Goal: Information Seeking & Learning: Learn about a topic

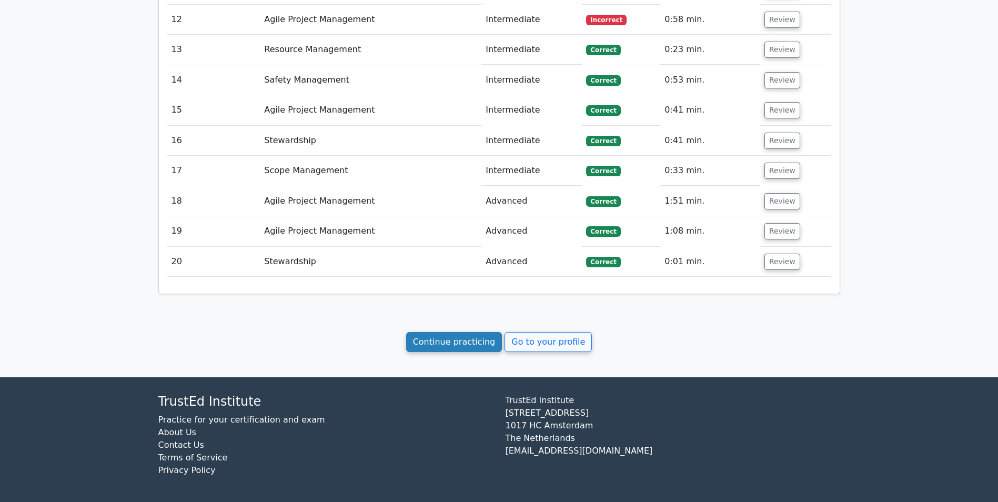
click at [463, 345] on link "Continue practicing" at bounding box center [454, 342] width 96 height 20
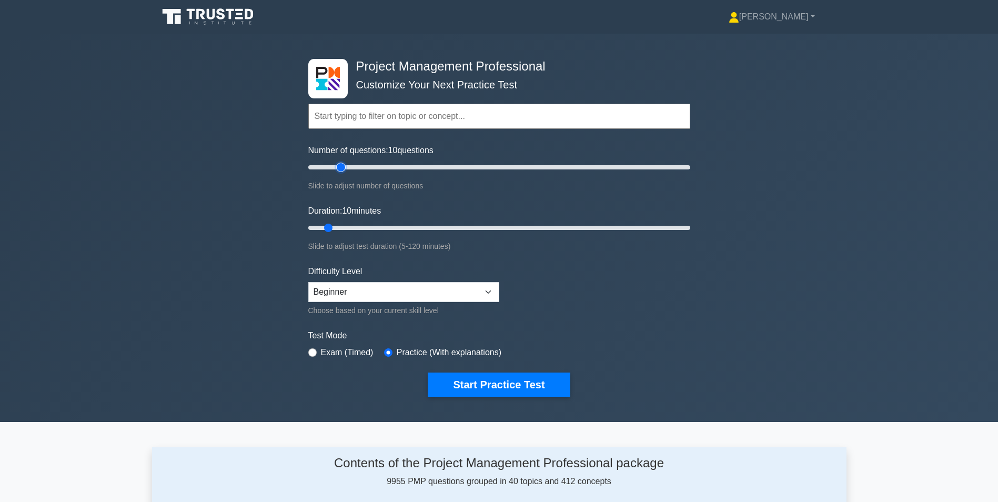
type input "20"
click at [344, 166] on input "Number of questions: 10 questions" at bounding box center [499, 167] width 382 height 13
click at [349, 225] on input "Duration: 10 minutes" at bounding box center [499, 228] width 382 height 13
type input "20"
click at [358, 227] on input "Duration: 15 minutes" at bounding box center [499, 228] width 382 height 13
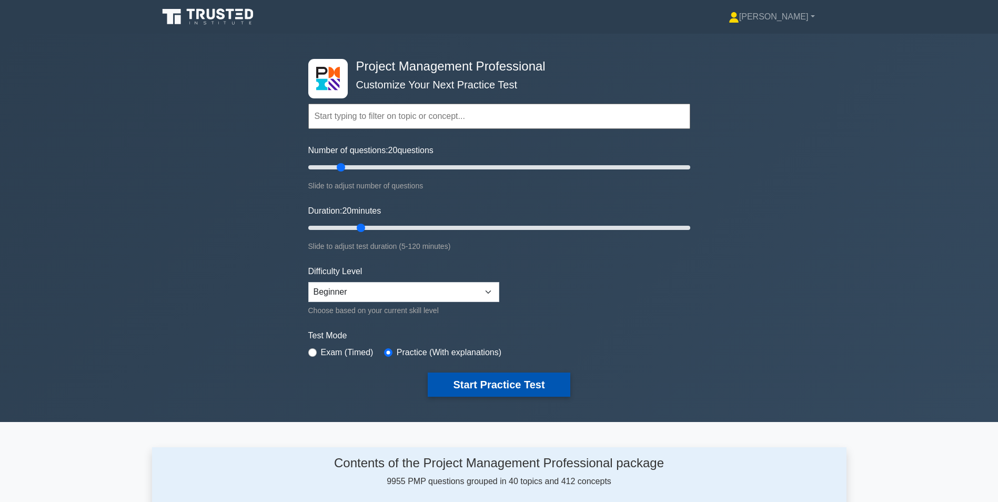
click at [482, 387] on button "Start Practice Test" at bounding box center [499, 385] width 142 height 24
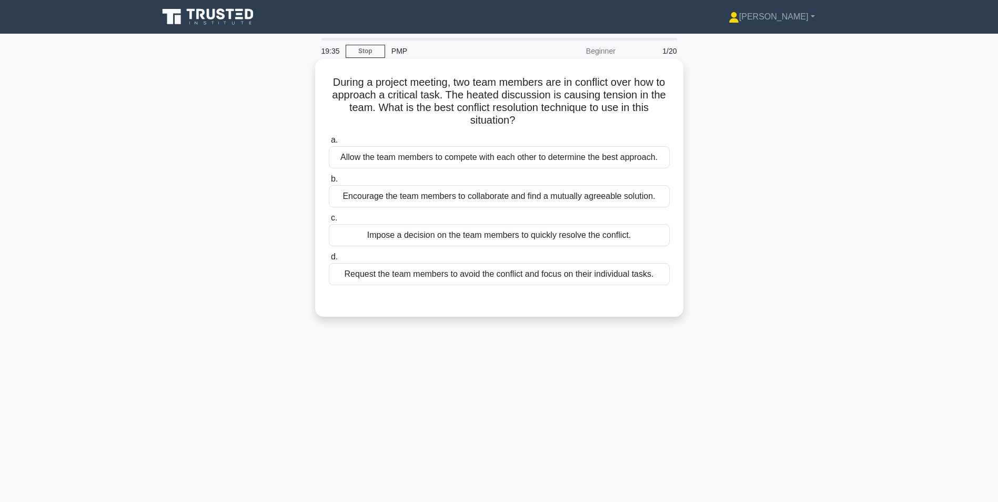
click at [574, 199] on div "Encourage the team members to collaborate and find a mutually agreeable solutio…" at bounding box center [499, 196] width 341 height 22
click at [329, 183] on input "b. Encourage the team members to collaborate and find a mutually agreeable solu…" at bounding box center [329, 179] width 0 height 7
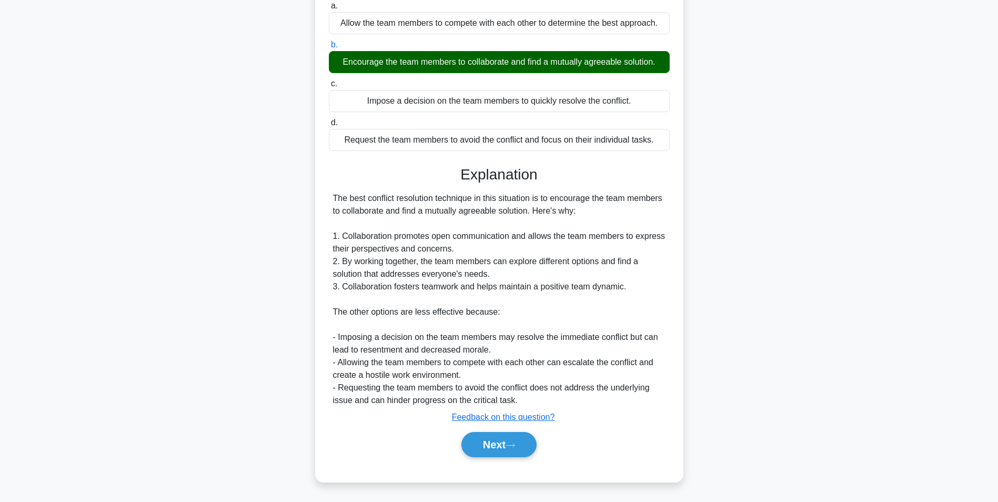
scroll to position [135, 0]
click at [495, 441] on button "Next" at bounding box center [499, 444] width 75 height 25
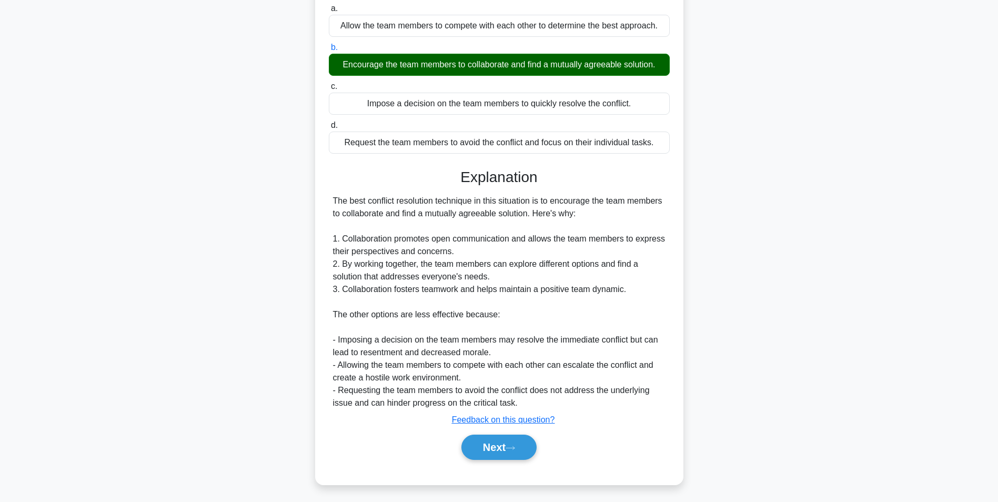
scroll to position [66, 0]
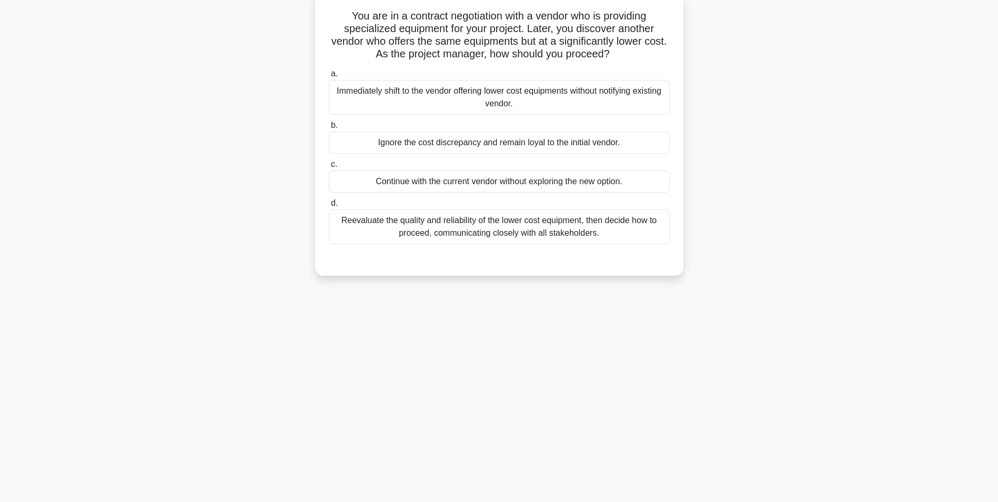
click at [450, 230] on div "Reevaluate the quality and reliability of the lower cost equipment, then decide…" at bounding box center [499, 226] width 341 height 35
click at [329, 207] on input "d. Reevaluate the quality and reliability of the lower cost equipment, then dec…" at bounding box center [329, 203] width 0 height 7
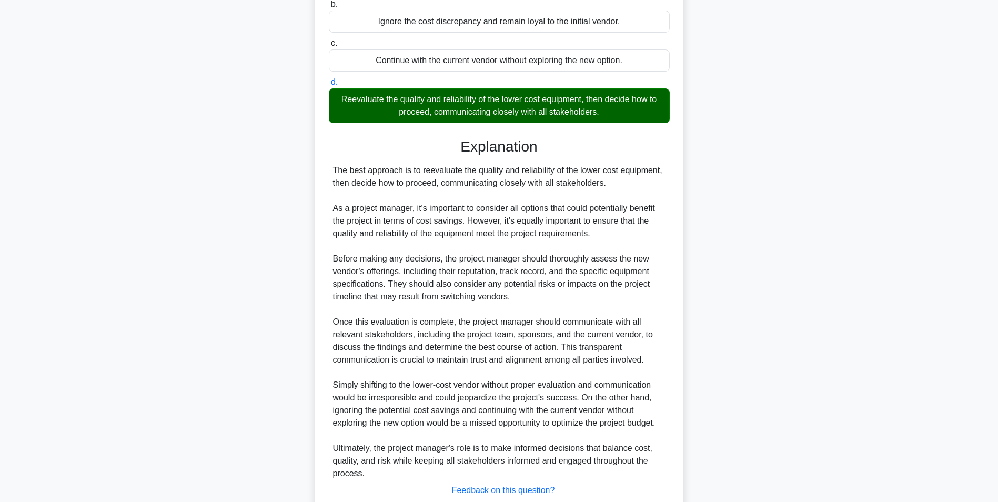
scroll to position [261, 0]
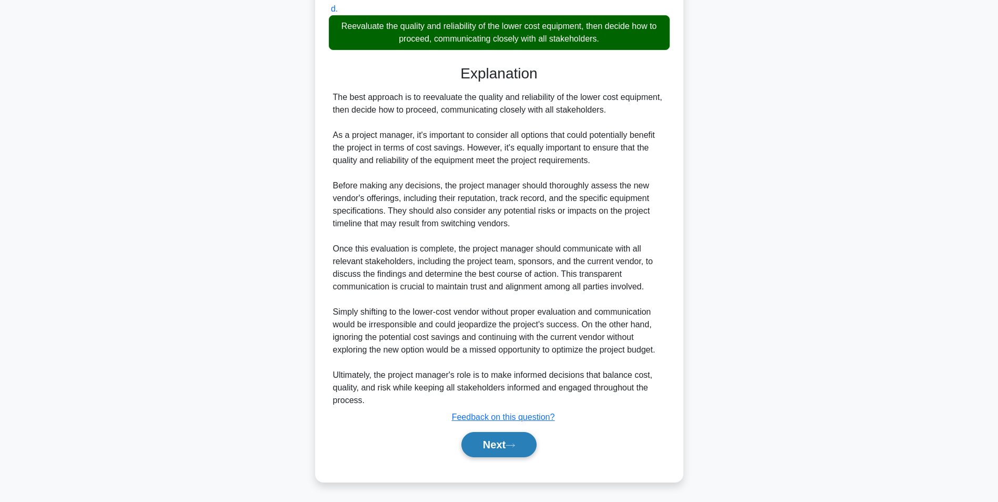
click at [489, 443] on button "Next" at bounding box center [499, 444] width 75 height 25
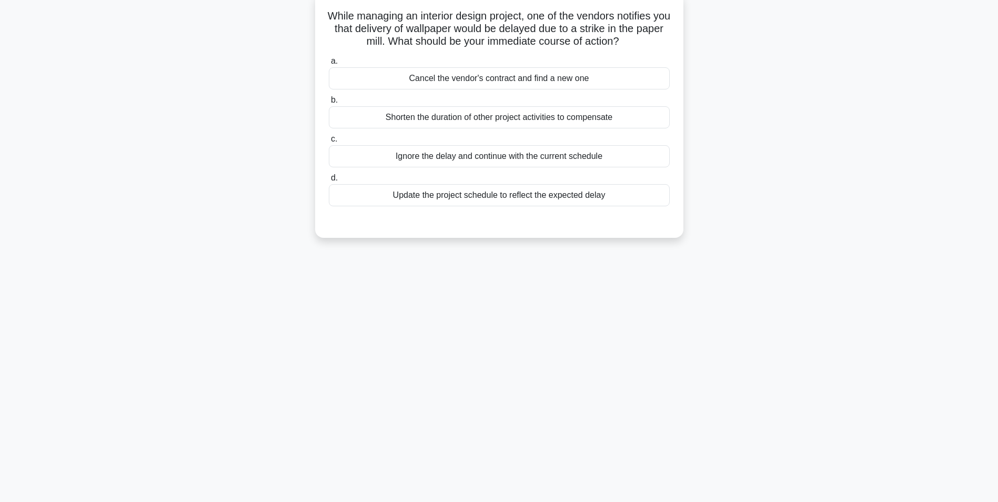
click at [481, 199] on div "Update the project schedule to reflect the expected delay" at bounding box center [499, 195] width 341 height 22
click at [329, 182] on input "d. Update the project schedule to reflect the expected delay" at bounding box center [329, 178] width 0 height 7
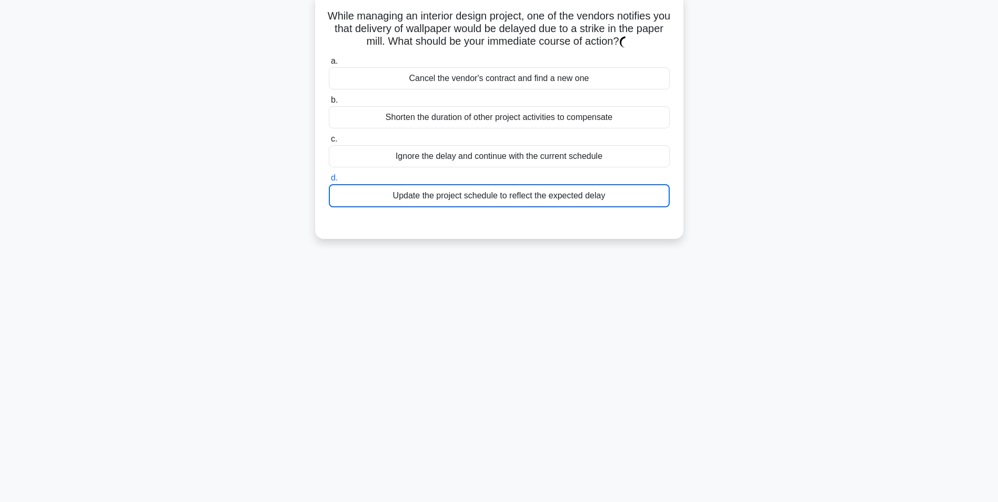
click at [481, 199] on div "Update the project schedule to reflect the expected delay" at bounding box center [499, 195] width 341 height 23
click at [329, 182] on input "d. Update the project schedule to reflect the expected delay" at bounding box center [329, 178] width 0 height 7
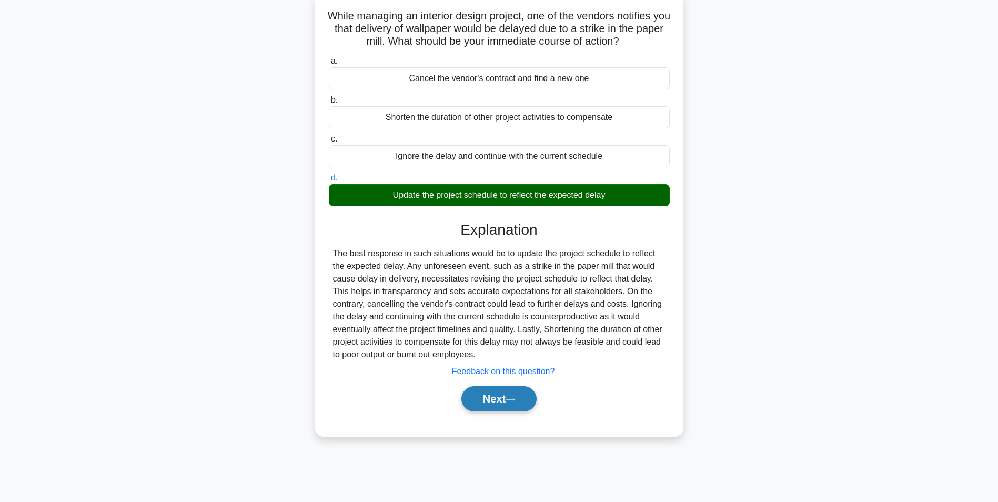
click at [483, 402] on button "Next" at bounding box center [499, 398] width 75 height 25
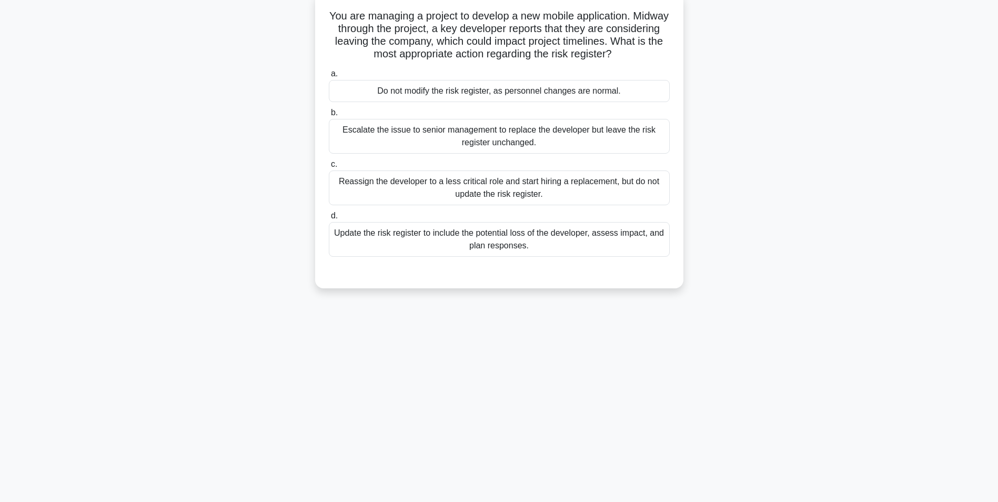
click at [508, 244] on div "Update the risk register to include the potential loss of the developer, assess…" at bounding box center [499, 239] width 341 height 35
click at [329, 219] on input "d. Update the risk register to include the potential loss of the developer, ass…" at bounding box center [329, 216] width 0 height 7
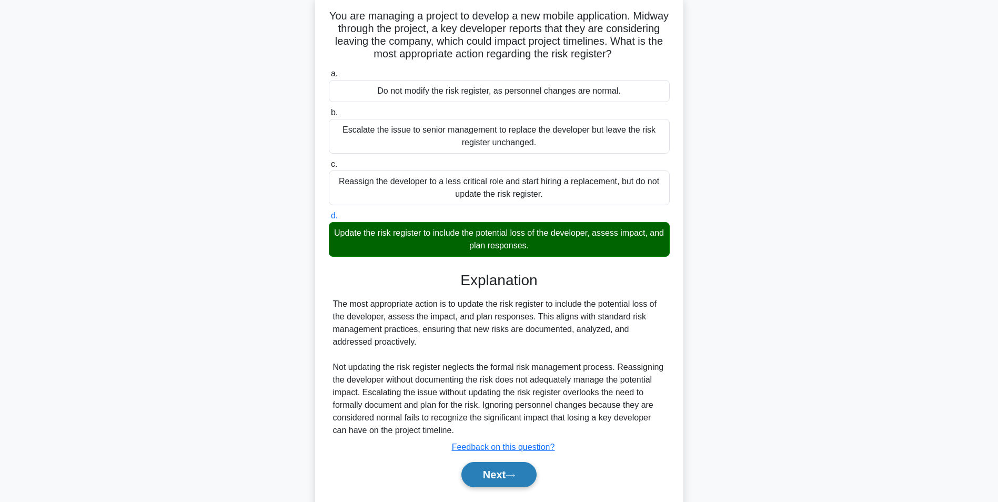
click at [508, 476] on button "Next" at bounding box center [499, 474] width 75 height 25
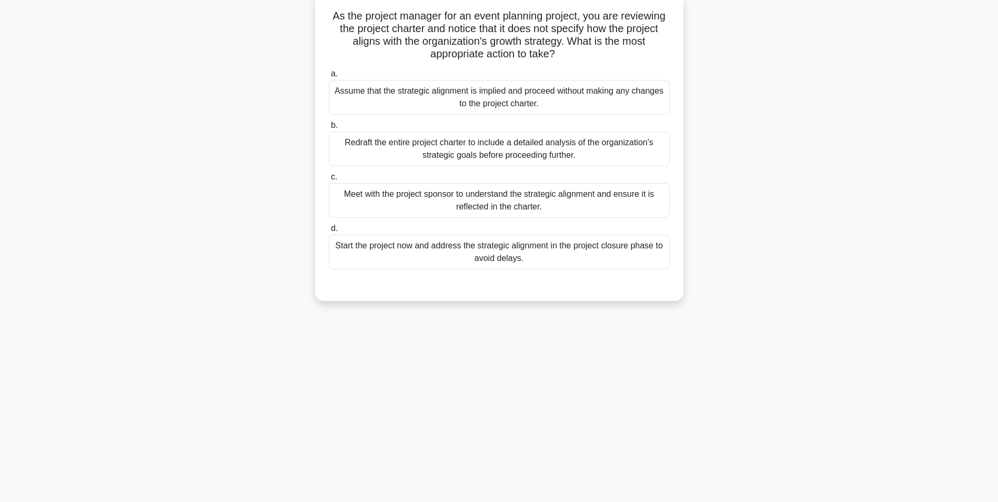
click at [543, 206] on div "Meet with the project sponsor to understand the strategic alignment and ensure …" at bounding box center [499, 200] width 341 height 35
click at [329, 181] on input "c. Meet with the project sponsor to understand the strategic alignment and ensu…" at bounding box center [329, 177] width 0 height 7
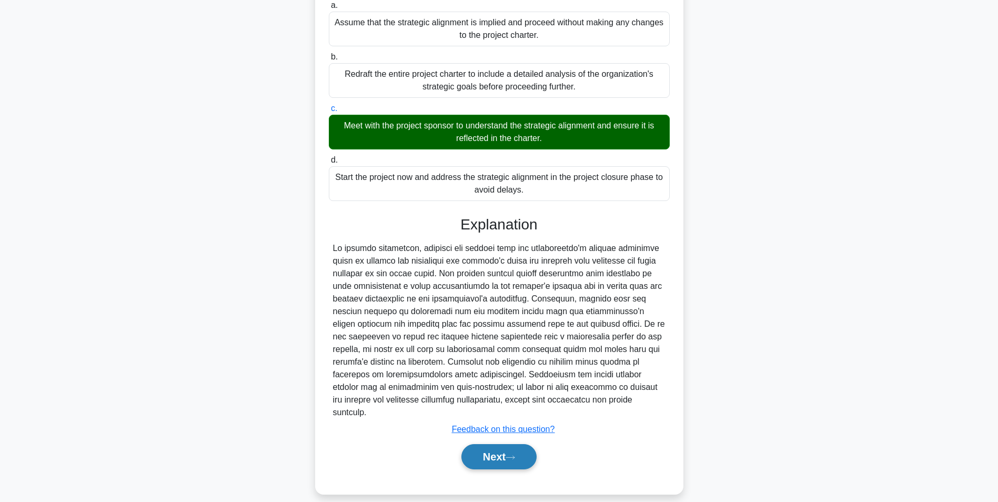
click at [477, 444] on button "Next" at bounding box center [499, 456] width 75 height 25
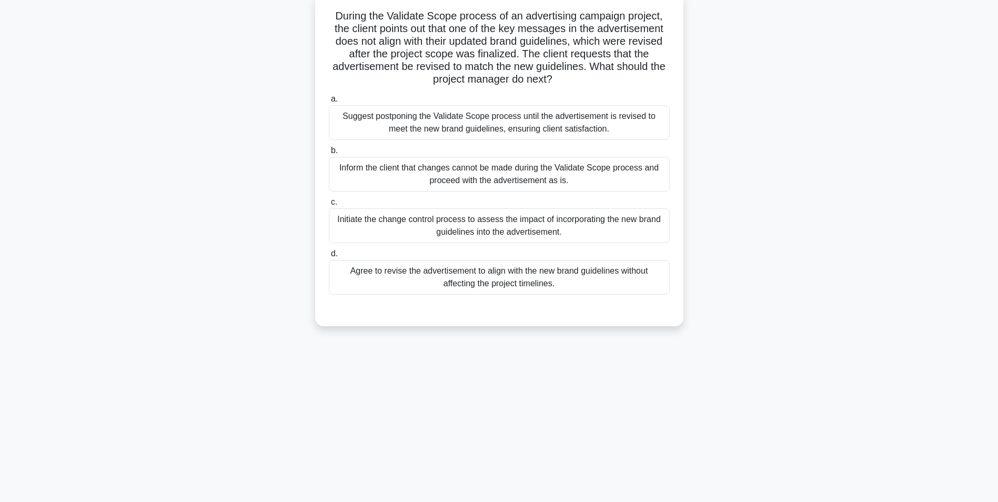
click at [494, 227] on div "Initiate the change control process to assess the impact of incorporating the n…" at bounding box center [499, 225] width 341 height 35
click at [329, 206] on input "c. Initiate the change control process to assess the impact of incorporating th…" at bounding box center [329, 202] width 0 height 7
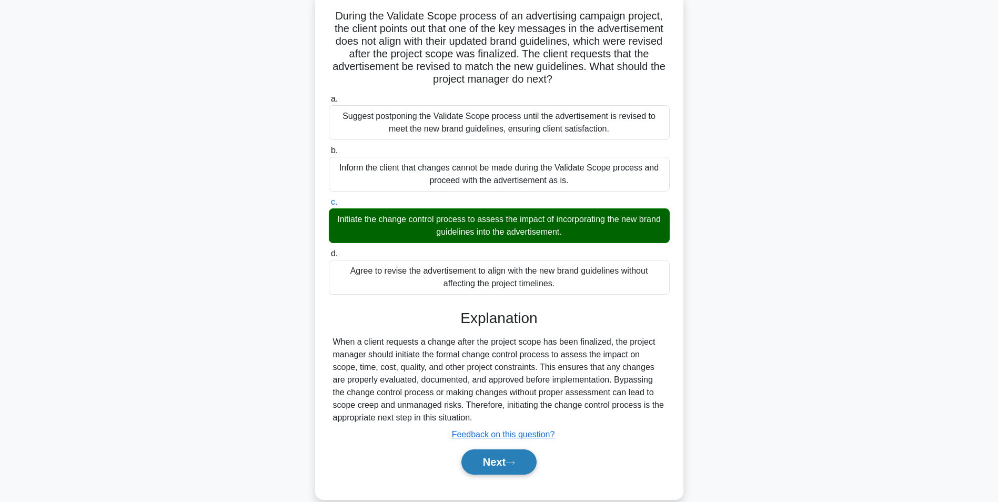
click at [486, 462] on button "Next" at bounding box center [499, 461] width 75 height 25
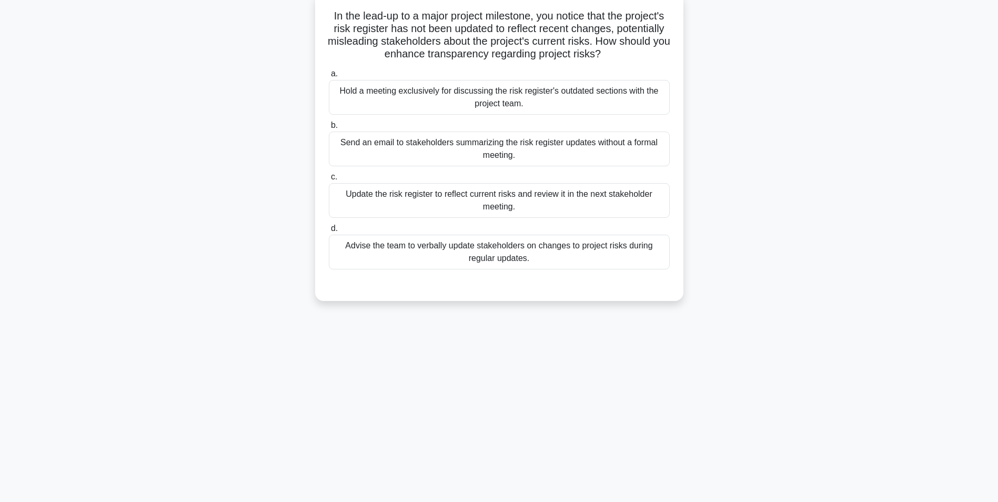
click at [466, 207] on div "Update the risk register to reflect current risks and review it in the next sta…" at bounding box center [499, 200] width 341 height 35
click at [329, 181] on input "c. Update the risk register to reflect current risks and review it in the next …" at bounding box center [329, 177] width 0 height 7
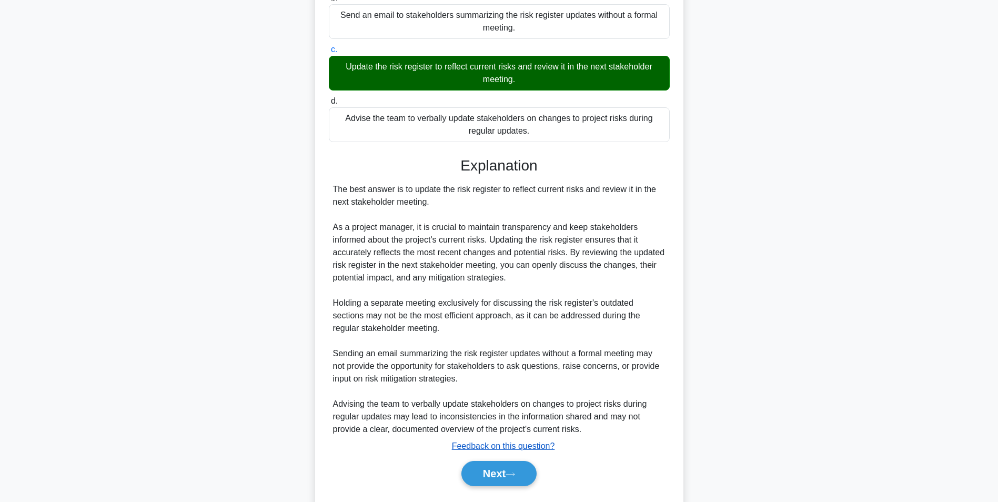
scroll to position [223, 0]
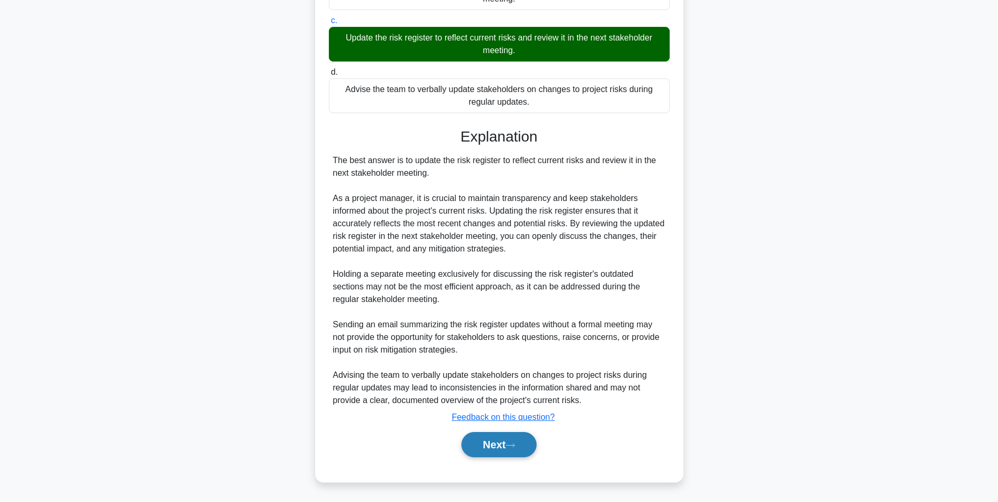
click at [489, 439] on button "Next" at bounding box center [499, 444] width 75 height 25
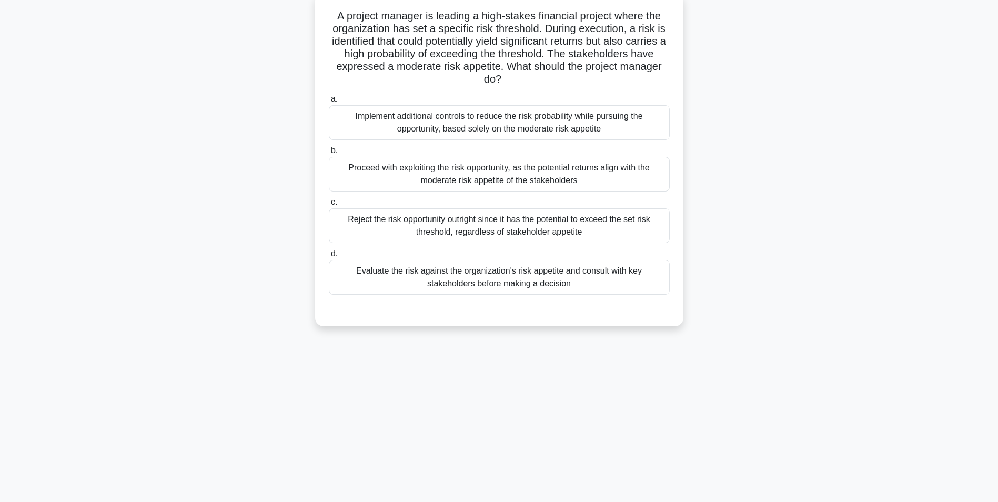
click at [441, 279] on div "Evaluate the risk against the organization's risk appetite and consult with key…" at bounding box center [499, 277] width 341 height 35
click at [329, 257] on input "d. Evaluate the risk against the organization's risk appetite and consult with …" at bounding box center [329, 254] width 0 height 7
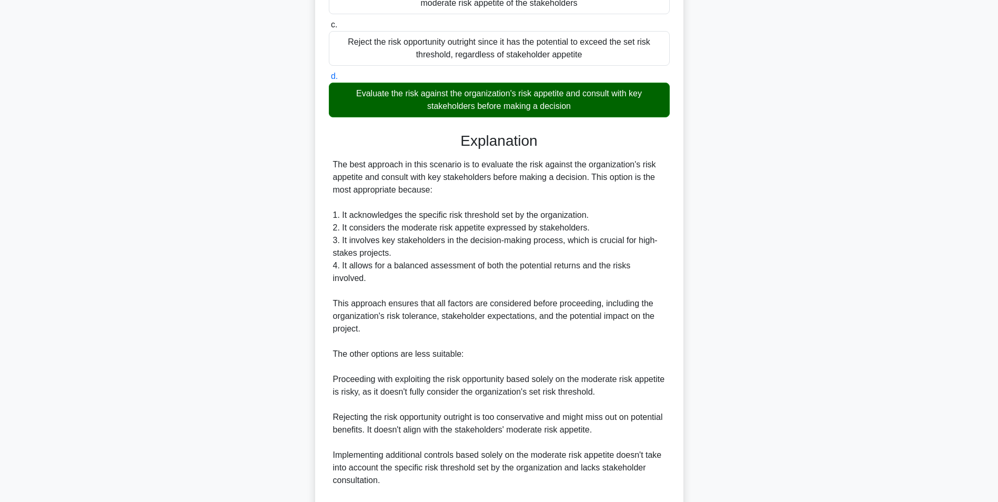
scroll to position [329, 0]
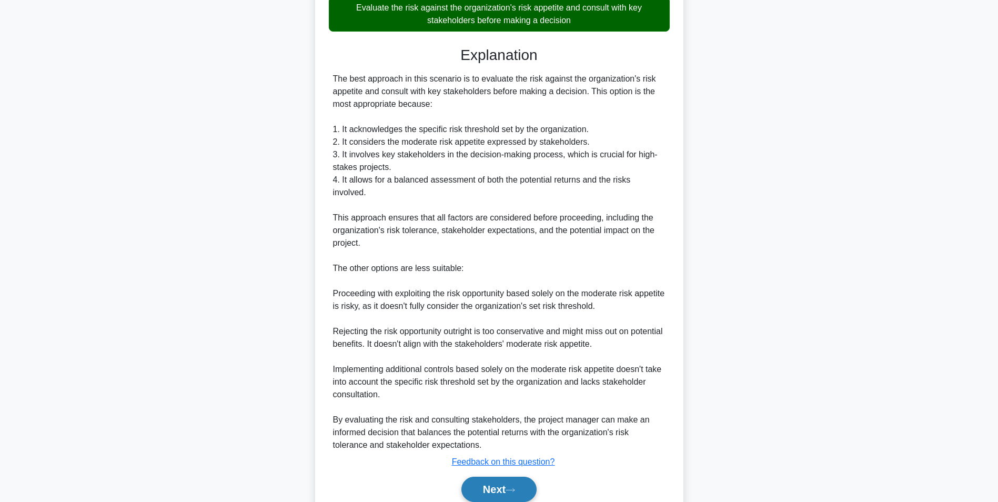
click at [479, 479] on button "Next" at bounding box center [499, 489] width 75 height 25
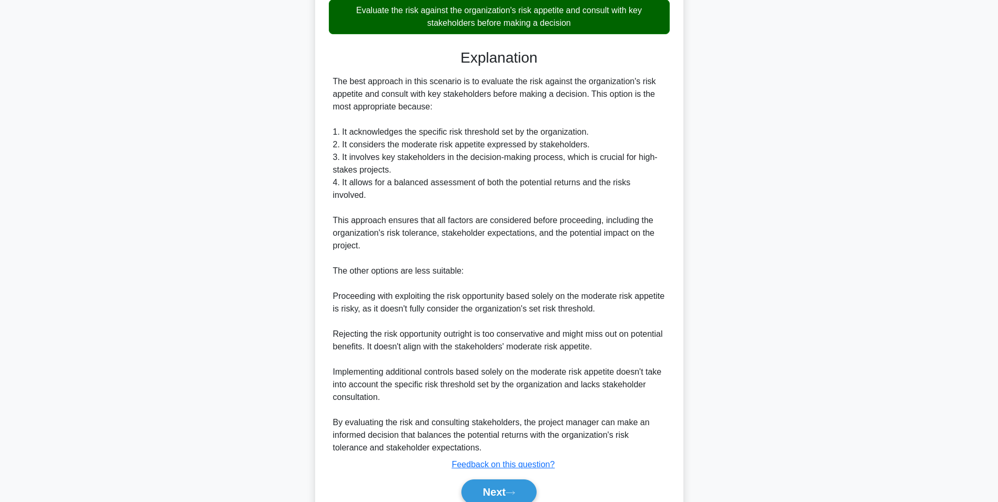
scroll to position [66, 0]
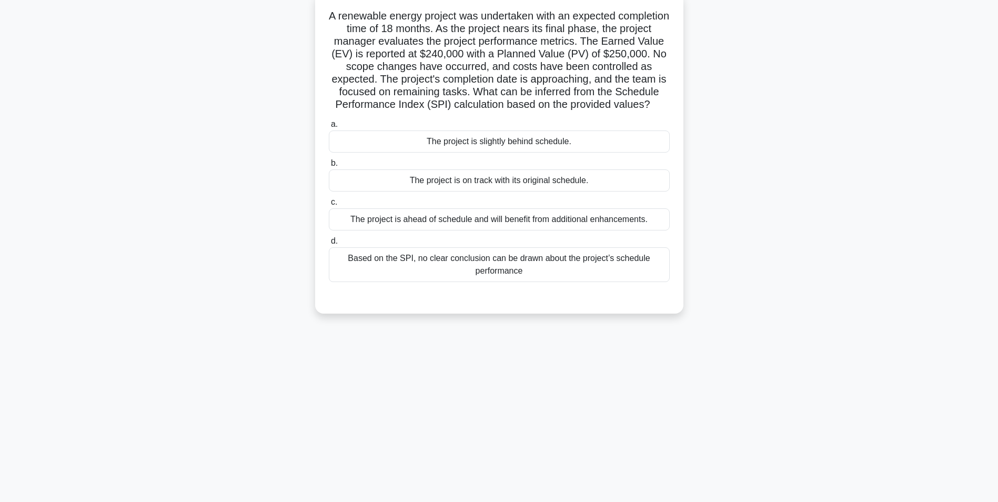
click at [466, 192] on div "The project is on track with its original schedule." at bounding box center [499, 180] width 341 height 22
click at [329, 167] on input "b. The project is on track with its original schedule." at bounding box center [329, 163] width 0 height 7
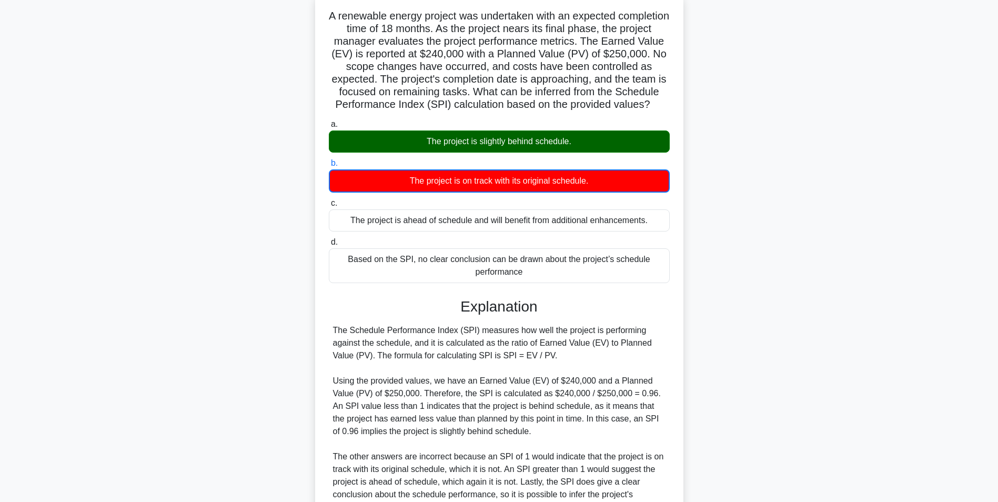
click at [468, 153] on div "The project is slightly behind schedule." at bounding box center [499, 142] width 341 height 22
click at [329, 128] on input "a. The project is slightly behind schedule." at bounding box center [329, 124] width 0 height 7
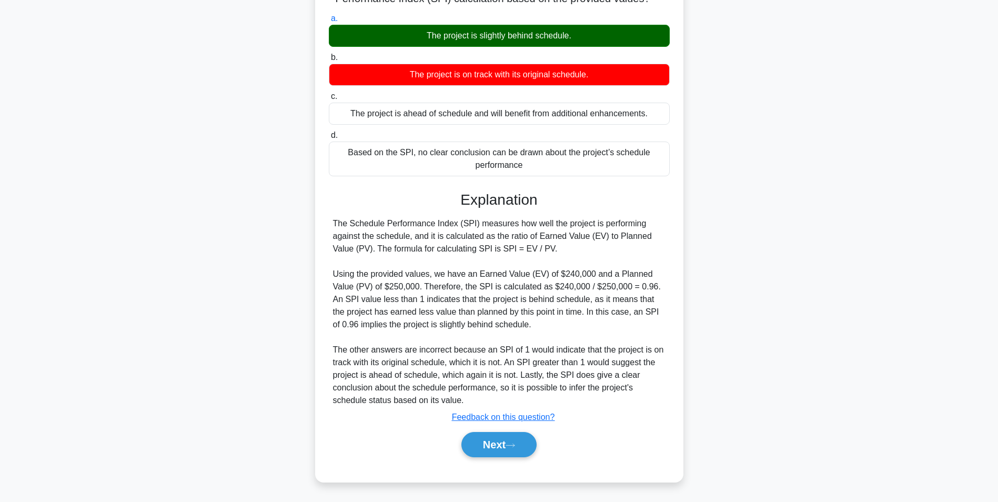
scroll to position [185, 0]
click at [499, 439] on button "Next" at bounding box center [499, 444] width 75 height 25
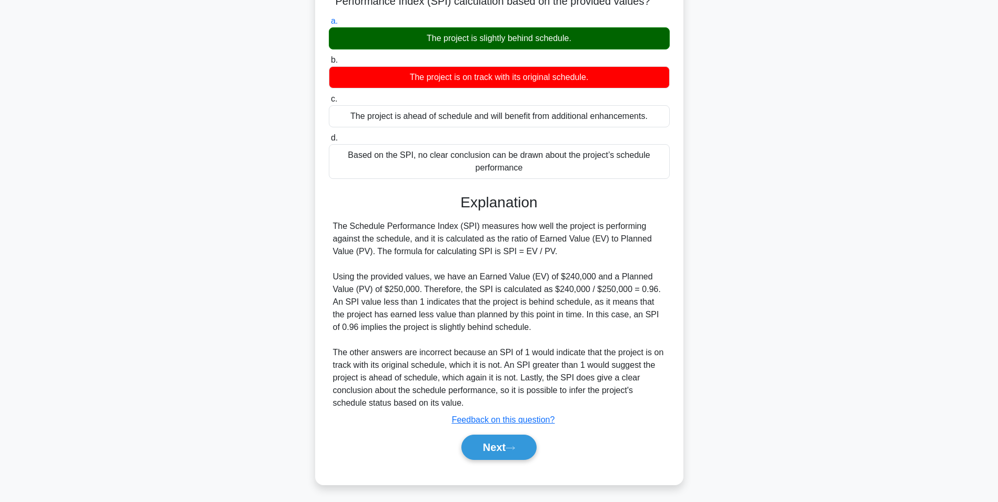
scroll to position [66, 0]
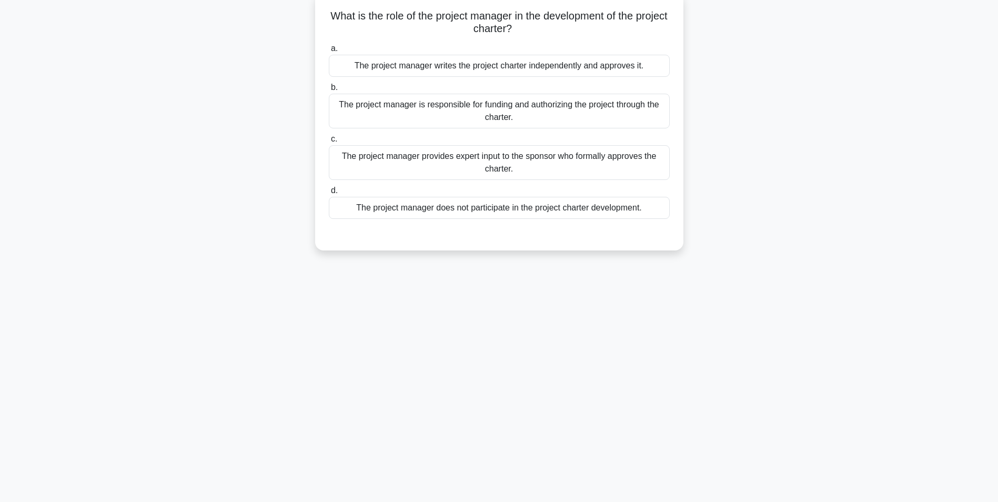
click at [518, 117] on div "The project manager is responsible for funding and authorizing the project thro…" at bounding box center [499, 111] width 341 height 35
click at [329, 91] on input "b. The project manager is responsible for funding and authorizing the project t…" at bounding box center [329, 87] width 0 height 7
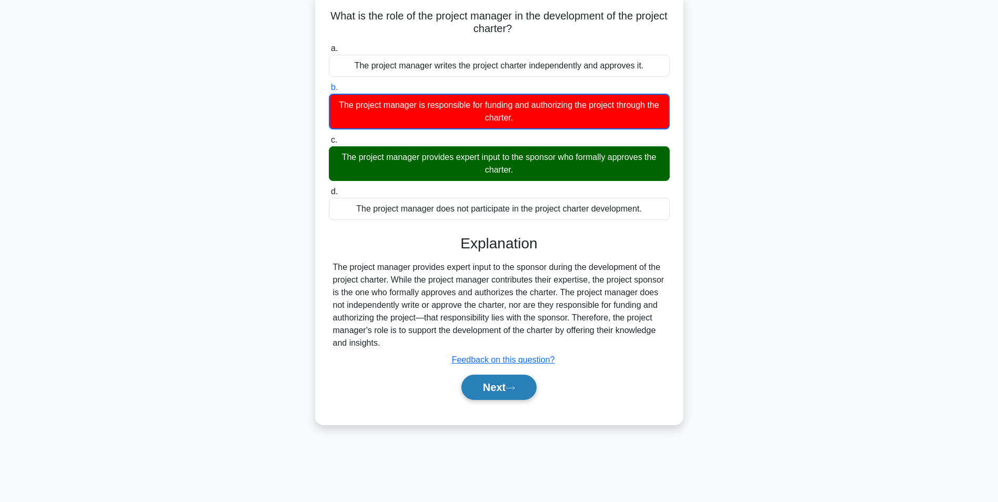
click at [496, 394] on button "Next" at bounding box center [499, 387] width 75 height 25
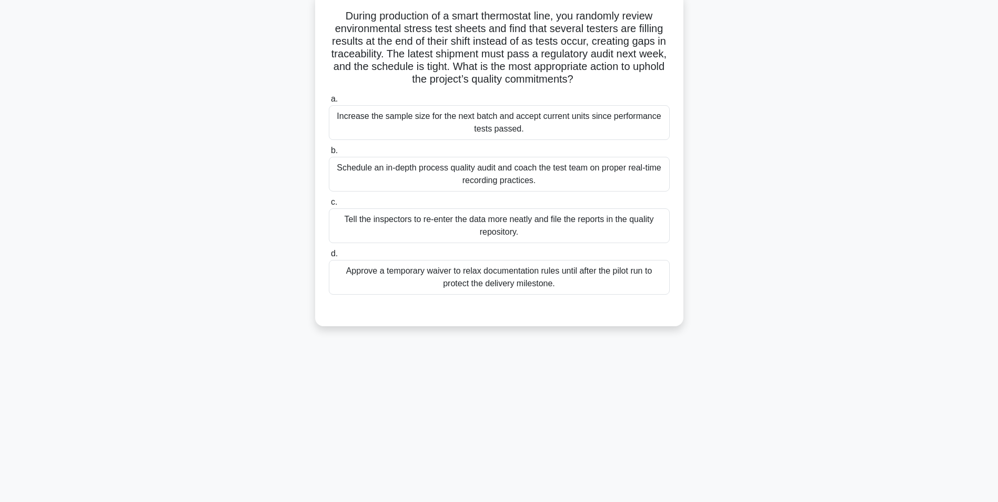
click at [550, 180] on div "Schedule an in-depth process quality audit and coach the test team on proper re…" at bounding box center [499, 174] width 341 height 35
click at [329, 154] on input "b. Schedule an in-depth process quality audit and coach the test team on proper…" at bounding box center [329, 150] width 0 height 7
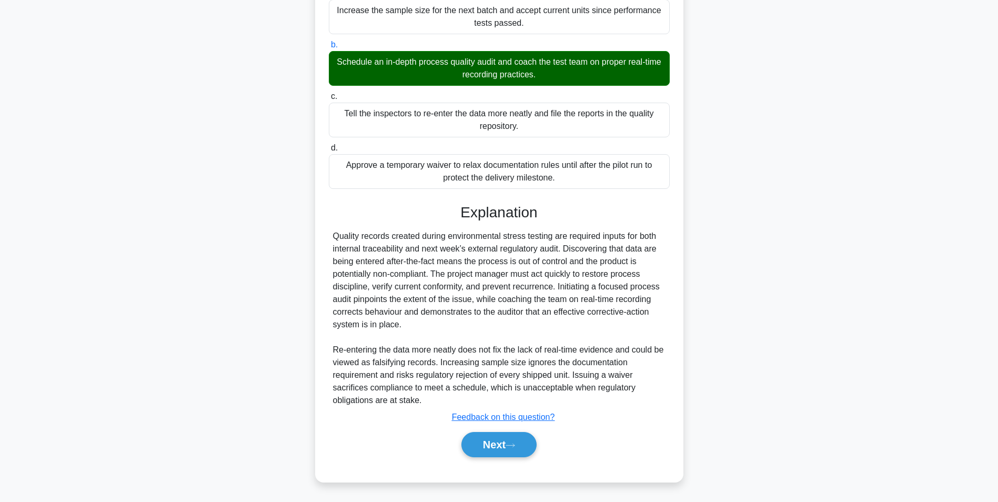
scroll to position [173, 0]
click at [498, 450] on button "Next" at bounding box center [499, 444] width 75 height 25
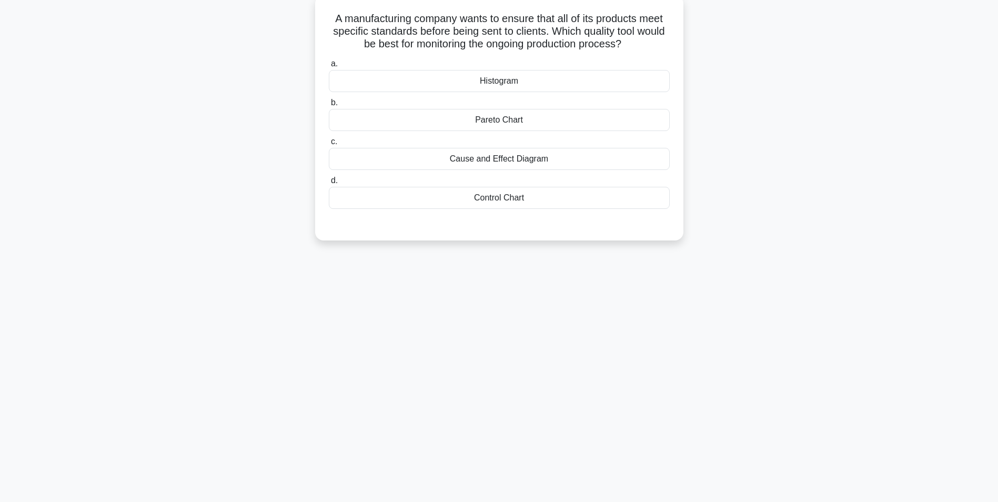
scroll to position [66, 0]
click at [492, 198] on div "Control Chart" at bounding box center [499, 195] width 341 height 22
click at [329, 182] on input "d. Control Chart" at bounding box center [329, 178] width 0 height 7
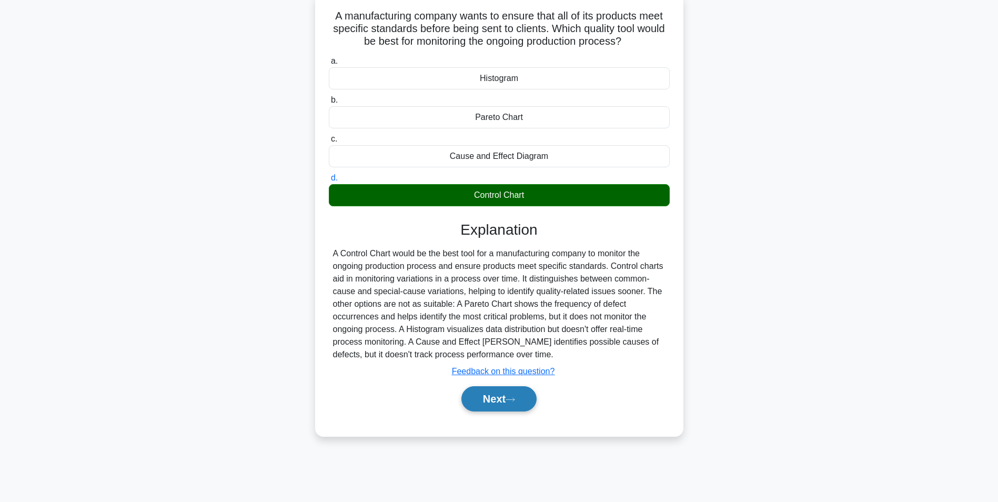
click at [488, 399] on button "Next" at bounding box center [499, 398] width 75 height 25
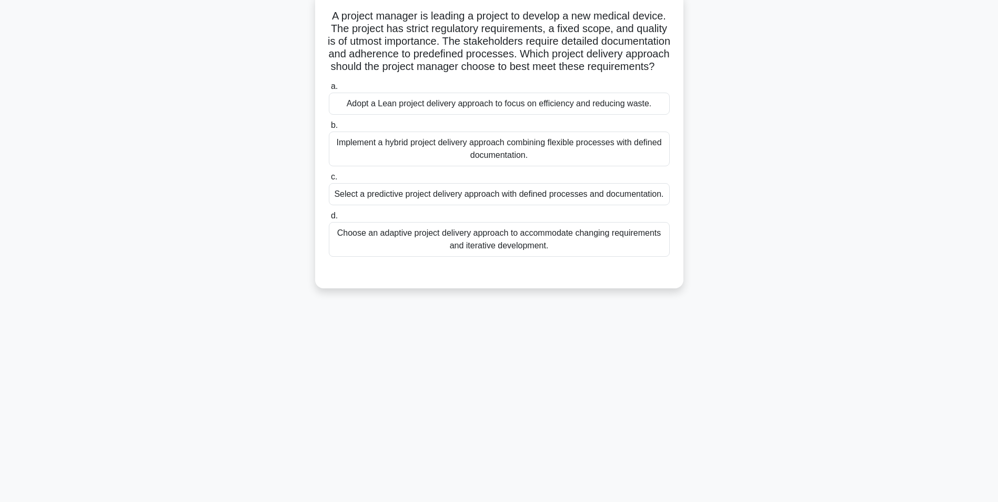
click at [523, 205] on div "Select a predictive project delivery approach with defined processes and docume…" at bounding box center [499, 194] width 341 height 22
click at [329, 181] on input "c. Select a predictive project delivery approach with defined processes and doc…" at bounding box center [329, 177] width 0 height 7
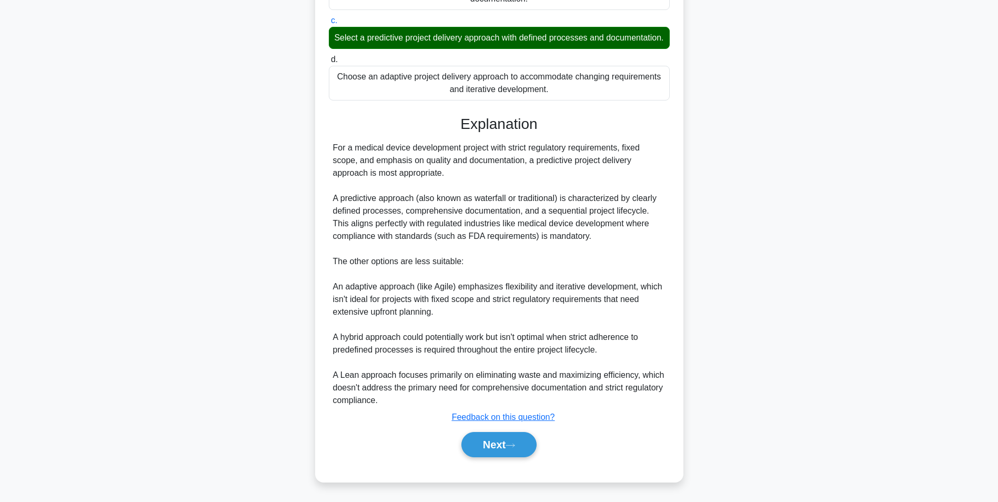
scroll to position [248, 0]
click at [489, 449] on button "Next" at bounding box center [499, 444] width 75 height 25
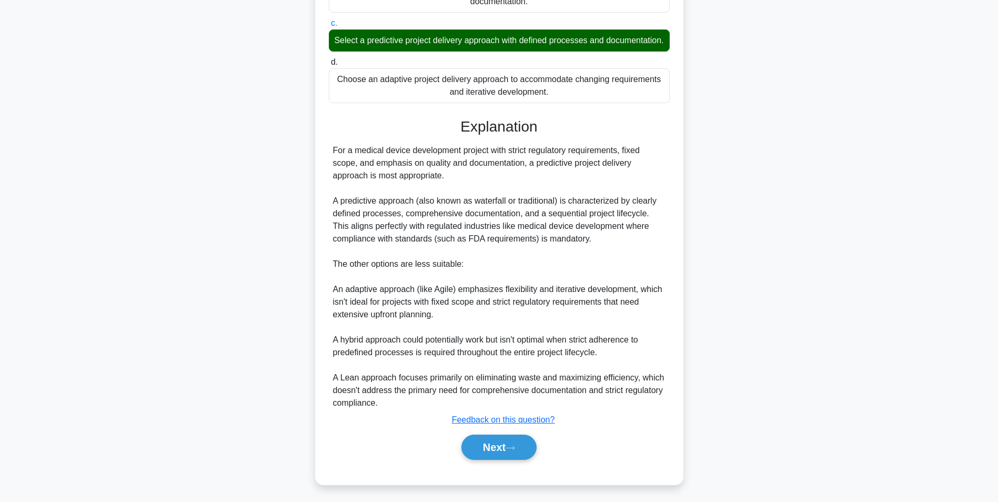
scroll to position [66, 0]
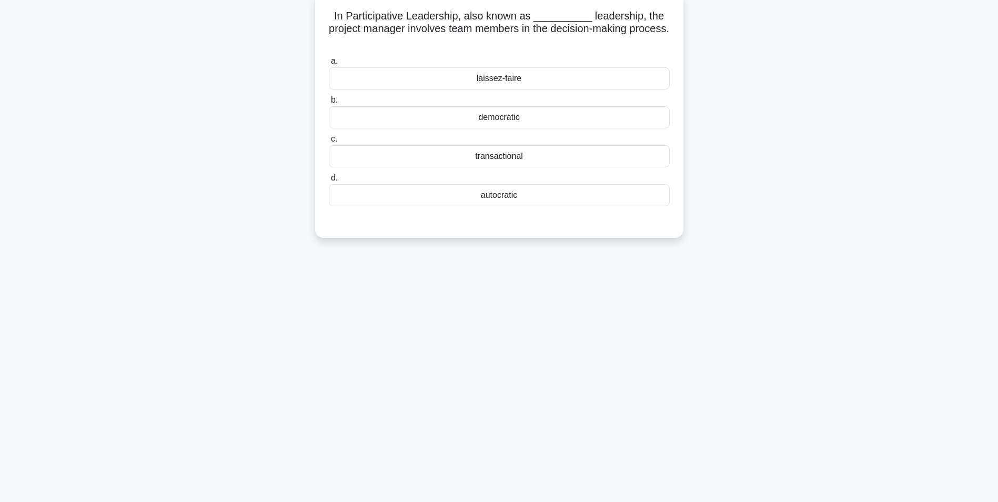
click at [496, 117] on div "democratic" at bounding box center [499, 117] width 341 height 22
click at [329, 104] on input "b. democratic" at bounding box center [329, 100] width 0 height 7
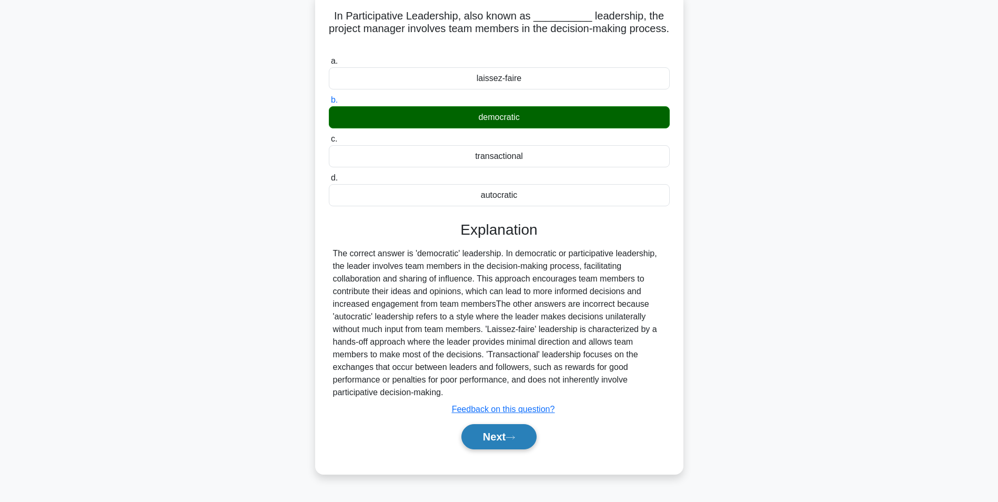
click at [464, 437] on button "Next" at bounding box center [499, 436] width 75 height 25
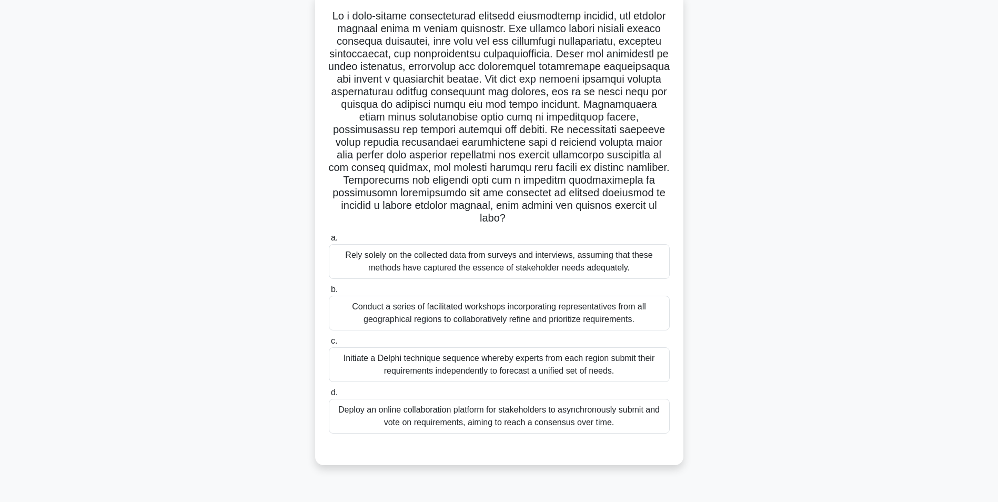
click at [477, 315] on div "Conduct a series of facilitated workshops incorporating representatives from al…" at bounding box center [499, 313] width 341 height 35
click at [329, 293] on input "b. Conduct a series of facilitated workshops incorporating representatives from…" at bounding box center [329, 289] width 0 height 7
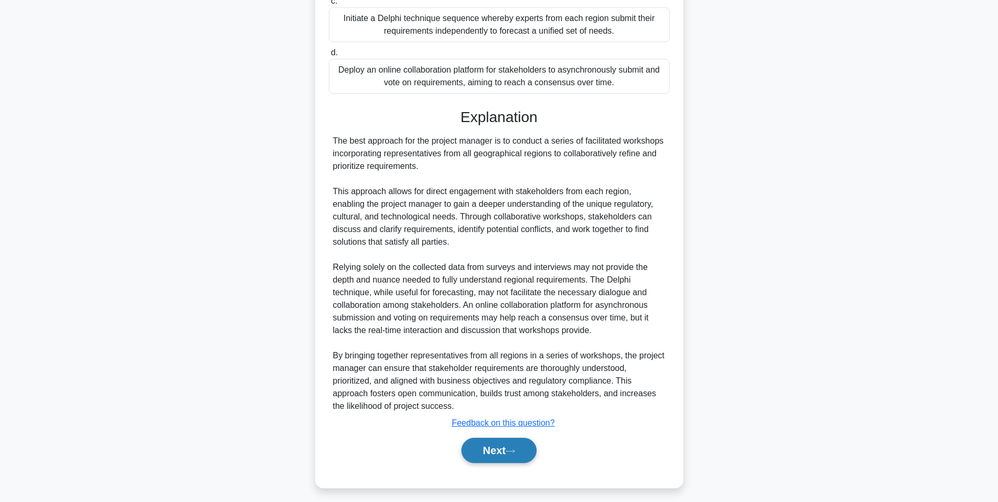
scroll to position [413, 0]
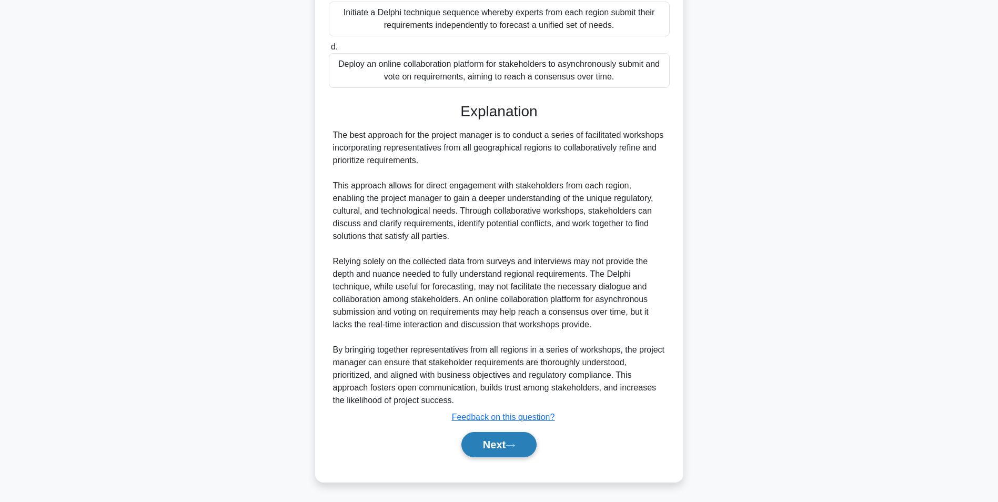
click at [483, 446] on button "Next" at bounding box center [499, 444] width 75 height 25
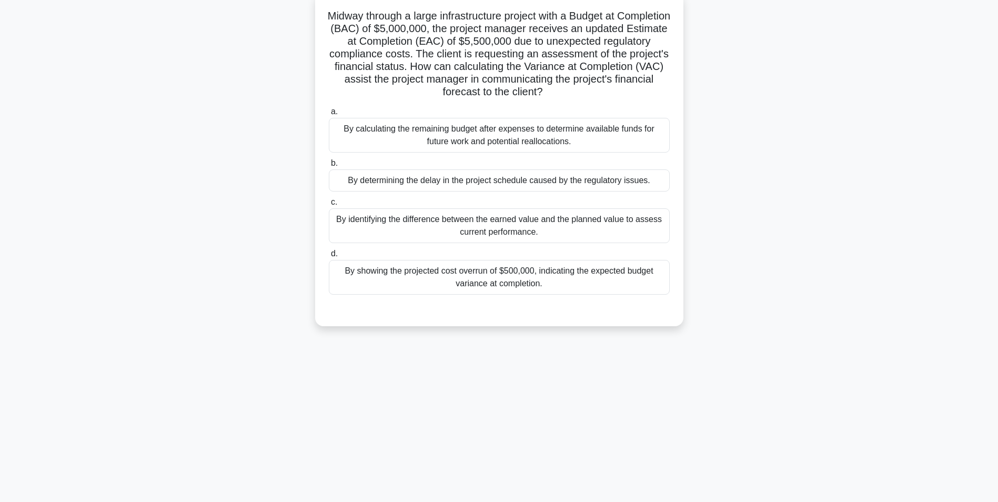
click at [485, 226] on div "By identifying the difference between the earned value and the planned value to…" at bounding box center [499, 225] width 341 height 35
click at [329, 206] on input "c. By identifying the difference between the earned value and the planned value…" at bounding box center [329, 202] width 0 height 7
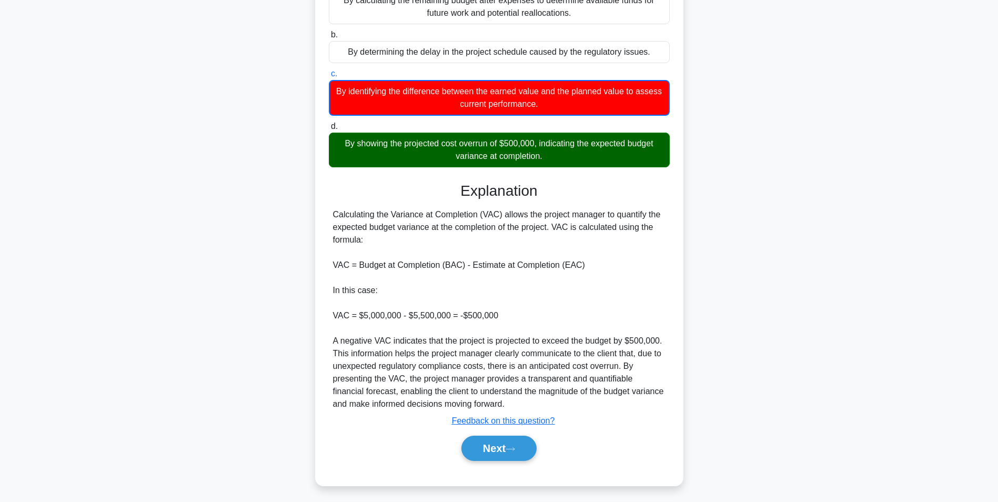
scroll to position [199, 0]
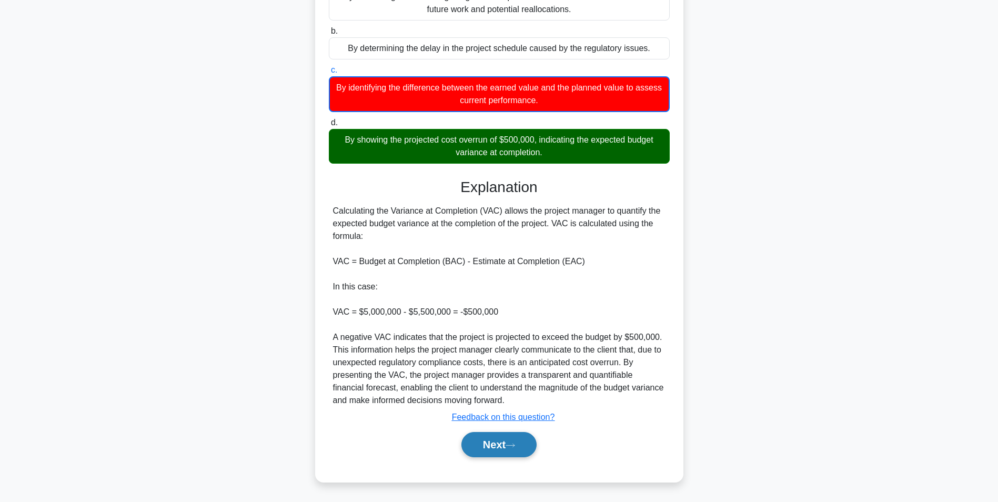
click at [499, 442] on button "Next" at bounding box center [499, 444] width 75 height 25
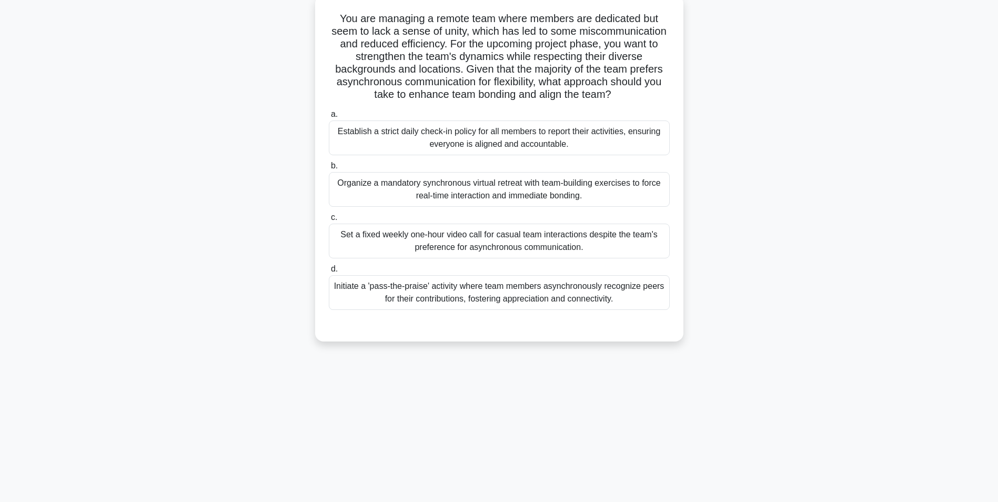
scroll to position [66, 0]
click at [516, 293] on div "Initiate a 'pass-the-praise' activity where team members asynchronously recogni…" at bounding box center [499, 290] width 341 height 35
click at [329, 270] on input "d. Initiate a 'pass-the-praise' activity where team members asynchronously reco…" at bounding box center [329, 266] width 0 height 7
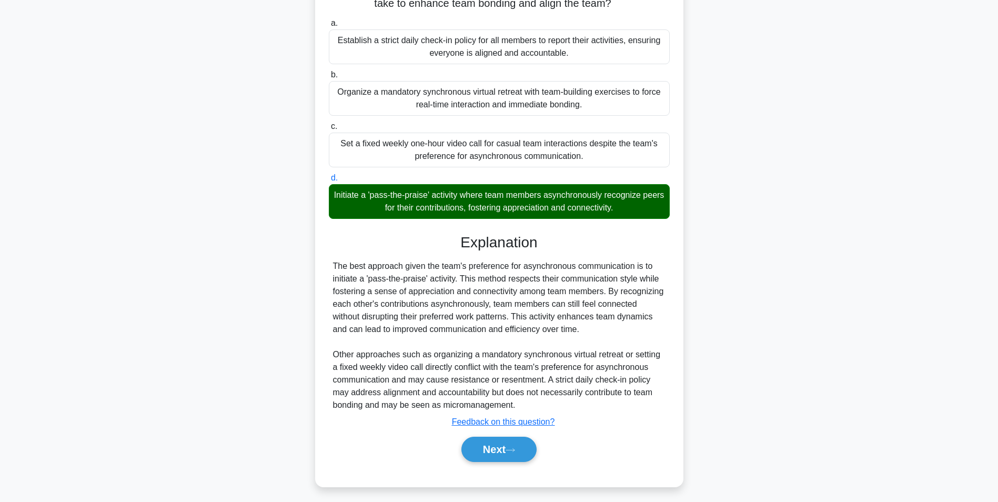
scroll to position [160, 0]
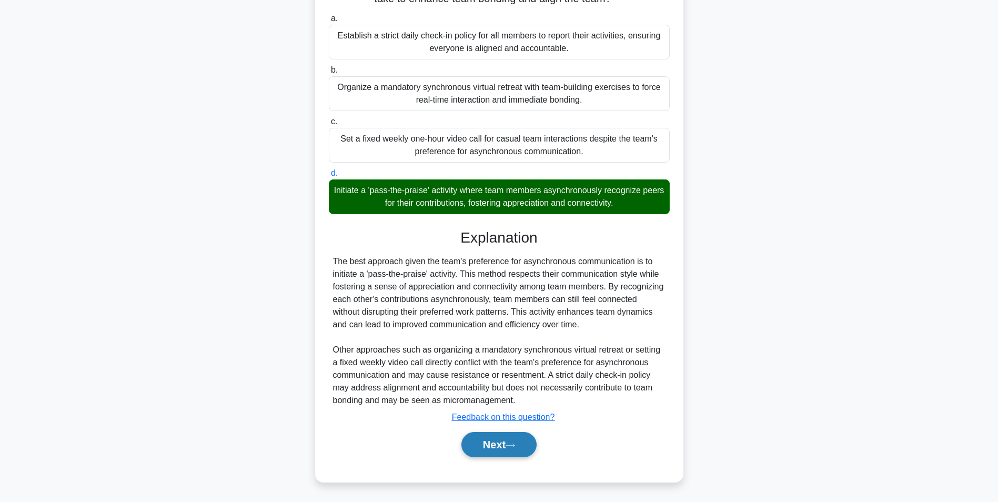
click at [485, 447] on button "Next" at bounding box center [499, 444] width 75 height 25
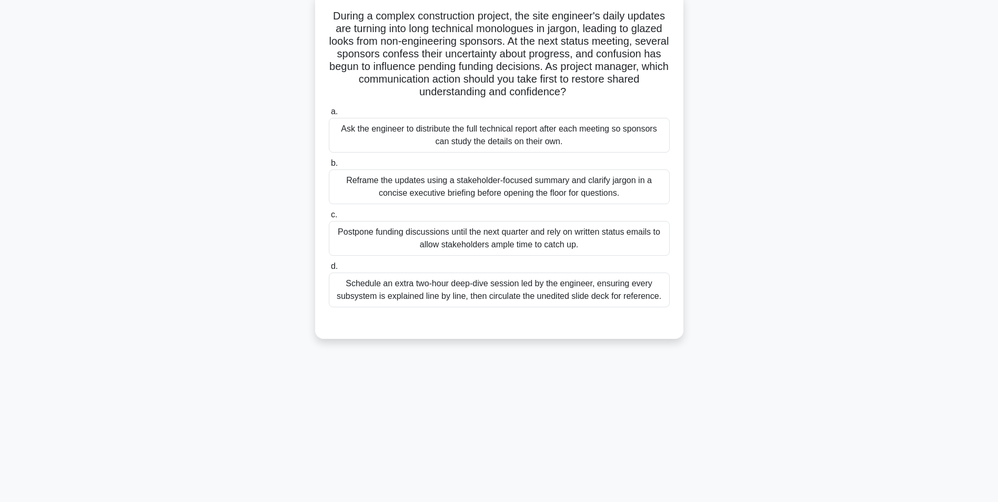
click at [513, 292] on div "Schedule an extra two-hour deep-dive session led by the engineer, ensuring ever…" at bounding box center [499, 290] width 341 height 35
click at [329, 270] on input "d. Schedule an extra two-hour deep-dive session led by the engineer, ensuring e…" at bounding box center [329, 266] width 0 height 7
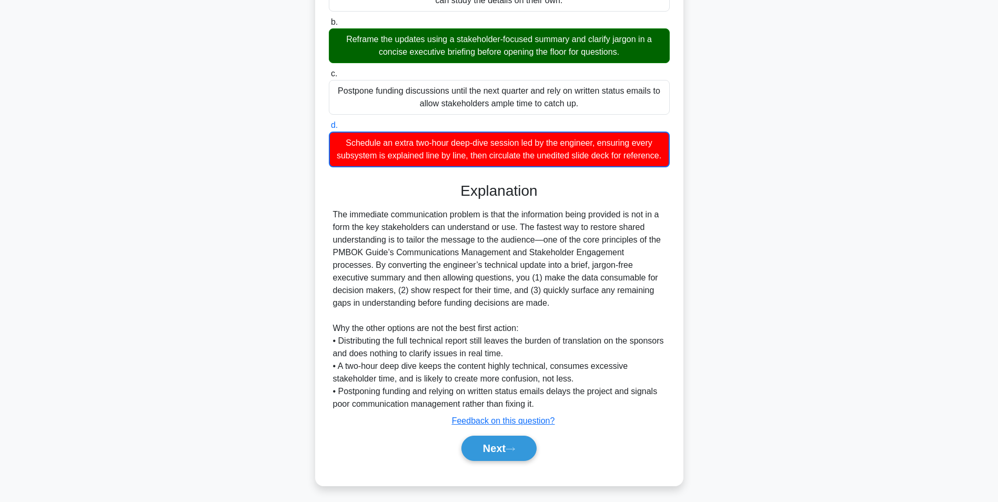
scroll to position [224, 0]
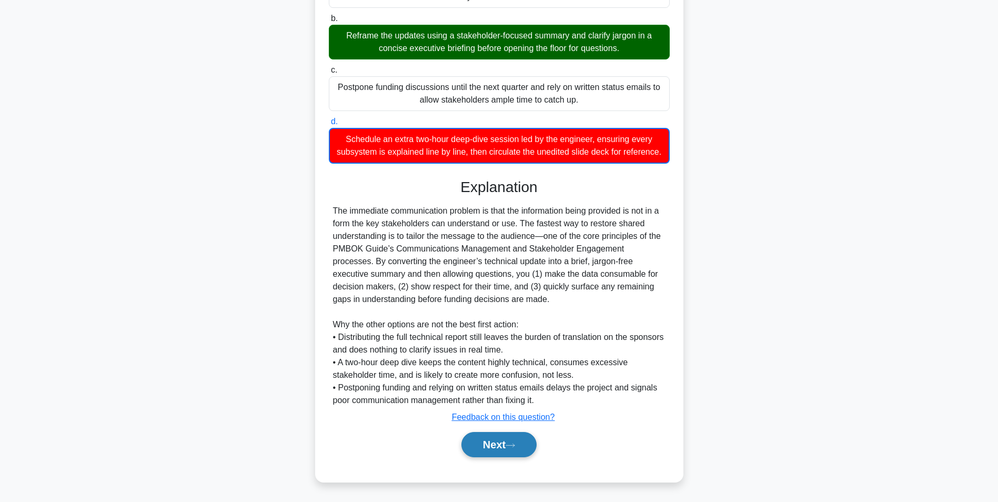
click at [489, 448] on button "Next" at bounding box center [499, 444] width 75 height 25
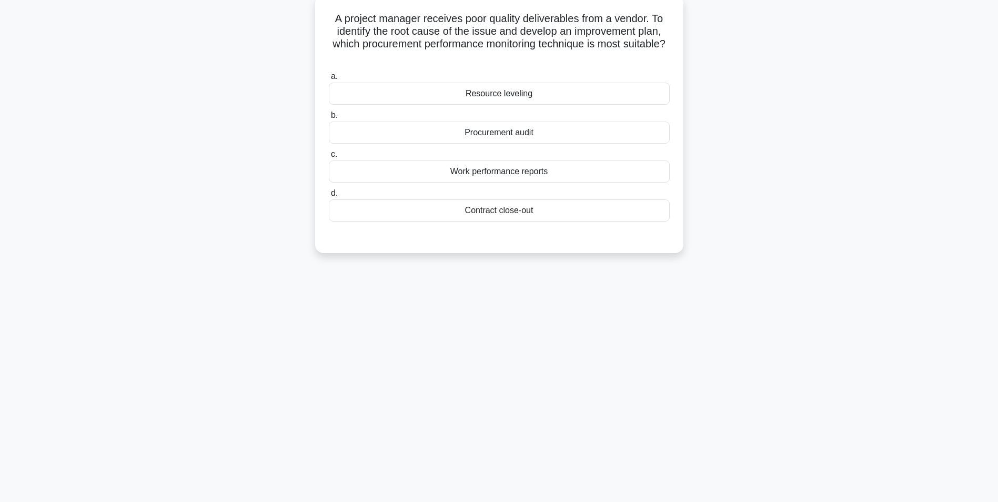
scroll to position [66, 0]
click at [504, 131] on div "Procurement audit" at bounding box center [499, 130] width 341 height 22
click at [329, 116] on input "b. Procurement audit" at bounding box center [329, 112] width 0 height 7
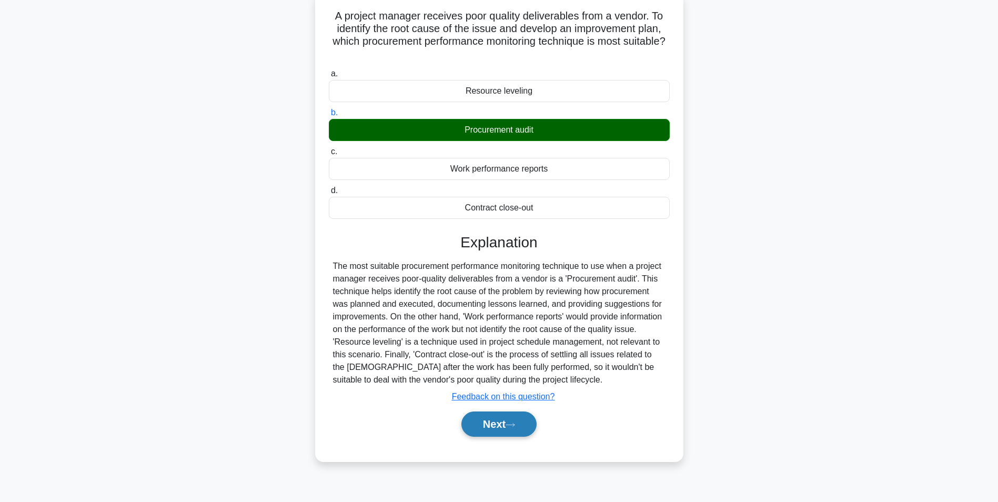
click at [498, 427] on button "Next" at bounding box center [499, 424] width 75 height 25
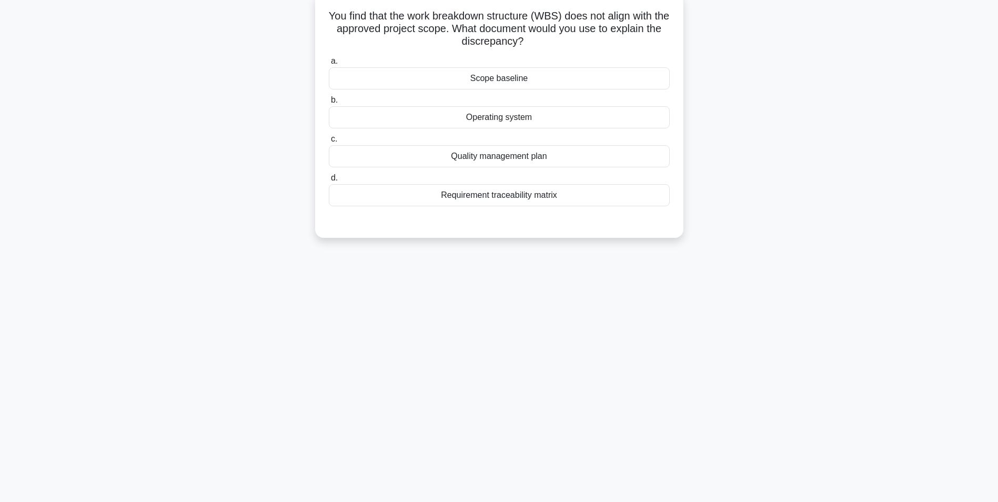
click at [504, 79] on div "Scope baseline" at bounding box center [499, 78] width 341 height 22
click at [329, 65] on input "a. Scope baseline" at bounding box center [329, 61] width 0 height 7
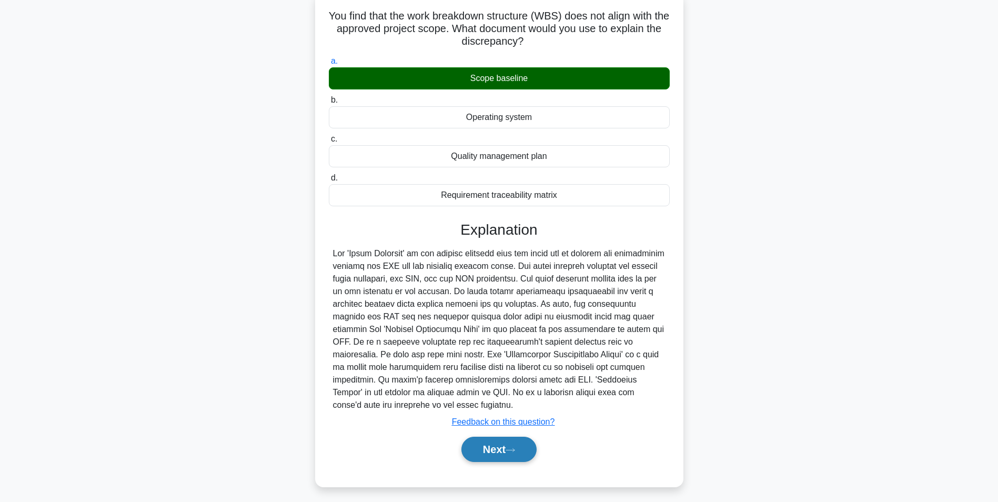
click at [485, 452] on button "Next" at bounding box center [499, 449] width 75 height 25
click at [500, 452] on button "Next" at bounding box center [499, 449] width 75 height 25
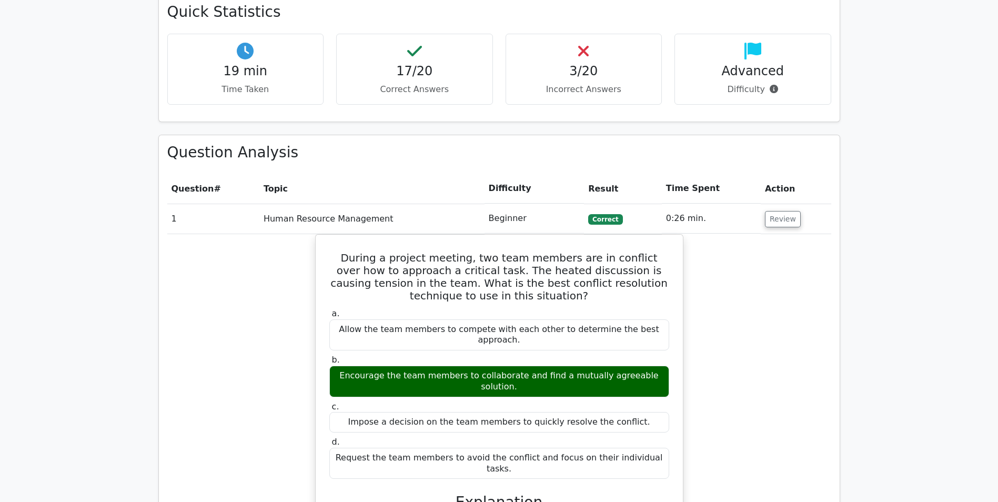
scroll to position [684, 0]
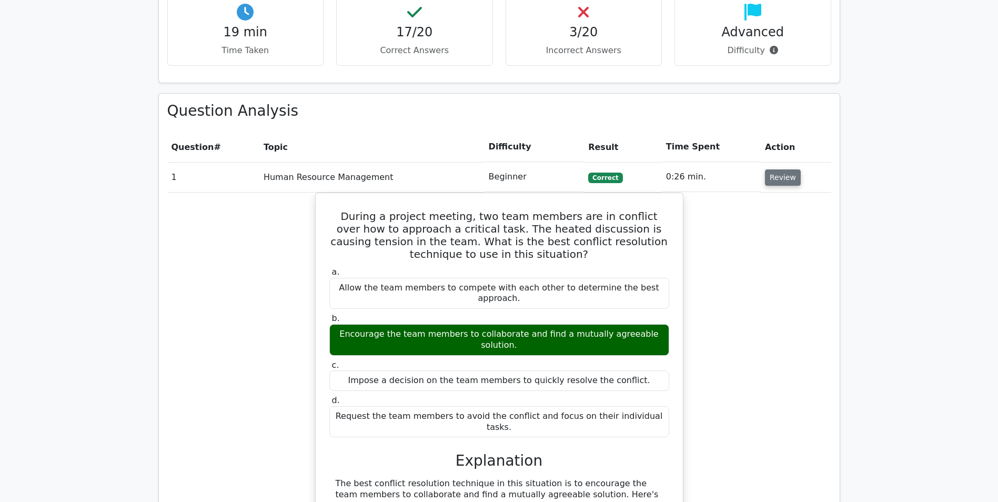
click at [775, 181] on button "Review" at bounding box center [783, 177] width 36 height 16
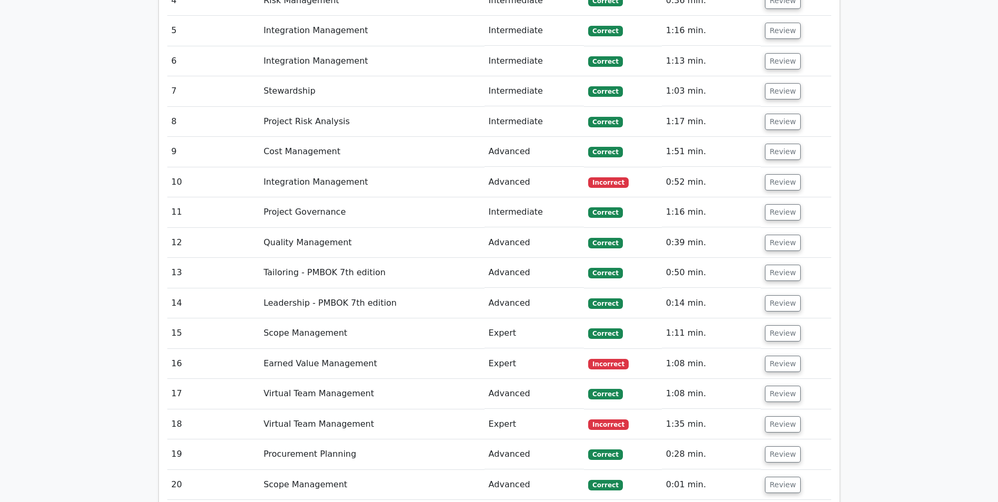
scroll to position [895, 0]
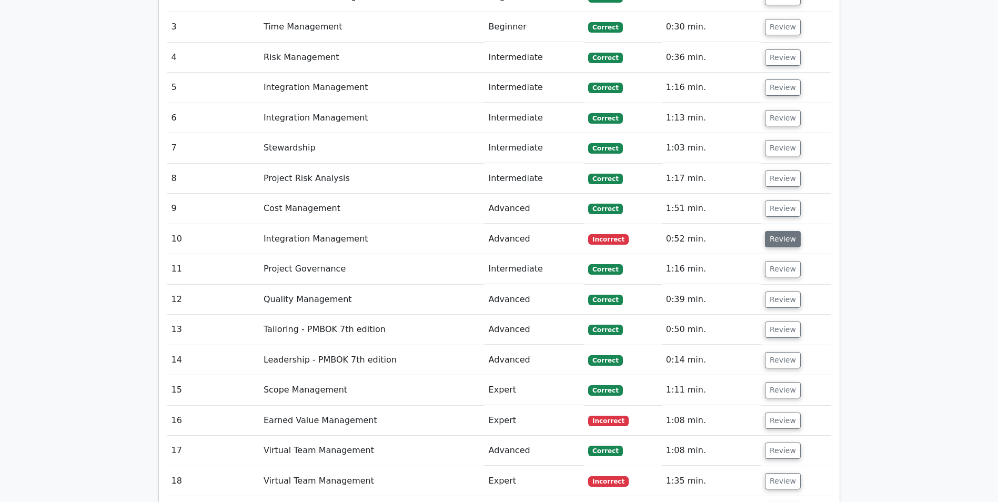
click at [778, 243] on button "Review" at bounding box center [783, 239] width 36 height 16
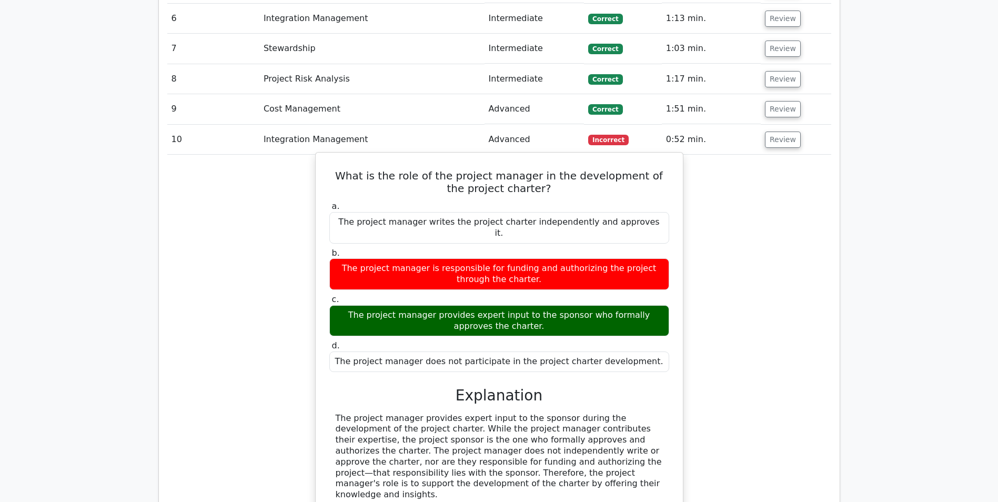
scroll to position [1000, 0]
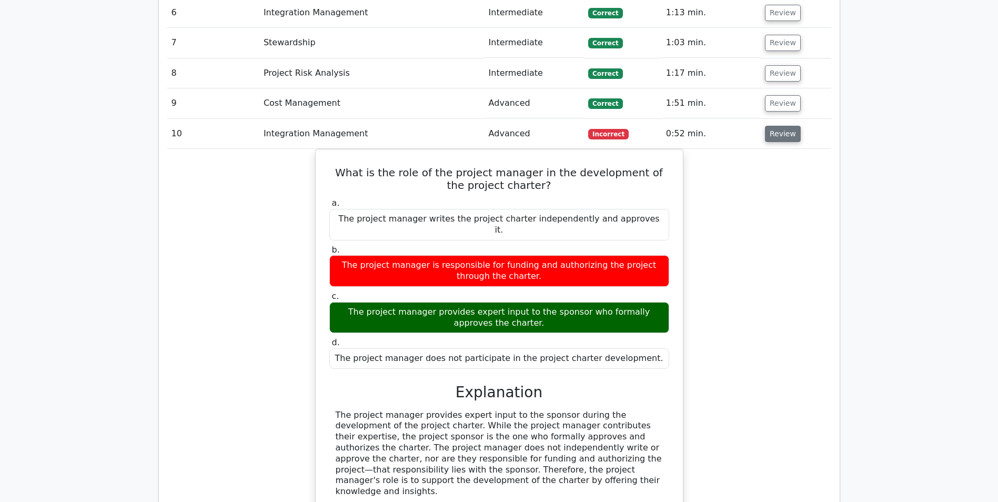
click at [781, 133] on button "Review" at bounding box center [783, 134] width 36 height 16
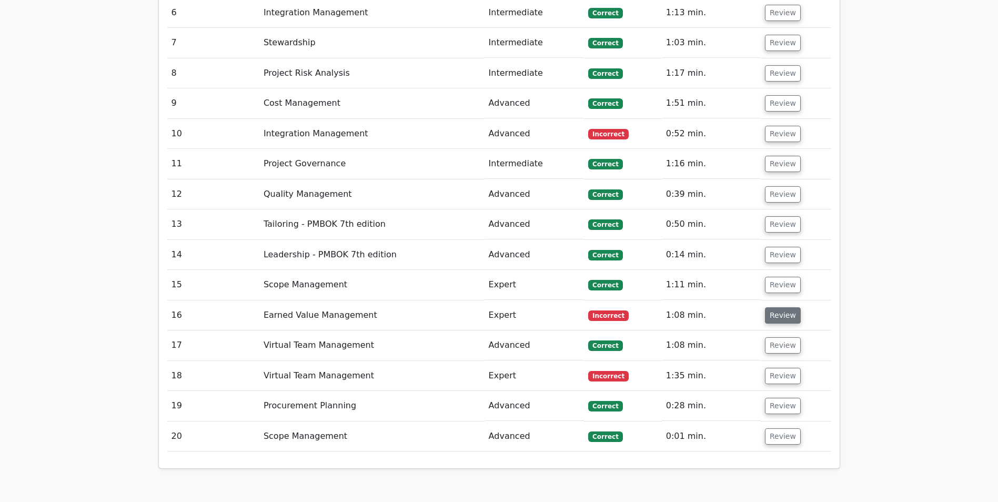
click at [772, 319] on button "Review" at bounding box center [783, 315] width 36 height 16
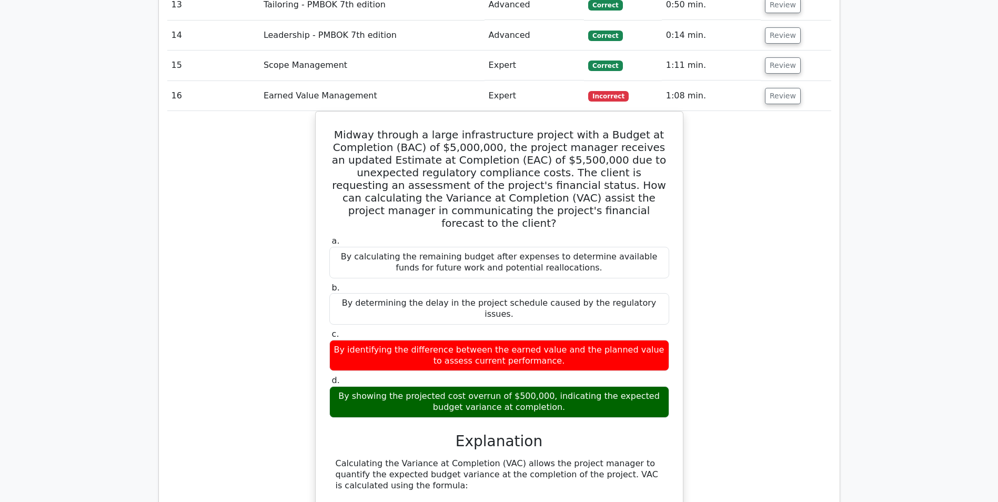
scroll to position [1210, 0]
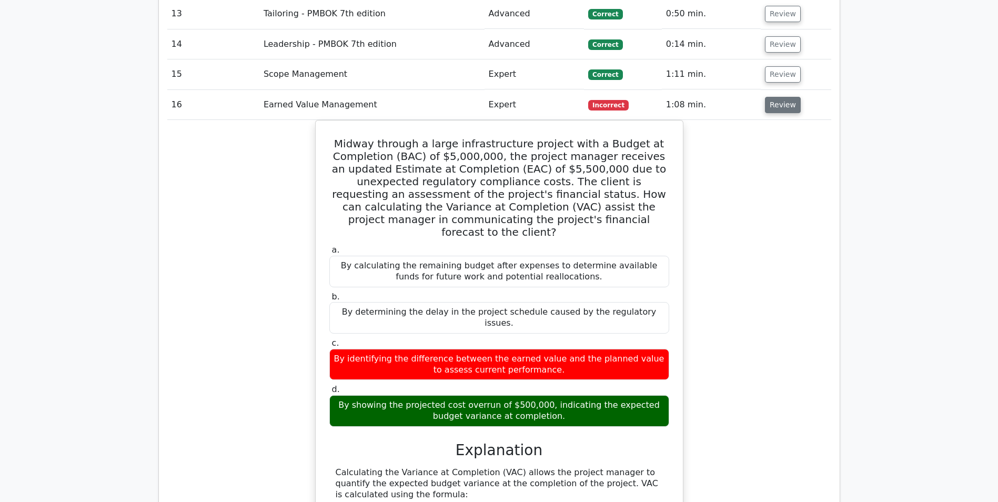
click at [785, 106] on button "Review" at bounding box center [783, 105] width 36 height 16
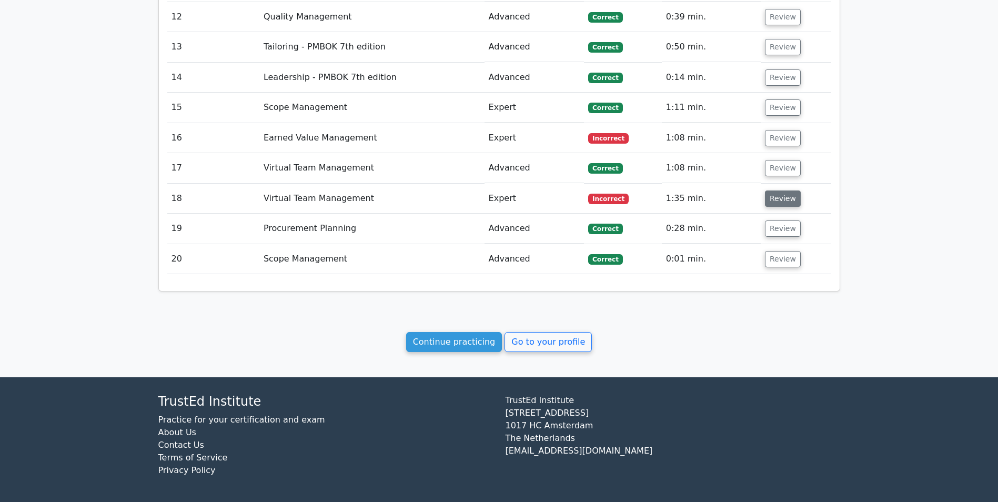
click at [772, 201] on button "Review" at bounding box center [783, 199] width 36 height 16
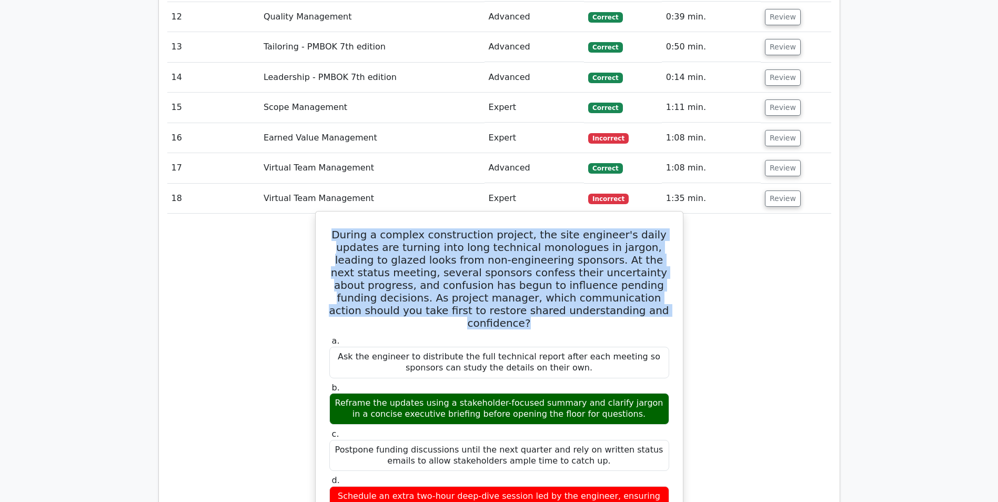
drag, startPoint x: 348, startPoint y: 235, endPoint x: 623, endPoint y: 314, distance: 285.8
click at [623, 314] on h5 "During a complex construction project, the site engineer's daily updates are tu…" at bounding box center [499, 278] width 342 height 101
copy h5 "During a complex construction project, the site engineer's daily updates are tu…"
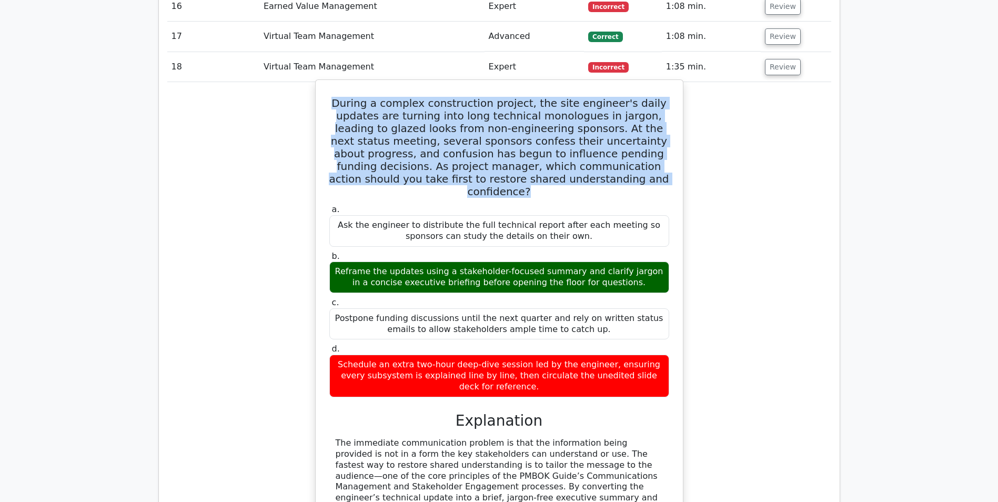
scroll to position [1335, 0]
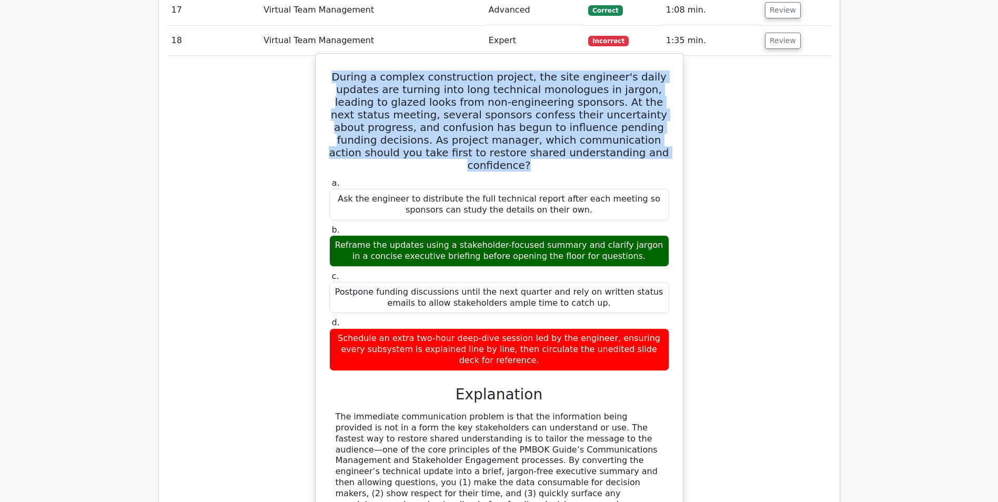
drag, startPoint x: 344, startPoint y: 232, endPoint x: 617, endPoint y: 239, distance: 273.3
click at [617, 239] on div "Reframe the updates using a stakeholder-focused summary and clarify jargon in a…" at bounding box center [499, 251] width 340 height 32
drag, startPoint x: 617, startPoint y: 239, endPoint x: 536, endPoint y: 242, distance: 81.1
copy div "Reframe the updates using a stakeholder-focused summary and clarify jargon in a…"
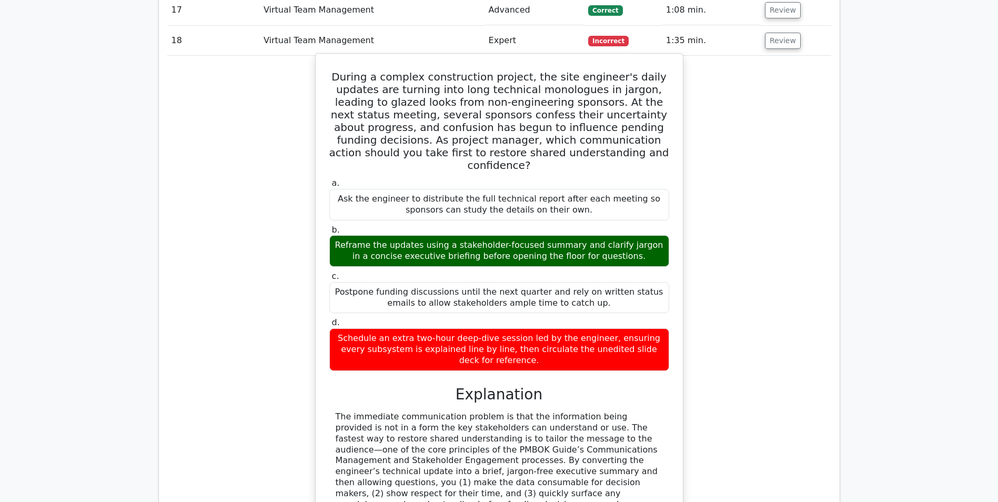
click at [642, 271] on label "c. Postpone funding discussions until the next quarter and rely on written stat…" at bounding box center [499, 292] width 340 height 42
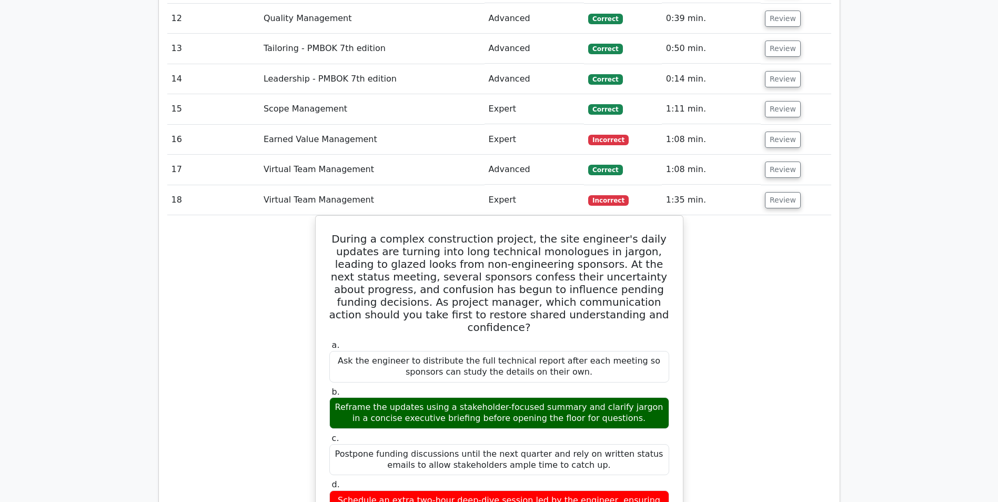
scroll to position [1177, 0]
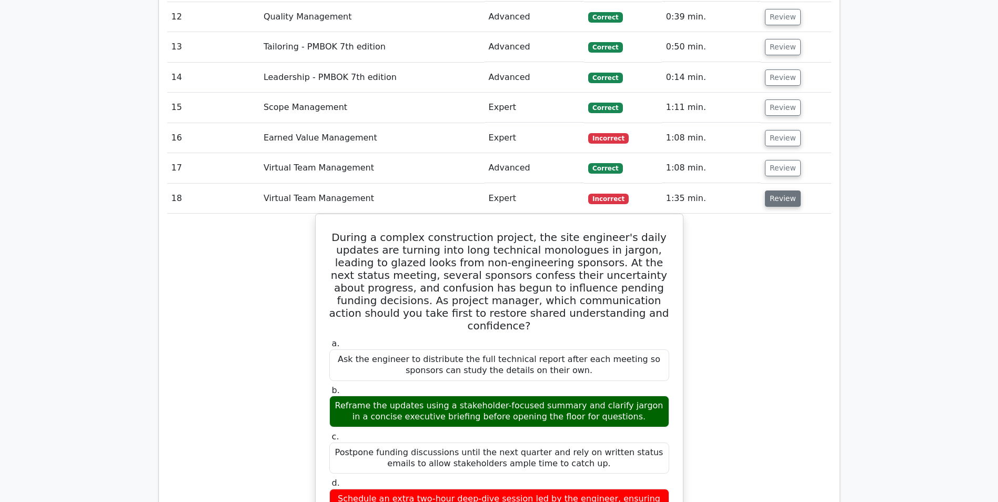
click at [774, 200] on button "Review" at bounding box center [783, 199] width 36 height 16
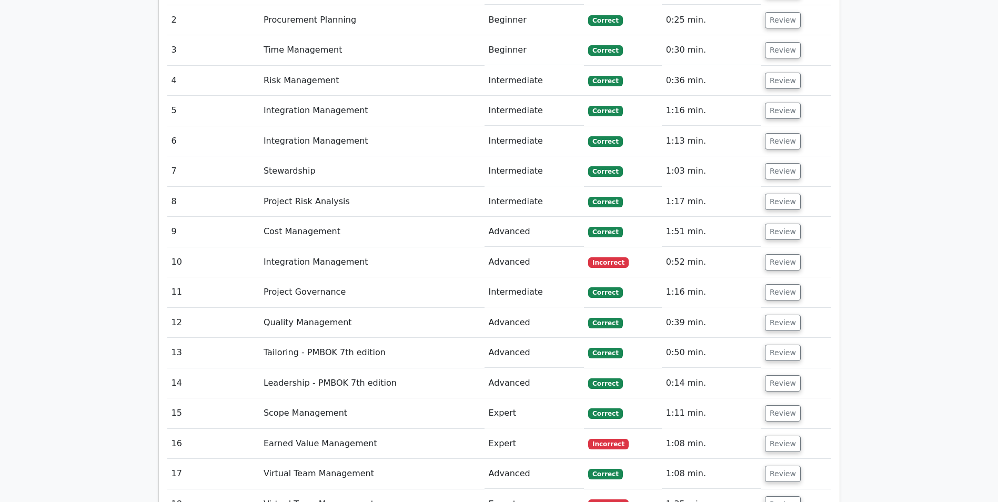
scroll to position [914, 0]
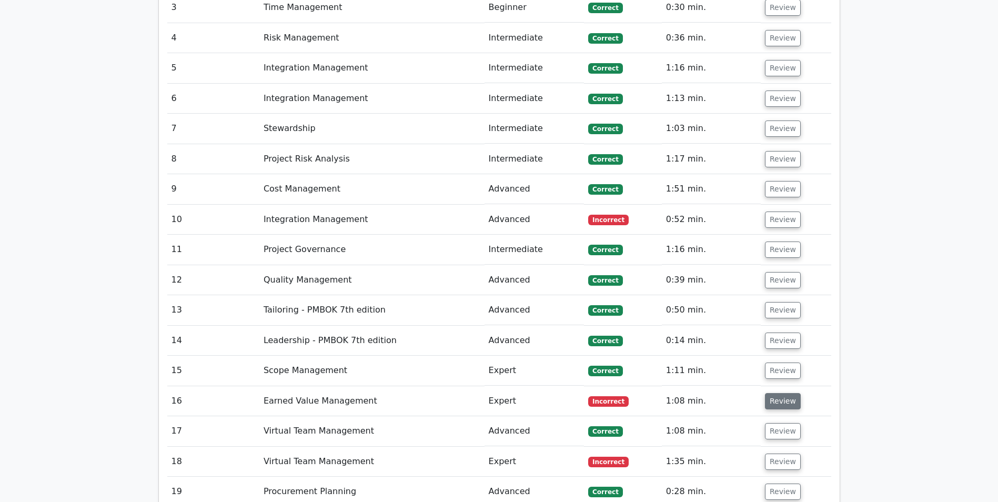
click at [770, 406] on button "Review" at bounding box center [783, 401] width 36 height 16
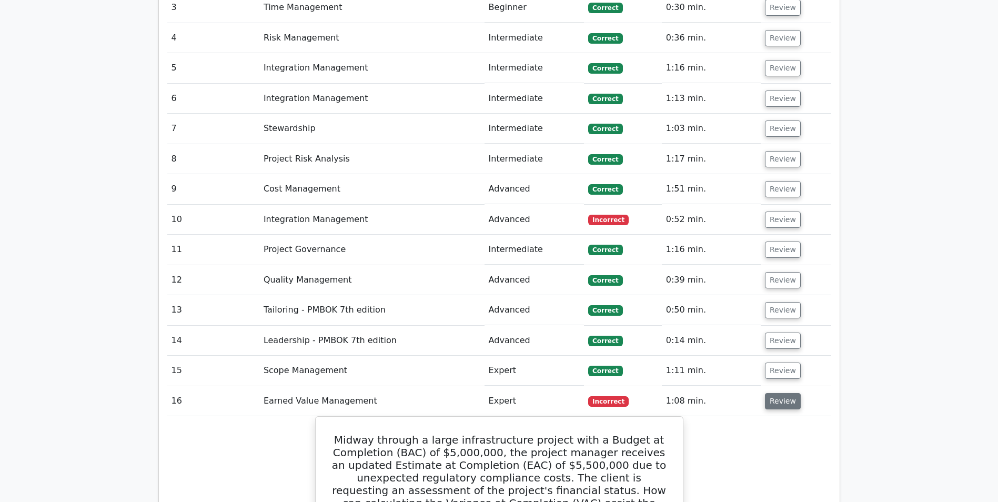
click at [770, 406] on button "Review" at bounding box center [783, 401] width 36 height 16
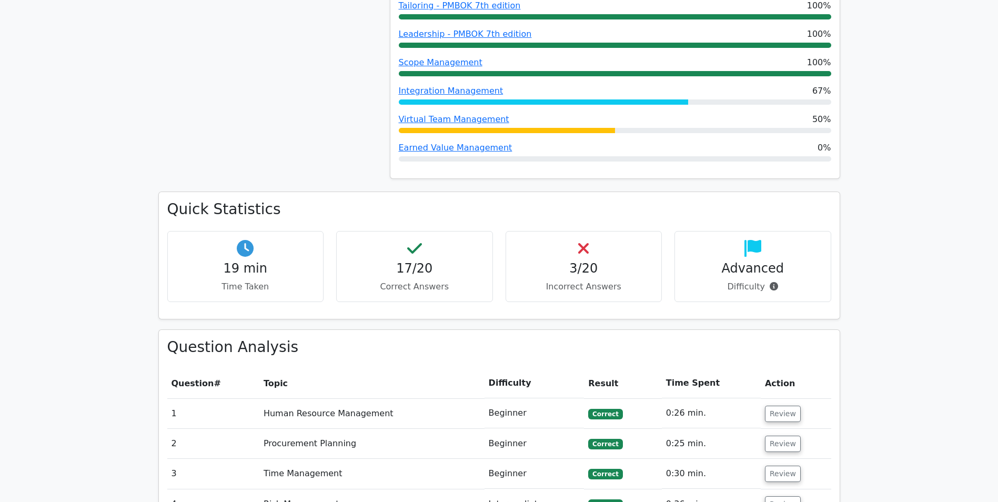
scroll to position [441, 0]
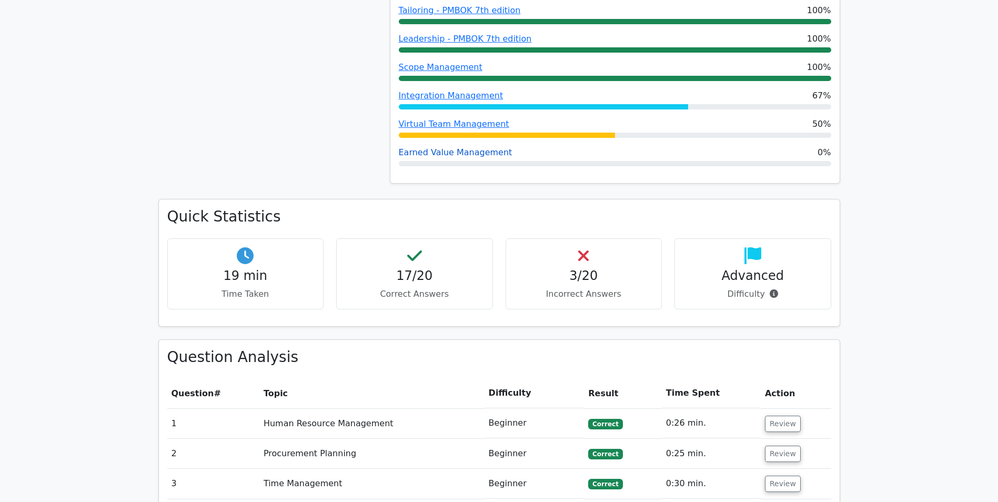
click at [474, 154] on link "Earned Value Management" at bounding box center [456, 152] width 114 height 10
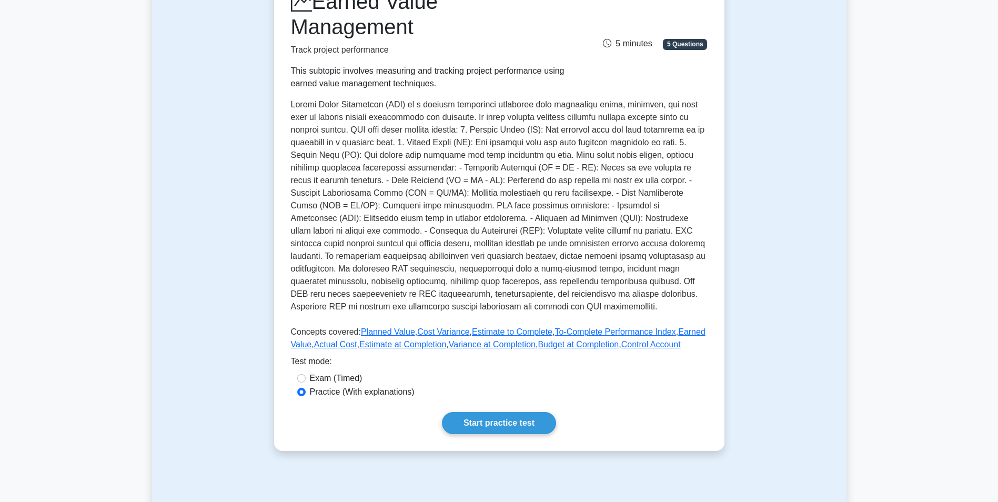
scroll to position [53, 0]
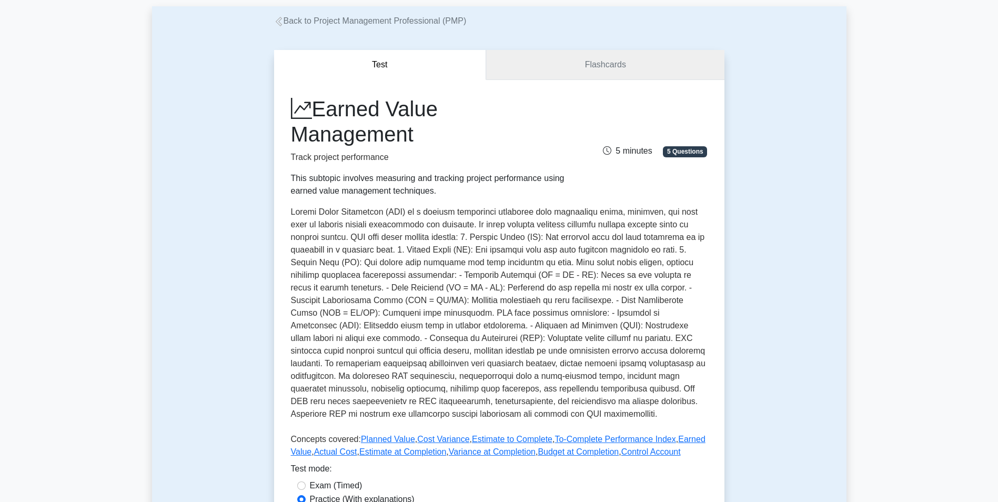
click at [605, 63] on link "Flashcards" at bounding box center [605, 65] width 238 height 30
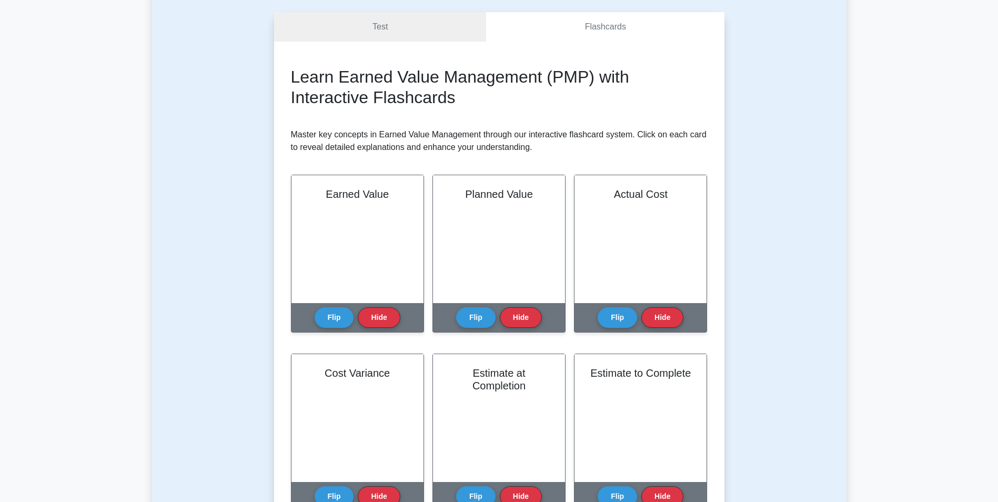
scroll to position [105, 0]
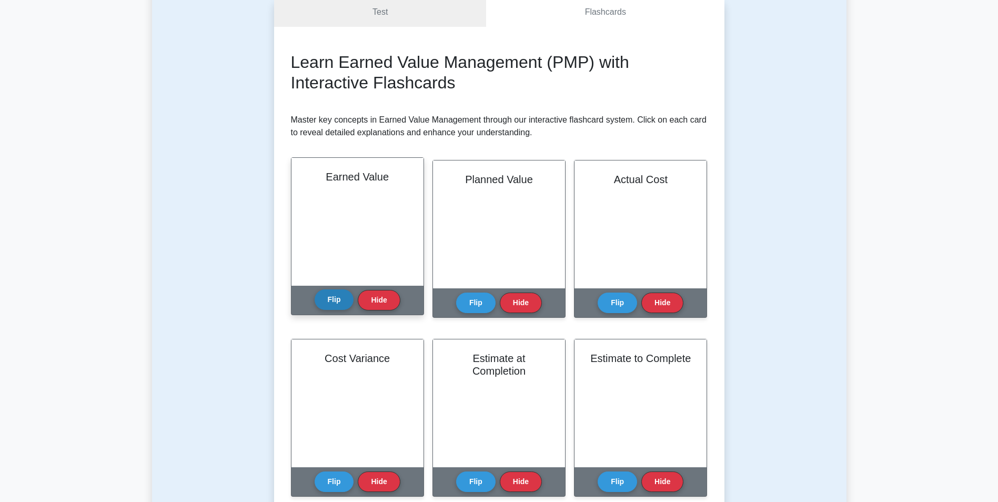
click at [328, 303] on button "Flip" at bounding box center [334, 299] width 39 height 21
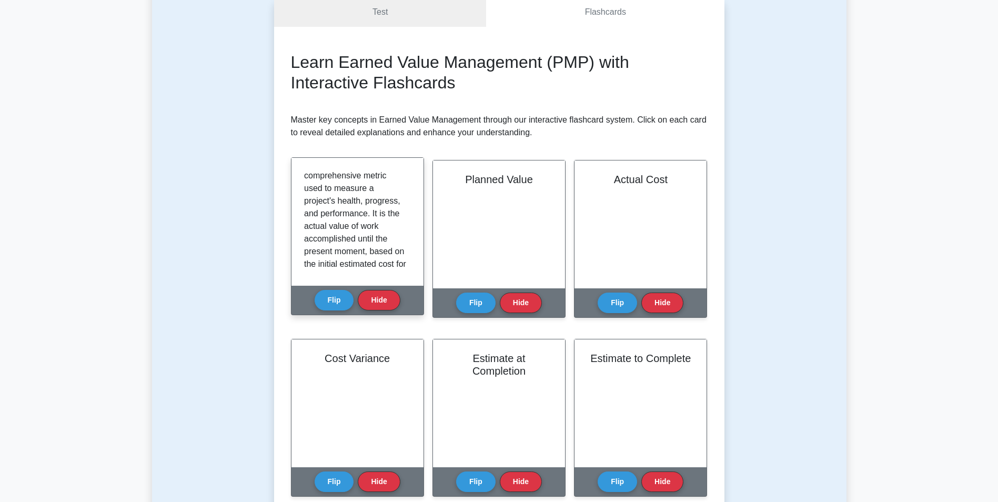
scroll to position [0, 0]
click at [377, 297] on button "Hide" at bounding box center [379, 299] width 42 height 21
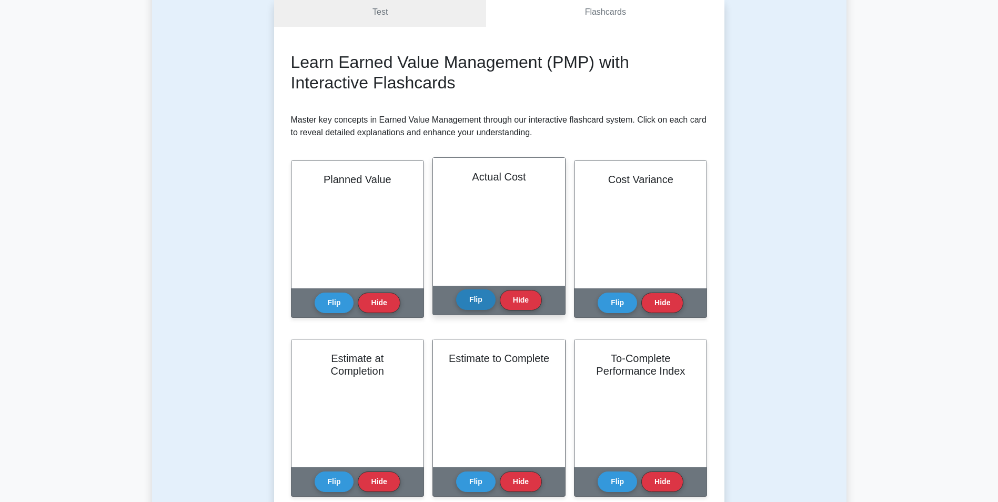
click at [481, 304] on button "Flip" at bounding box center [475, 299] width 39 height 21
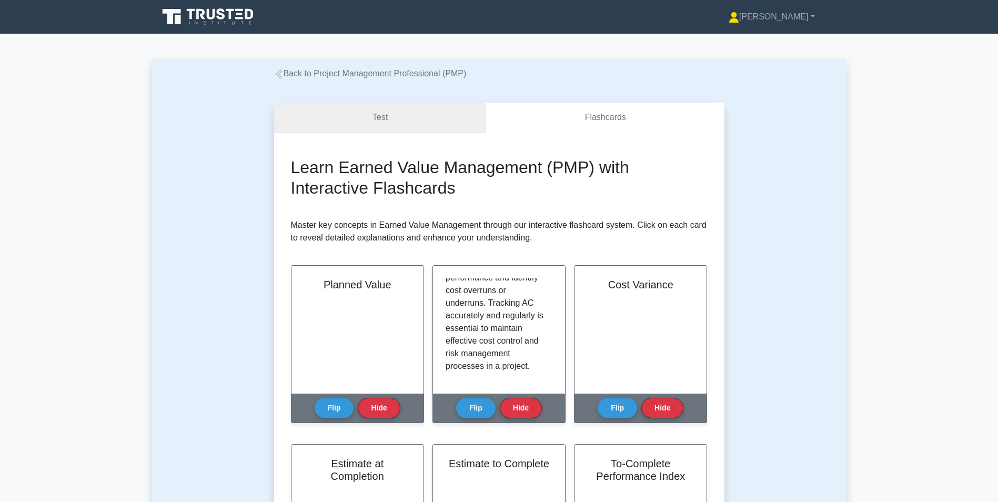
click at [414, 121] on link "Test" at bounding box center [380, 118] width 213 height 30
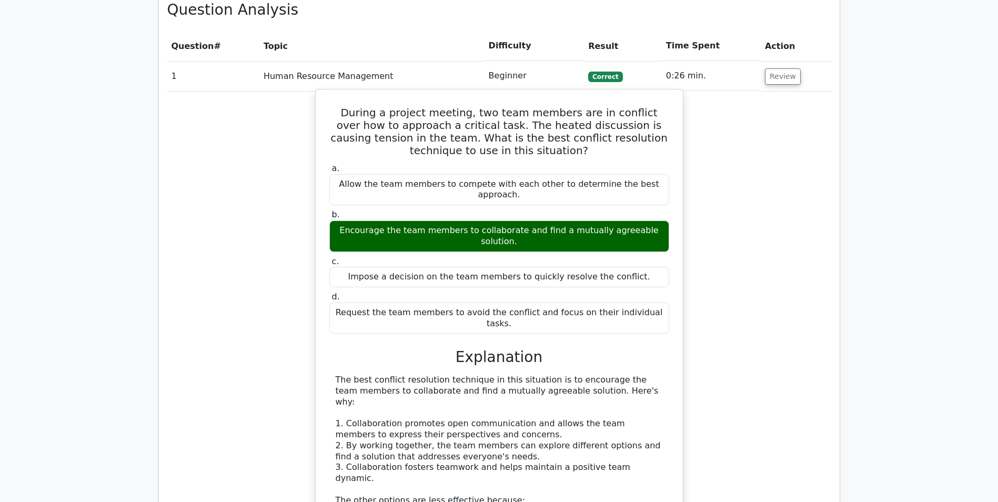
scroll to position [809, 0]
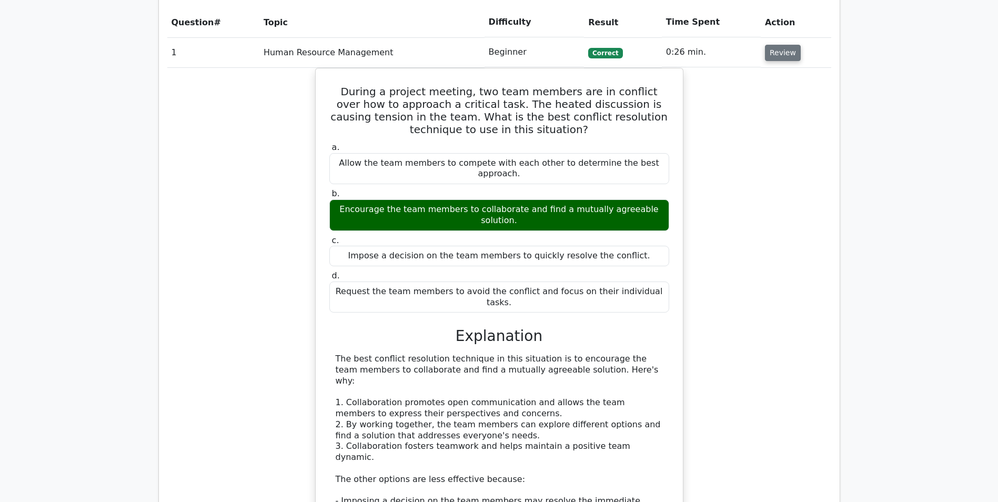
click at [775, 55] on button "Review" at bounding box center [783, 53] width 36 height 16
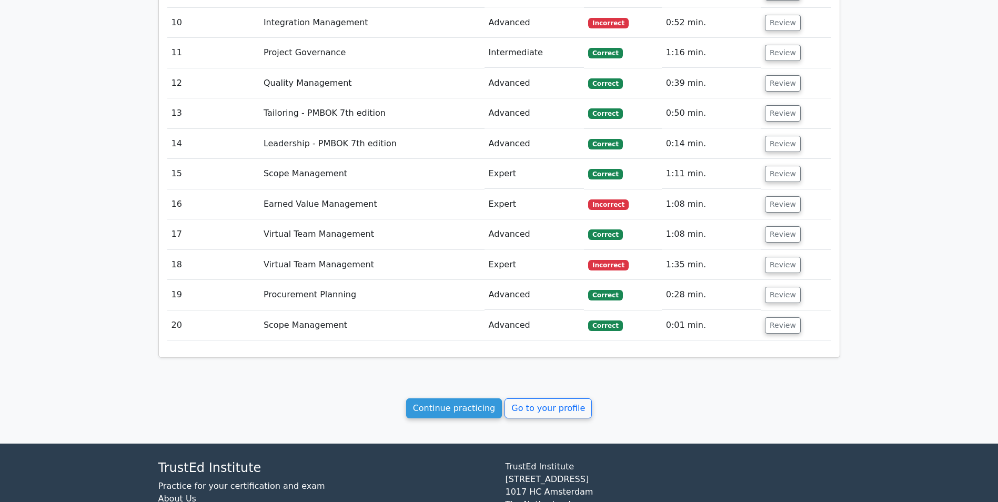
scroll to position [1125, 0]
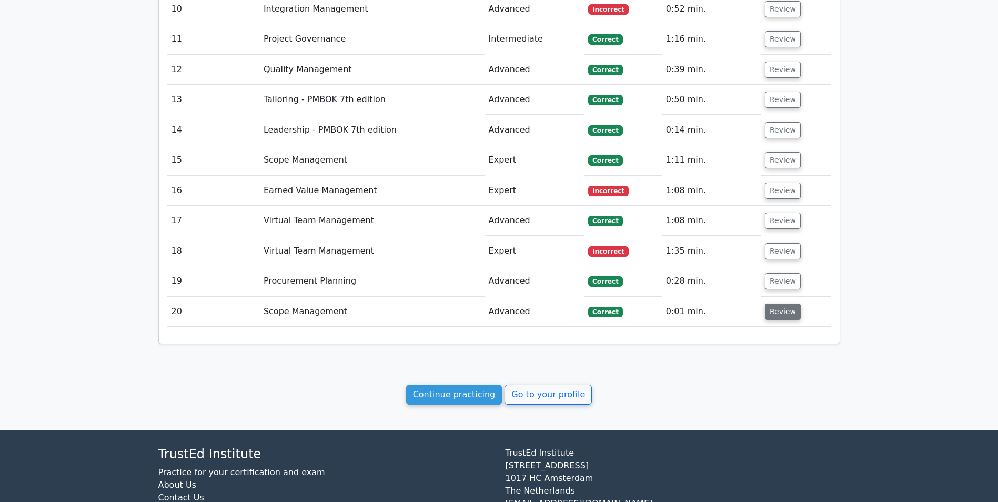
click at [778, 315] on button "Review" at bounding box center [783, 312] width 36 height 16
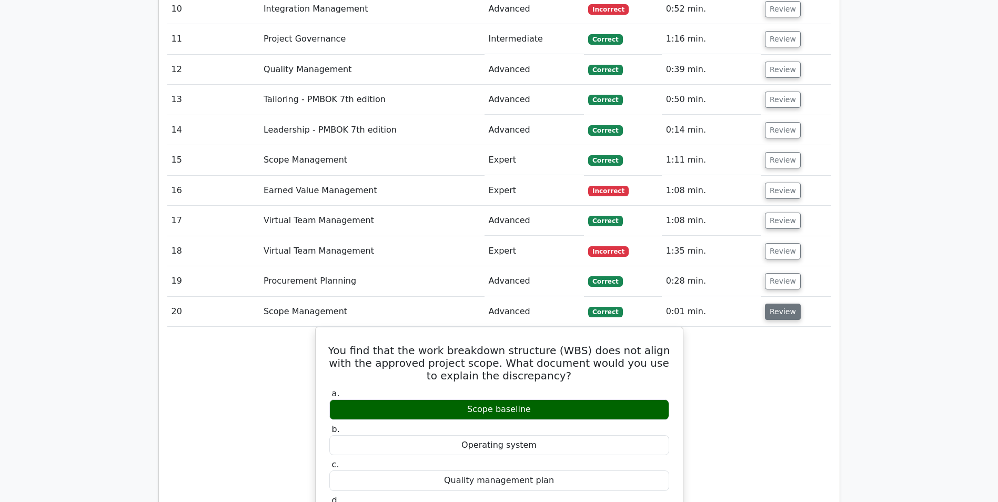
click at [778, 315] on button "Review" at bounding box center [783, 312] width 36 height 16
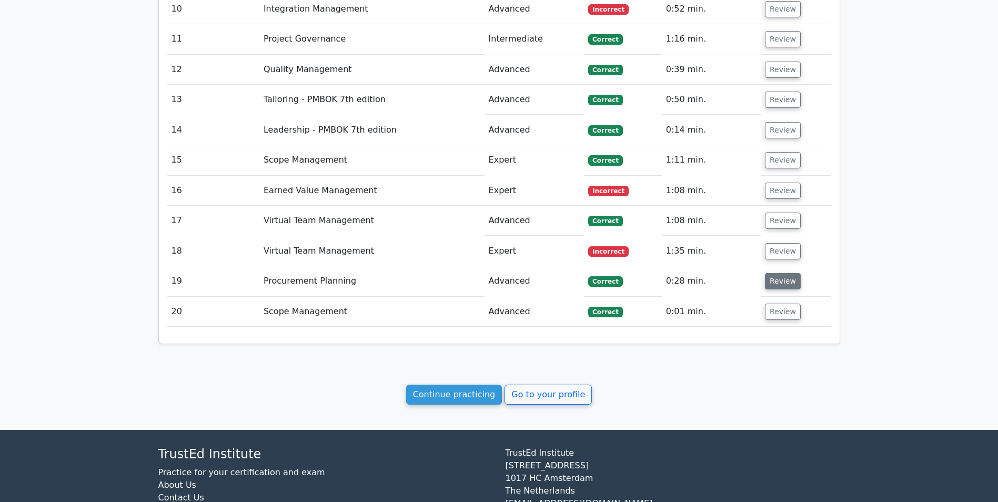
click at [781, 284] on button "Review" at bounding box center [783, 281] width 36 height 16
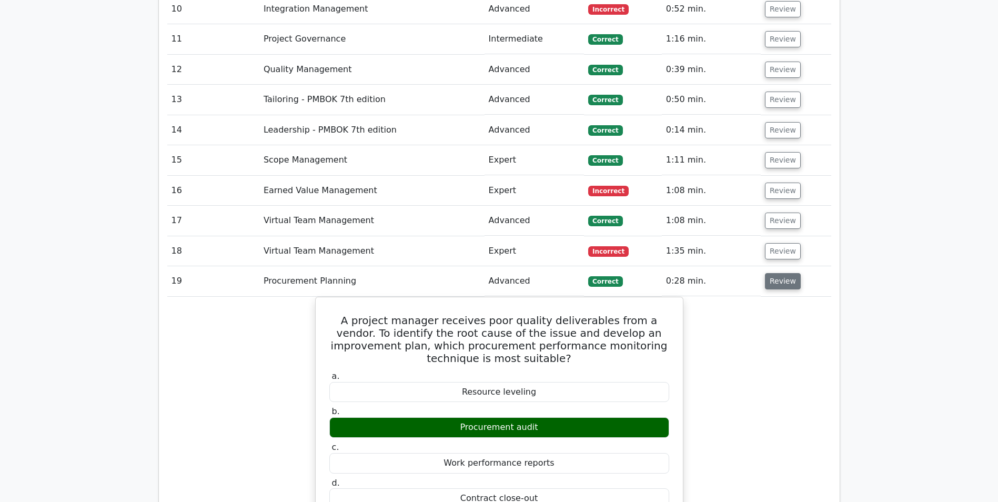
click at [781, 284] on button "Review" at bounding box center [783, 281] width 36 height 16
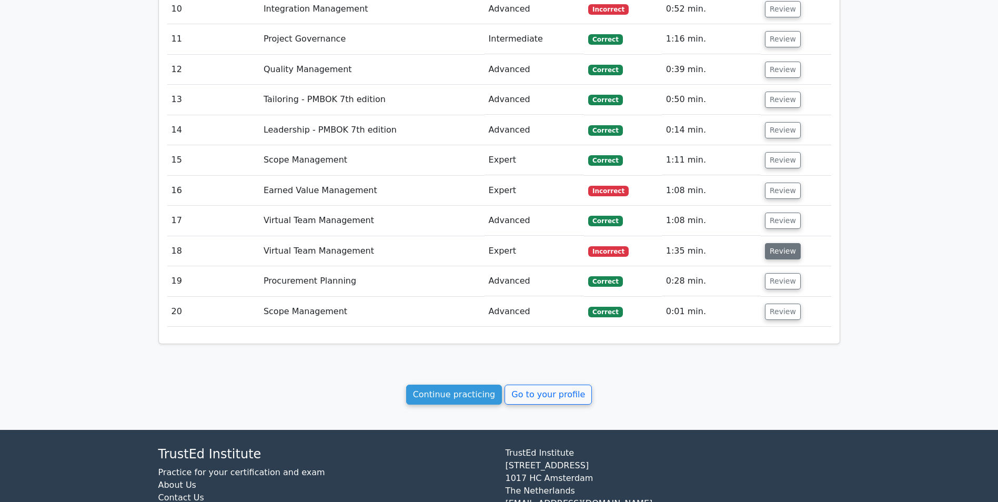
click at [774, 255] on button "Review" at bounding box center [783, 251] width 36 height 16
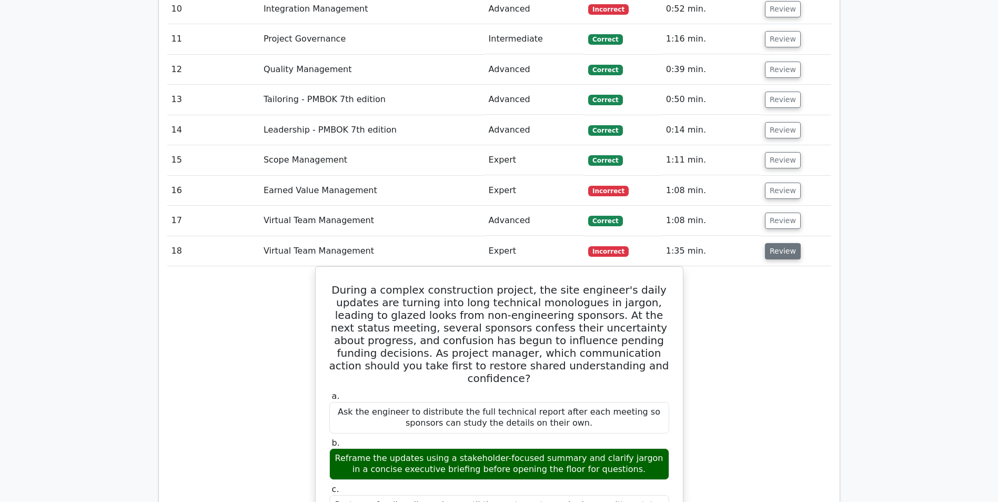
click at [774, 255] on button "Review" at bounding box center [783, 251] width 36 height 16
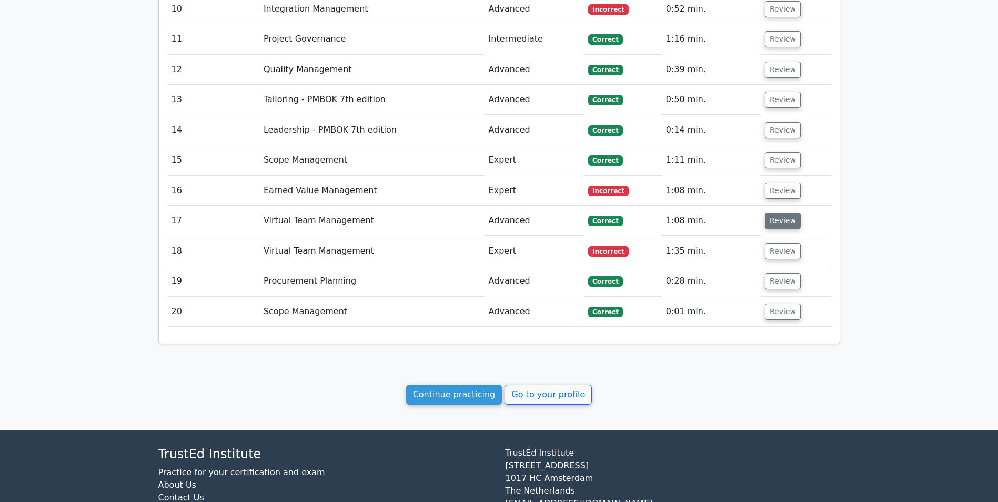
click at [777, 225] on button "Review" at bounding box center [783, 221] width 36 height 16
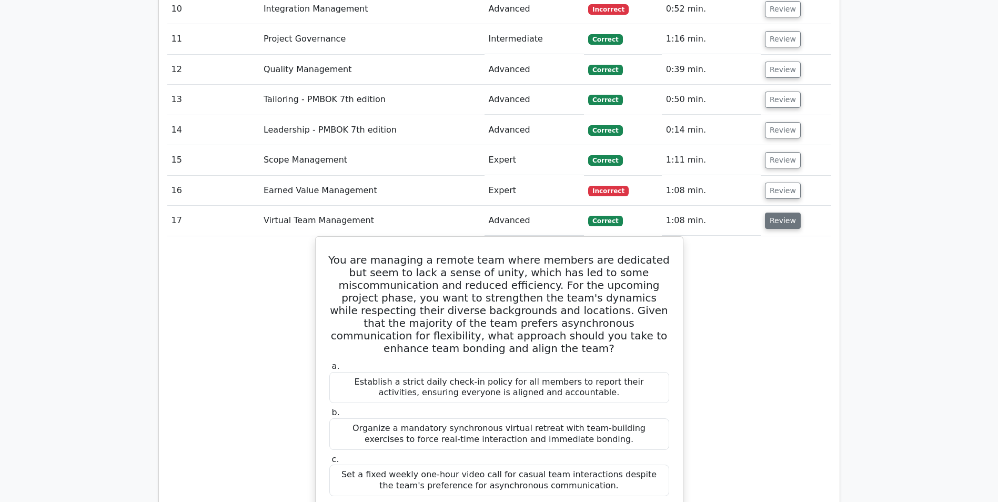
click at [777, 225] on button "Review" at bounding box center [783, 221] width 36 height 16
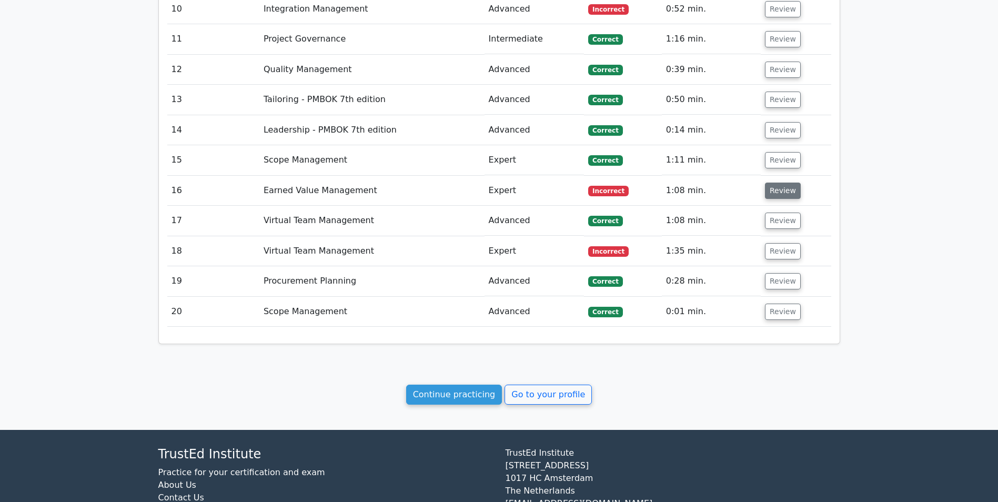
click at [773, 193] on button "Review" at bounding box center [783, 191] width 36 height 16
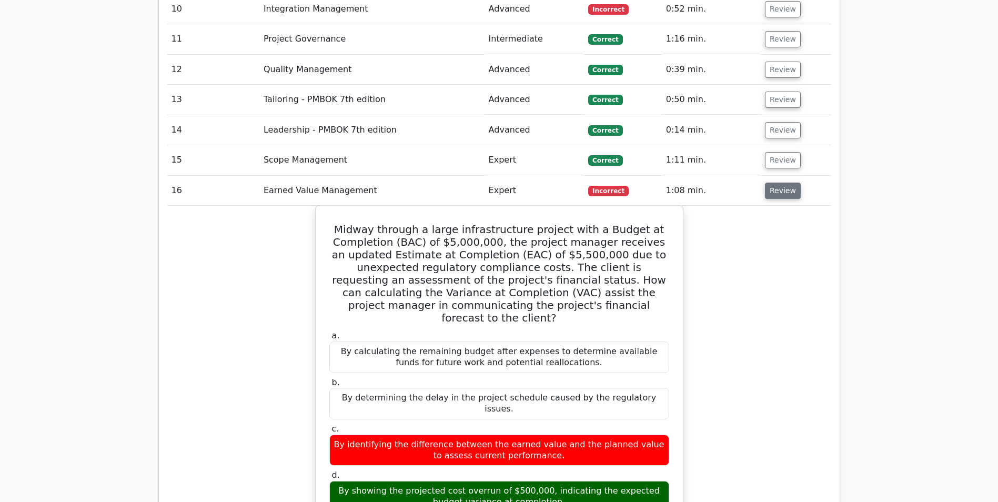
click at [773, 193] on button "Review" at bounding box center [783, 191] width 36 height 16
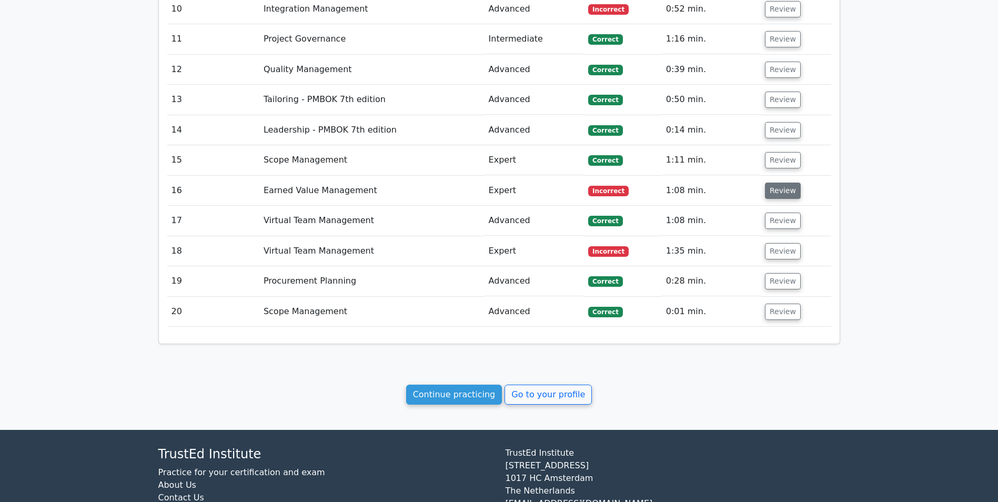
click at [773, 193] on button "Review" at bounding box center [783, 191] width 36 height 16
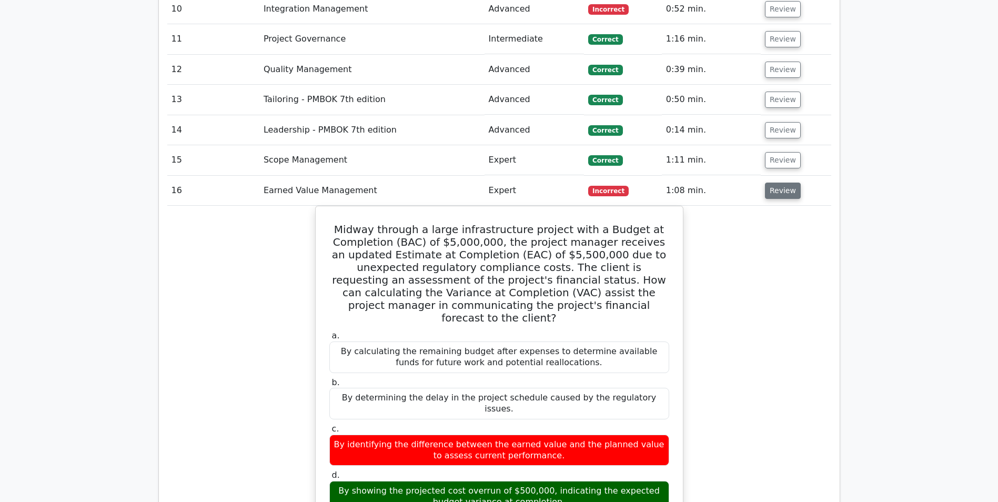
click at [773, 193] on button "Review" at bounding box center [783, 191] width 36 height 16
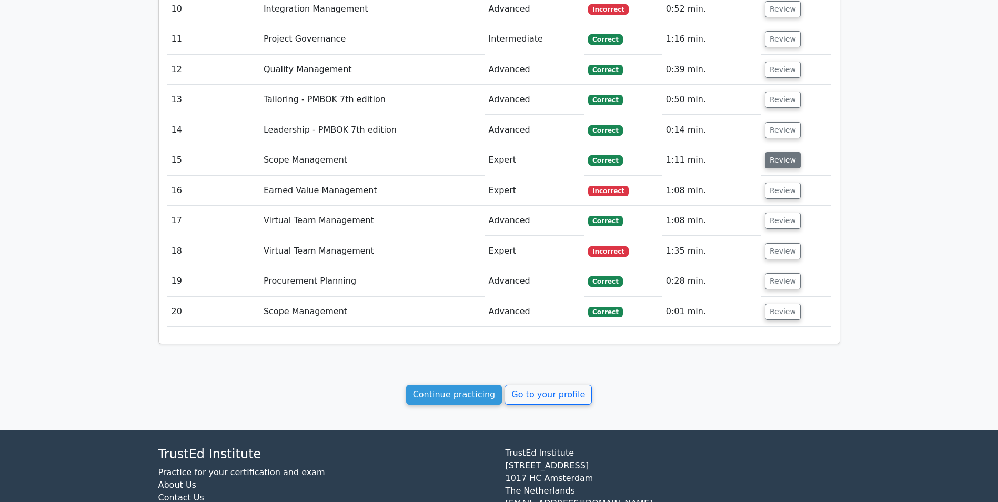
click at [770, 157] on button "Review" at bounding box center [783, 160] width 36 height 16
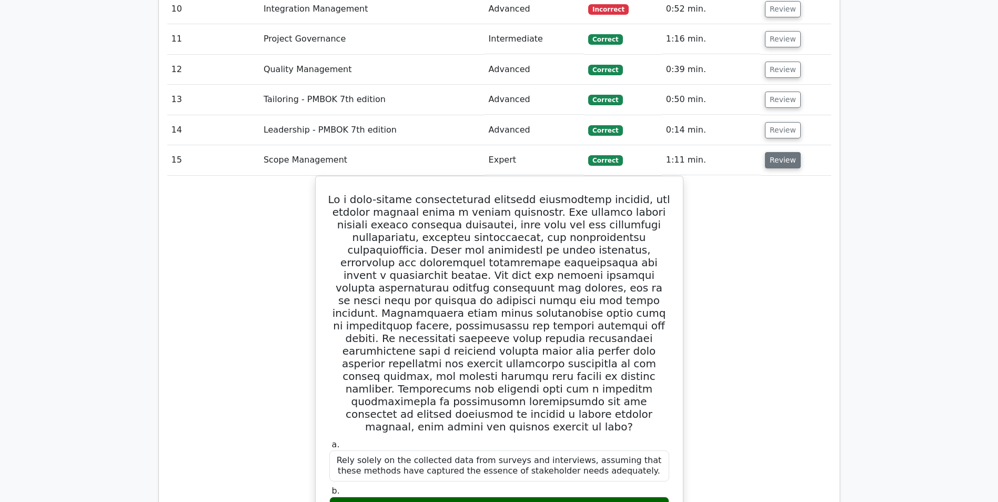
click at [770, 157] on button "Review" at bounding box center [783, 160] width 36 height 16
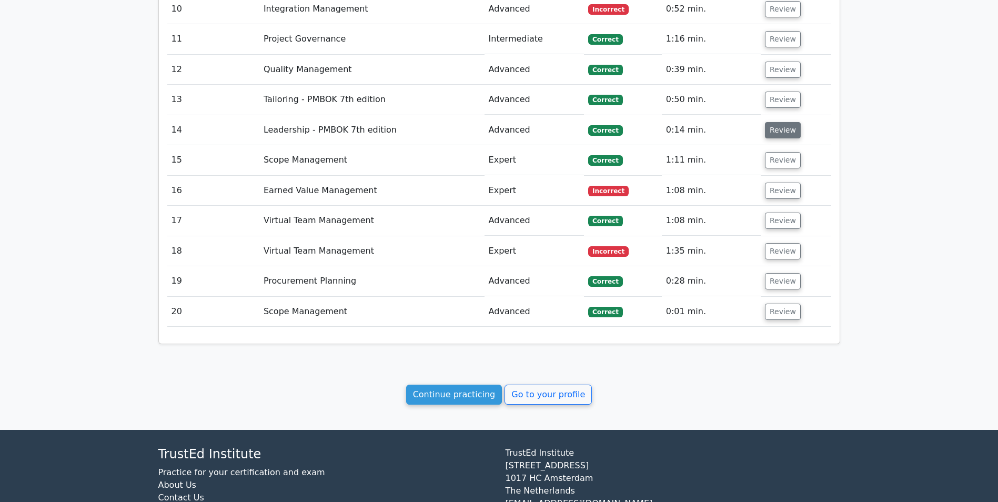
click at [773, 128] on button "Review" at bounding box center [783, 130] width 36 height 16
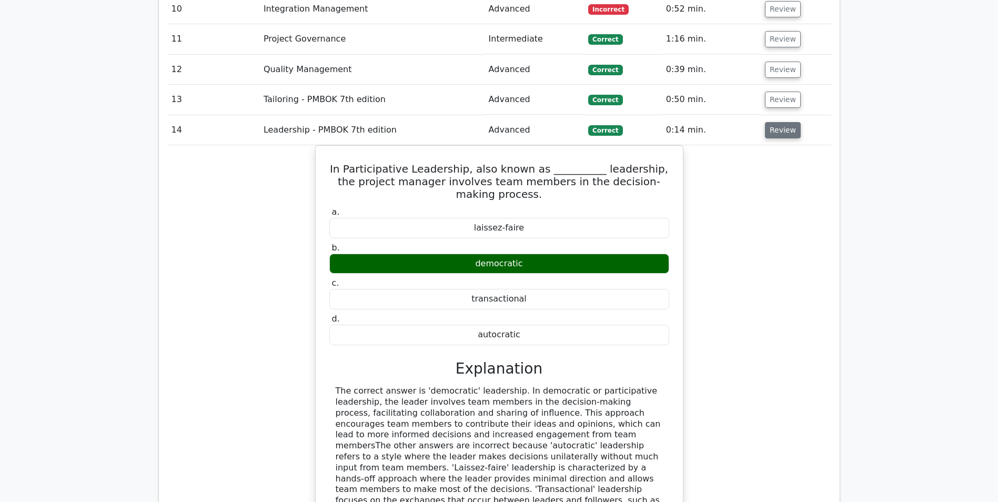
click at [773, 128] on button "Review" at bounding box center [783, 130] width 36 height 16
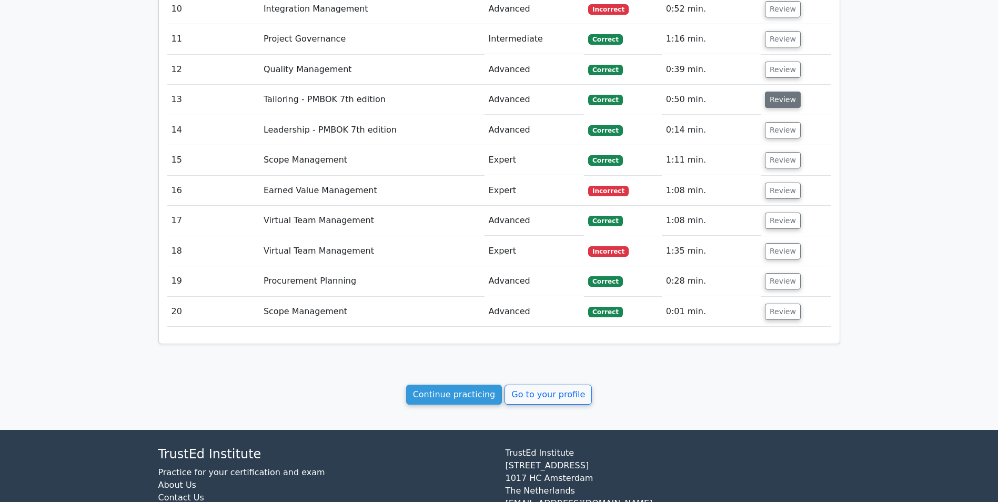
click at [778, 104] on button "Review" at bounding box center [783, 100] width 36 height 16
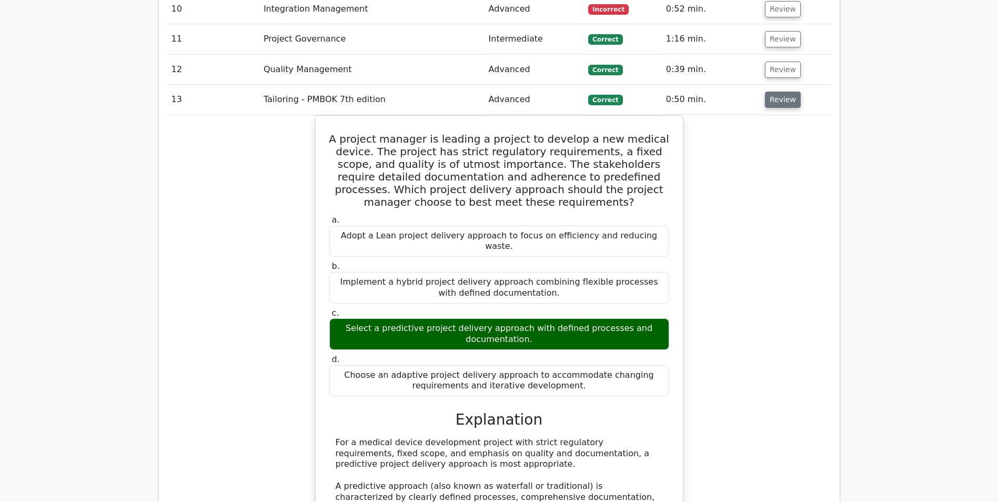
click at [778, 104] on button "Review" at bounding box center [783, 100] width 36 height 16
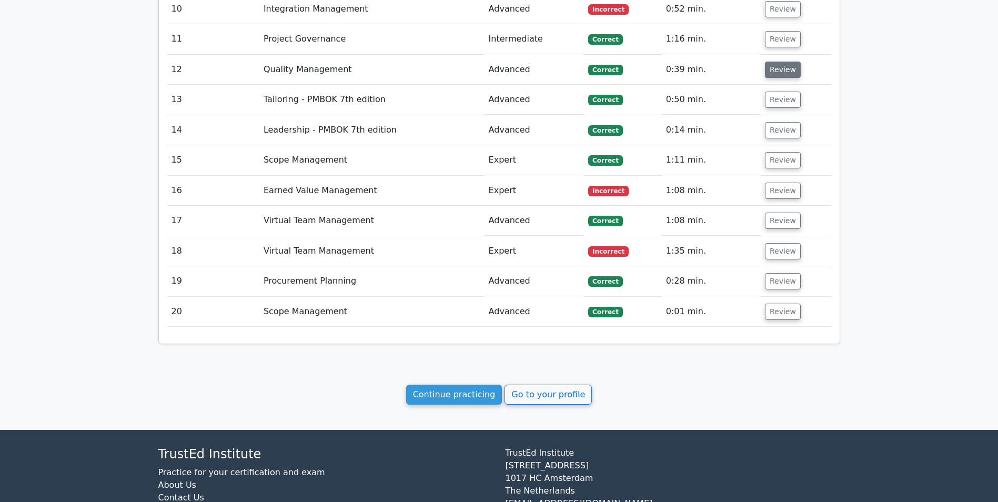
click at [772, 72] on button "Review" at bounding box center [783, 70] width 36 height 16
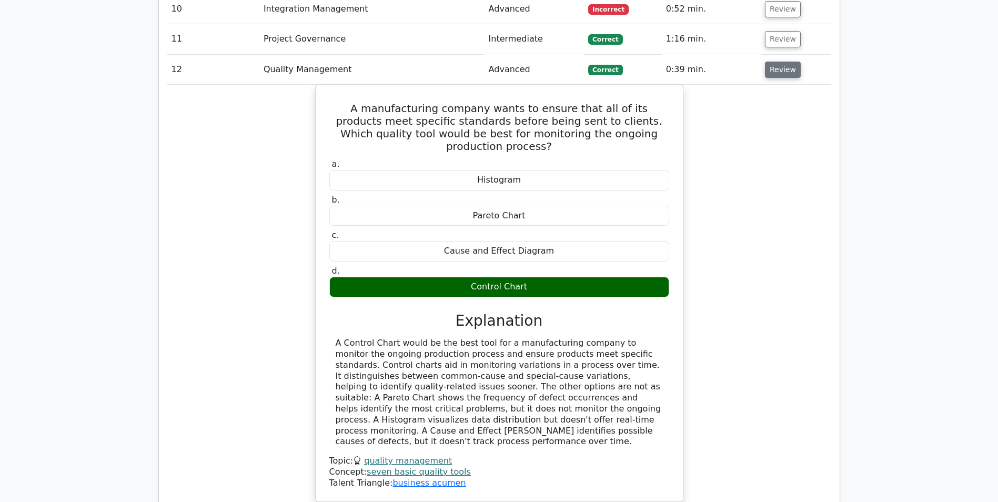
click at [772, 72] on button "Review" at bounding box center [783, 70] width 36 height 16
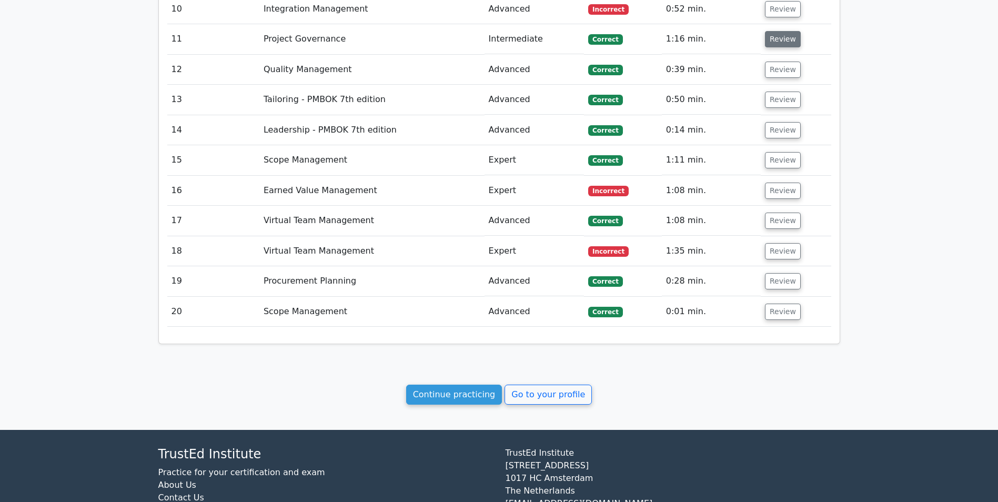
click at [776, 45] on button "Review" at bounding box center [783, 39] width 36 height 16
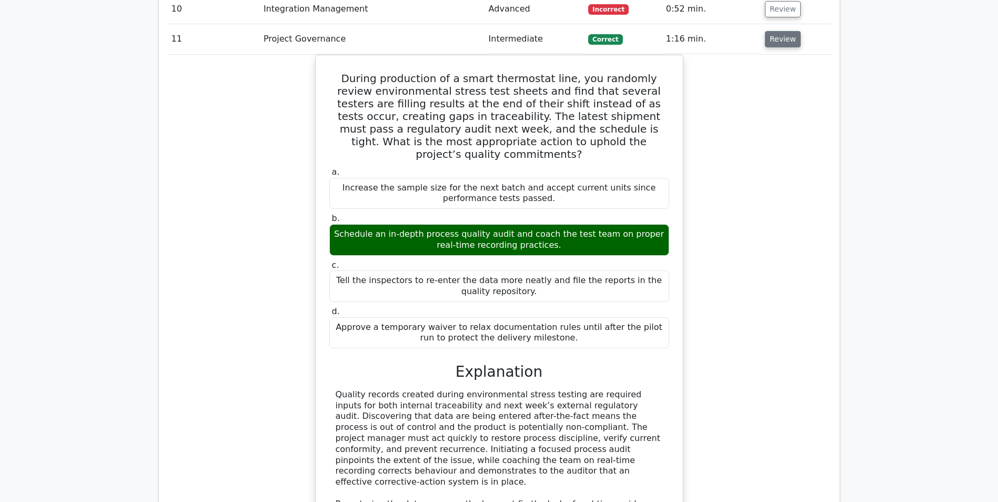
click at [782, 44] on button "Review" at bounding box center [783, 39] width 36 height 16
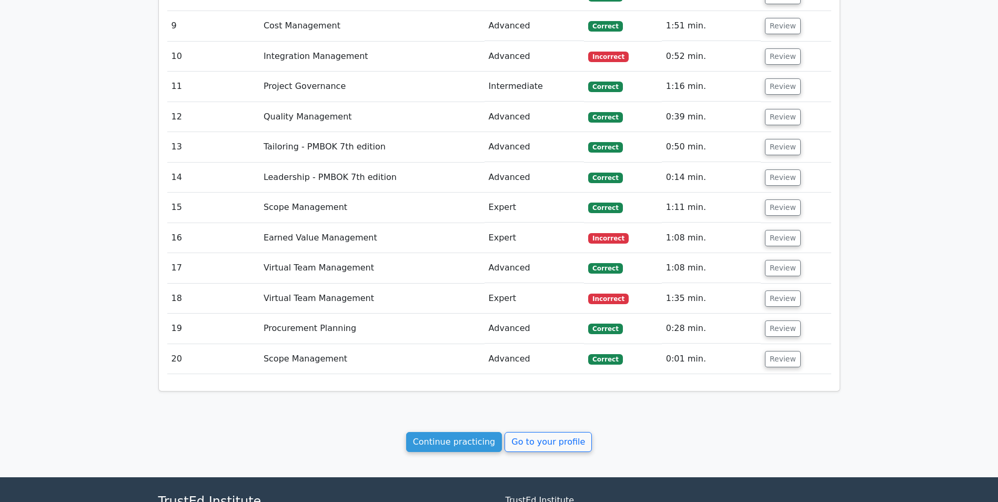
scroll to position [1019, 0]
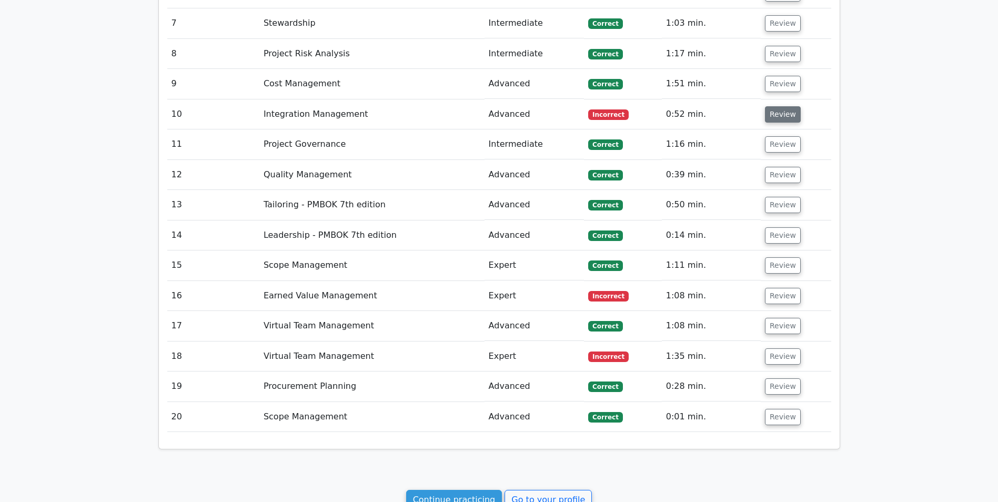
click at [783, 121] on button "Review" at bounding box center [783, 114] width 36 height 16
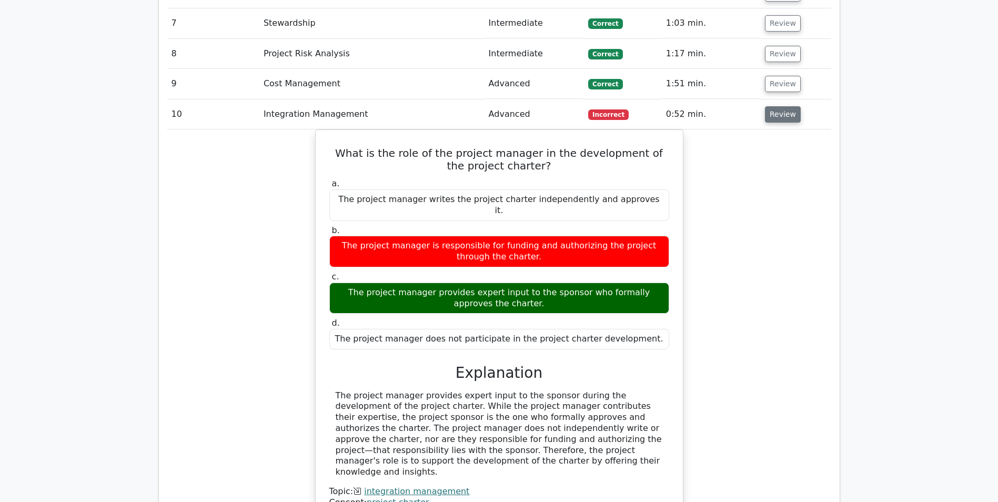
click at [783, 121] on button "Review" at bounding box center [783, 114] width 36 height 16
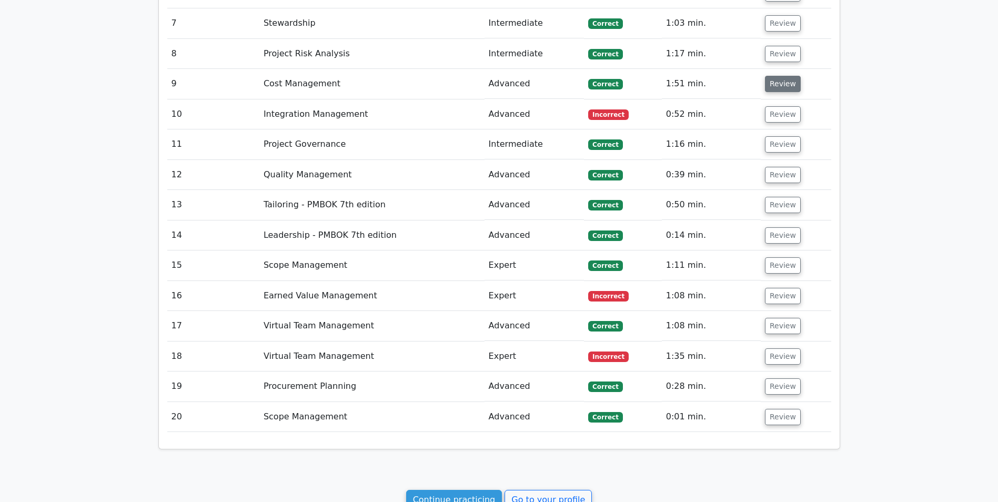
click at [780, 89] on button "Review" at bounding box center [783, 84] width 36 height 16
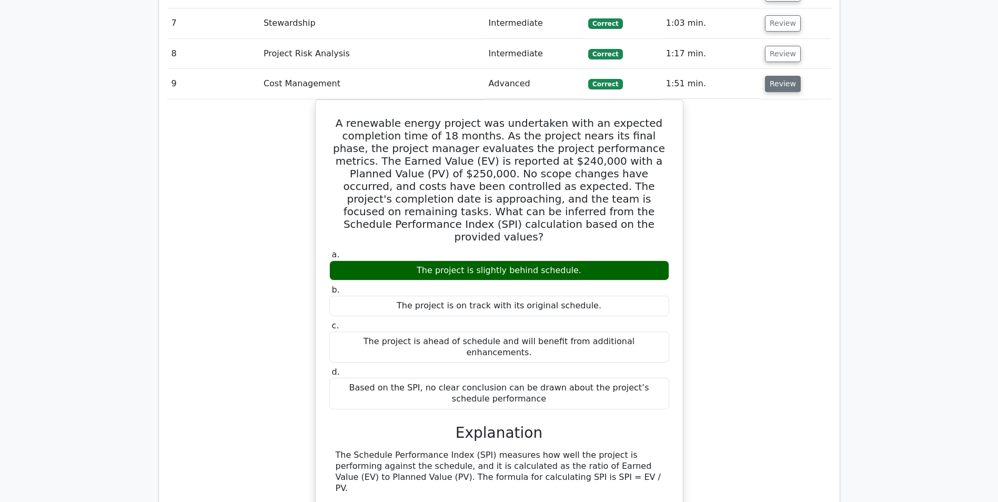
click at [780, 89] on button "Review" at bounding box center [783, 84] width 36 height 16
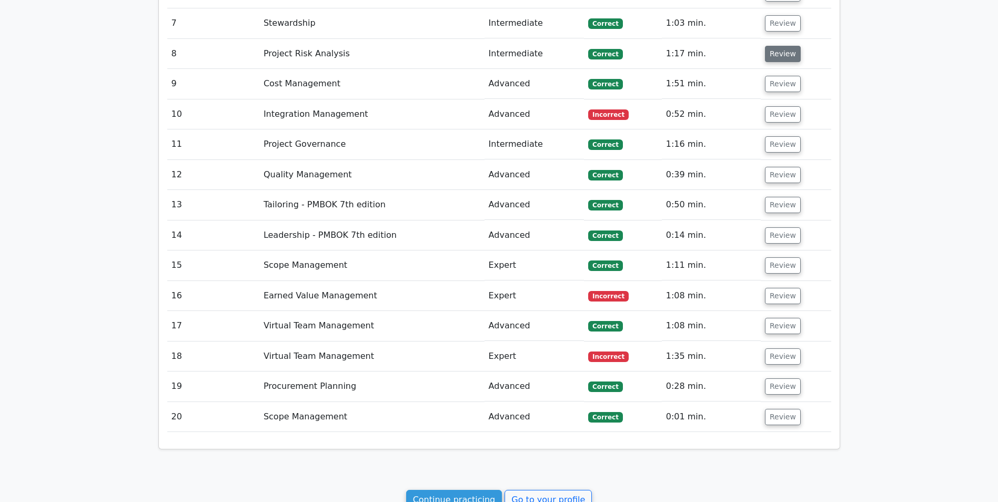
click at [778, 58] on button "Review" at bounding box center [783, 54] width 36 height 16
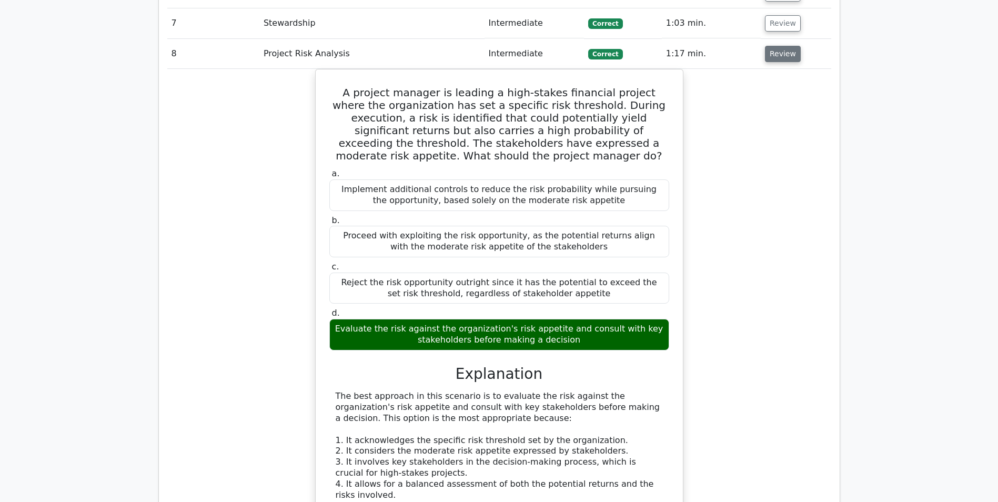
click at [778, 58] on button "Review" at bounding box center [783, 54] width 36 height 16
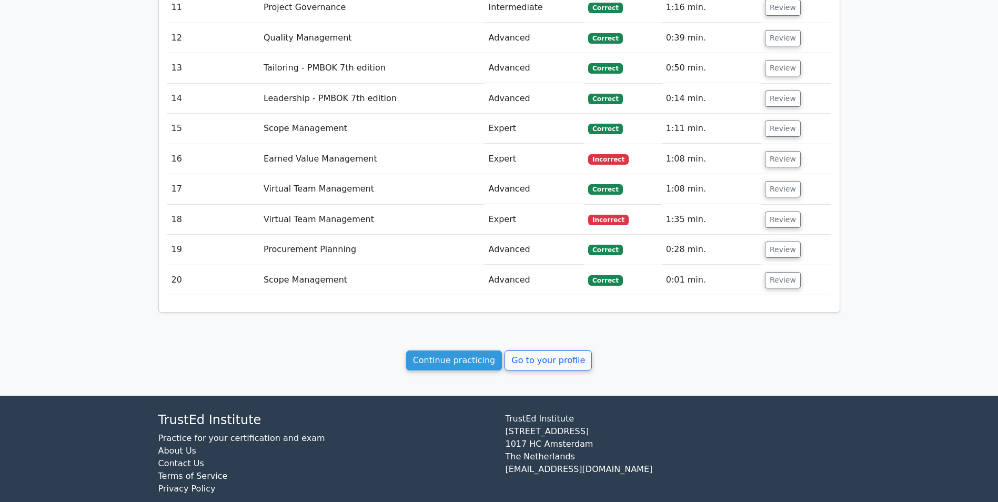
scroll to position [1177, 0]
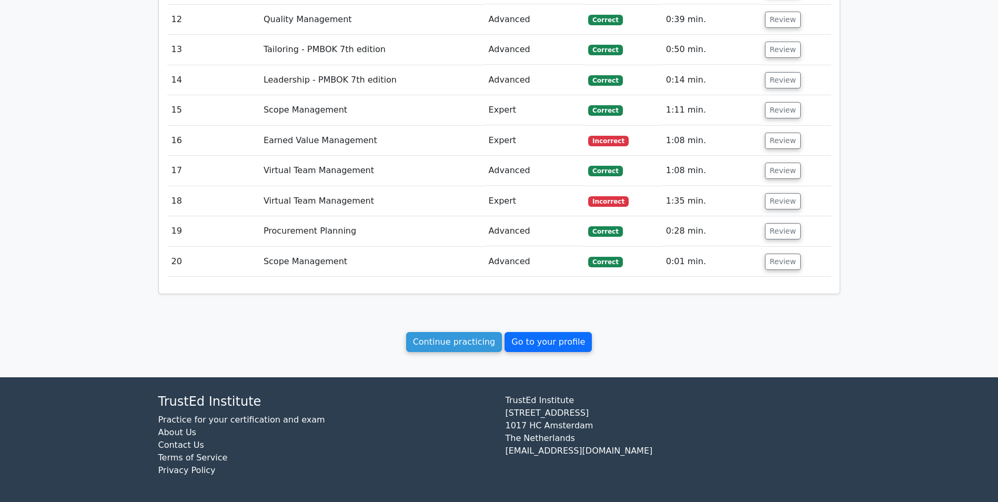
click at [536, 343] on link "Go to your profile" at bounding box center [548, 342] width 87 height 20
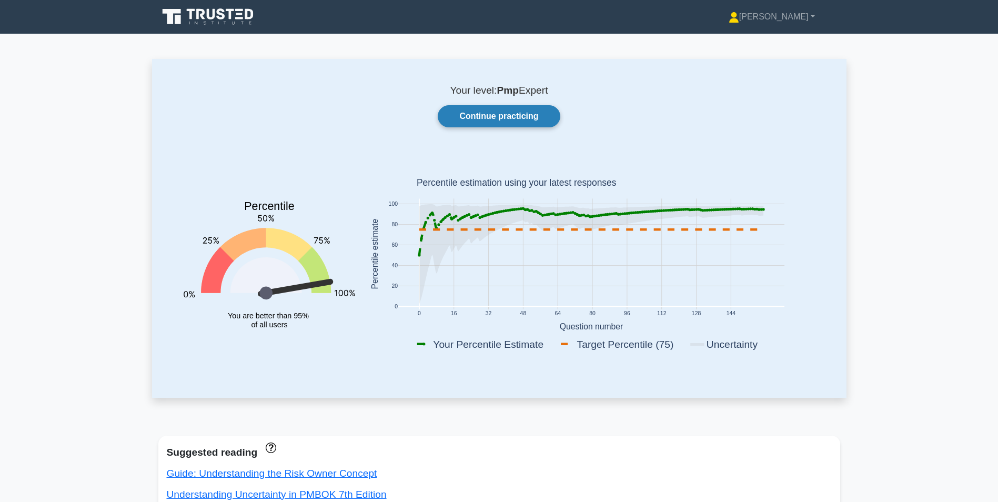
click at [471, 115] on link "Continue practicing" at bounding box center [499, 116] width 122 height 22
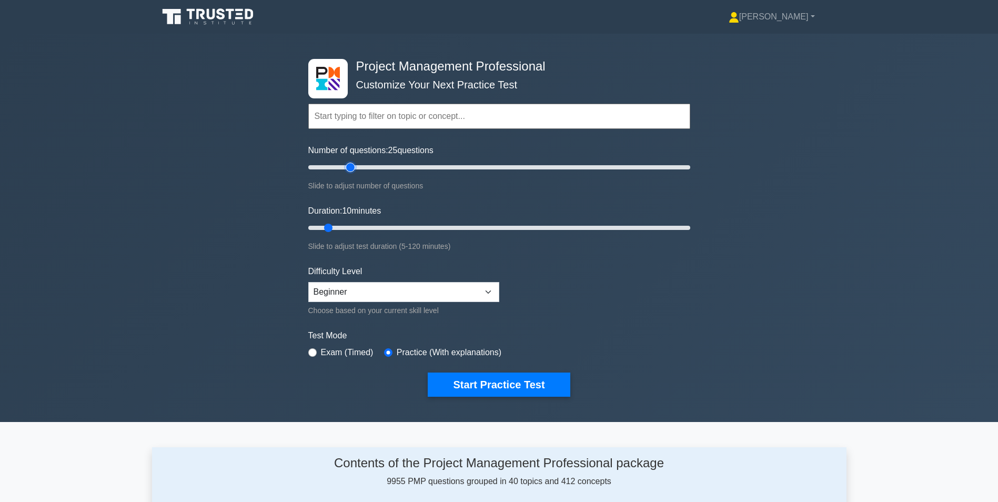
click at [353, 166] on input "Number of questions: 25 questions" at bounding box center [499, 167] width 382 height 13
type input "20"
click at [342, 166] on input "Number of questions: 20 questions" at bounding box center [499, 167] width 382 height 13
click at [347, 226] on input "Duration: 10 minutes" at bounding box center [499, 228] width 382 height 13
type input "20"
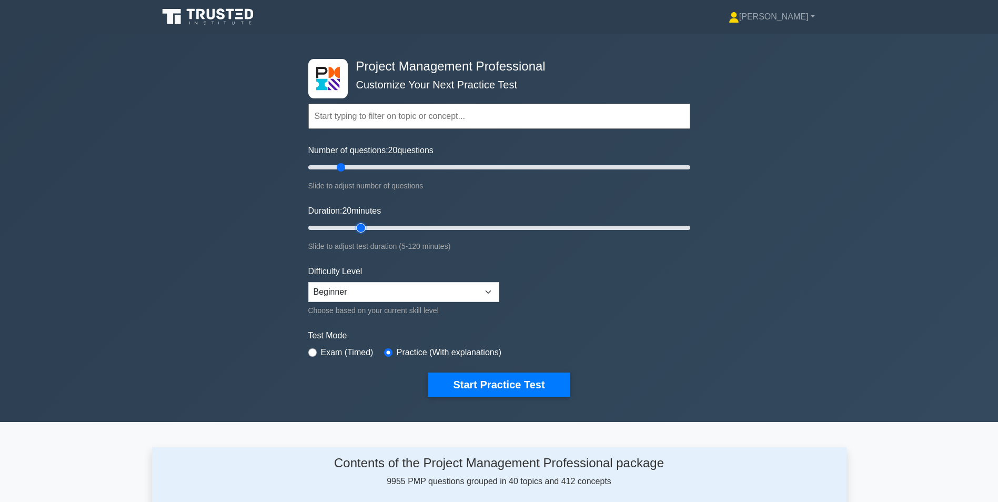
click at [355, 227] on input "Duration: 20 minutes" at bounding box center [499, 228] width 382 height 13
click at [501, 389] on button "Start Practice Test" at bounding box center [499, 385] width 142 height 24
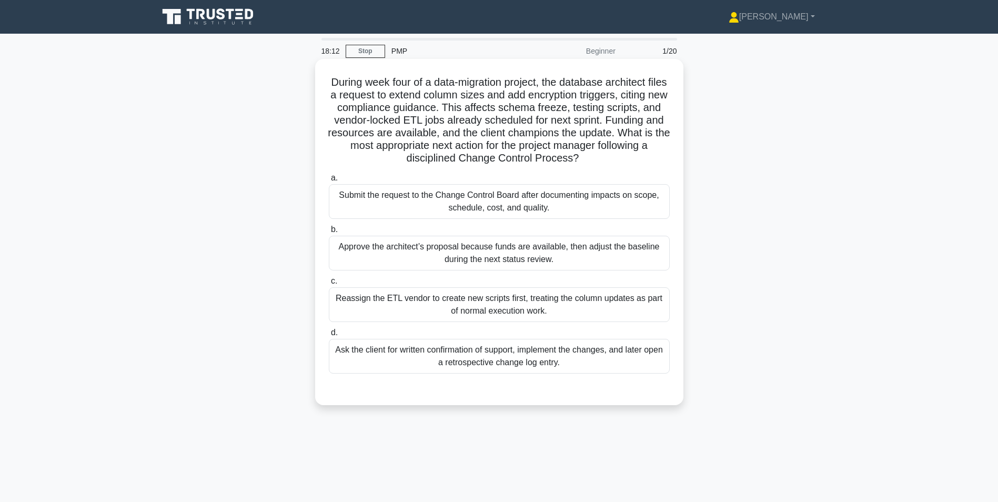
click at [531, 209] on div "Submit the request to the Change Control Board after documenting impacts on sco…" at bounding box center [499, 201] width 341 height 35
click at [329, 182] on input "a. Submit the request to the Change Control Board after documenting impacts on …" at bounding box center [329, 178] width 0 height 7
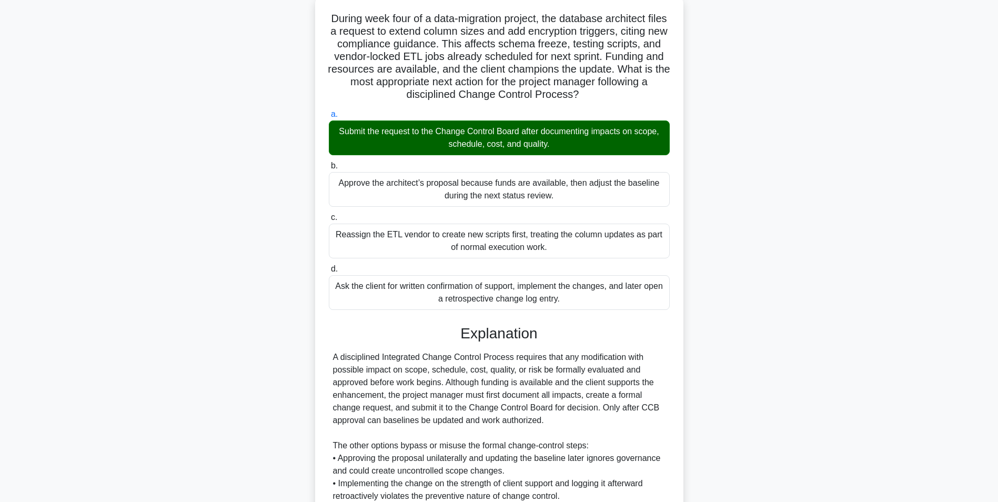
scroll to position [158, 0]
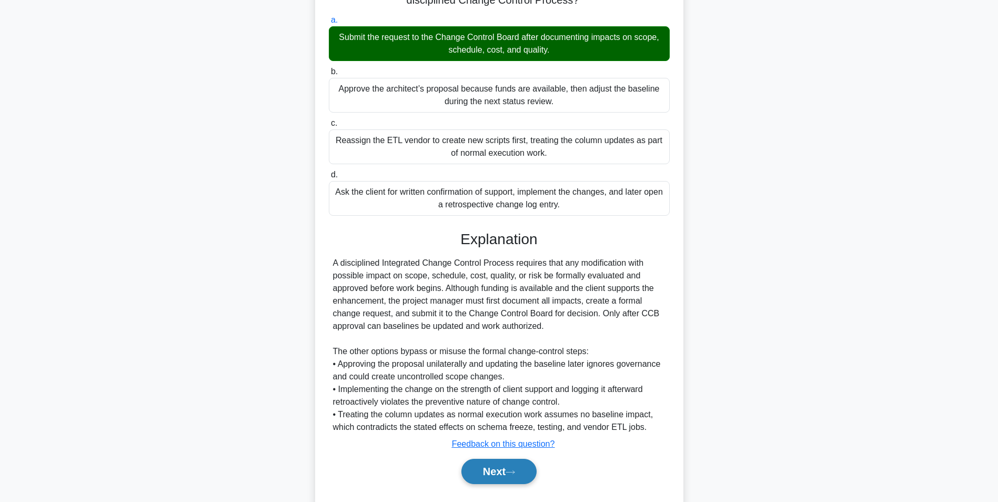
click at [493, 471] on button "Next" at bounding box center [499, 471] width 75 height 25
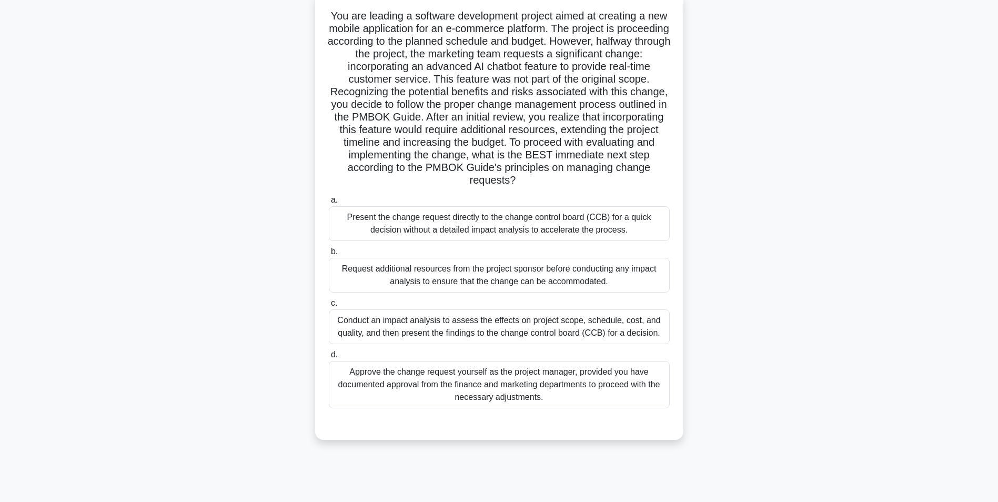
scroll to position [66, 0]
click at [510, 332] on div "Conduct an impact analysis to assess the effects on project scope, schedule, co…" at bounding box center [499, 326] width 341 height 35
click at [329, 307] on input "c. Conduct an impact analysis to assess the effects on project scope, schedule,…" at bounding box center [329, 303] width 0 height 7
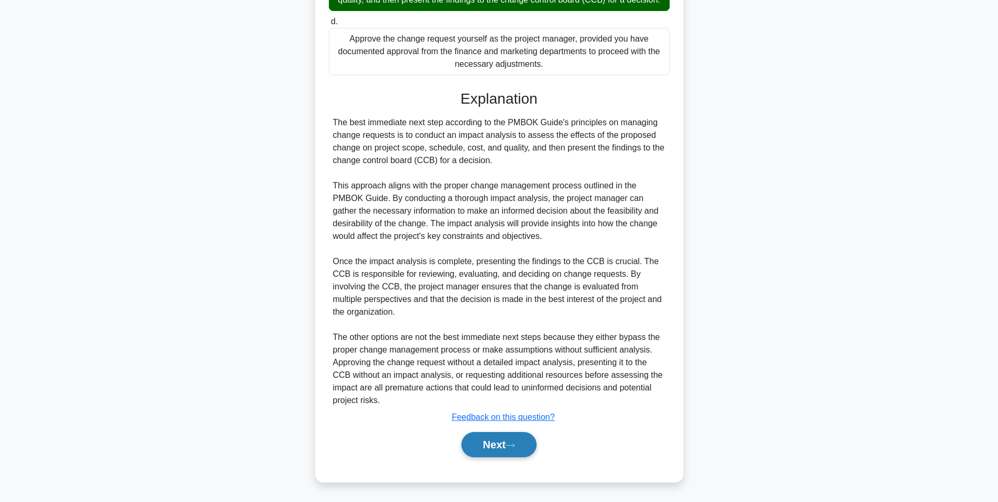
click at [498, 449] on button "Next" at bounding box center [499, 444] width 75 height 25
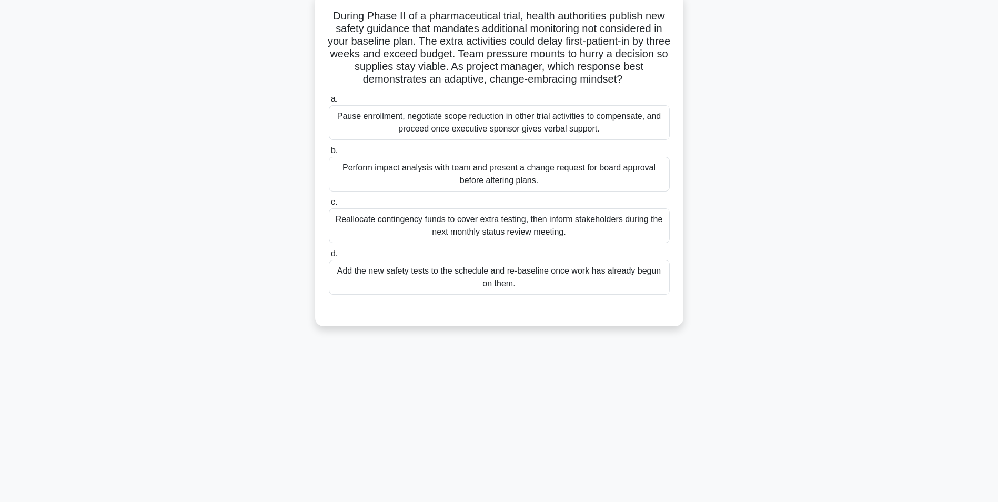
click at [453, 177] on div "Perform impact analysis with team and present a change request for board approv…" at bounding box center [499, 174] width 341 height 35
click at [329, 154] on input "b. Perform impact analysis with team and present a change request for board app…" at bounding box center [329, 150] width 0 height 7
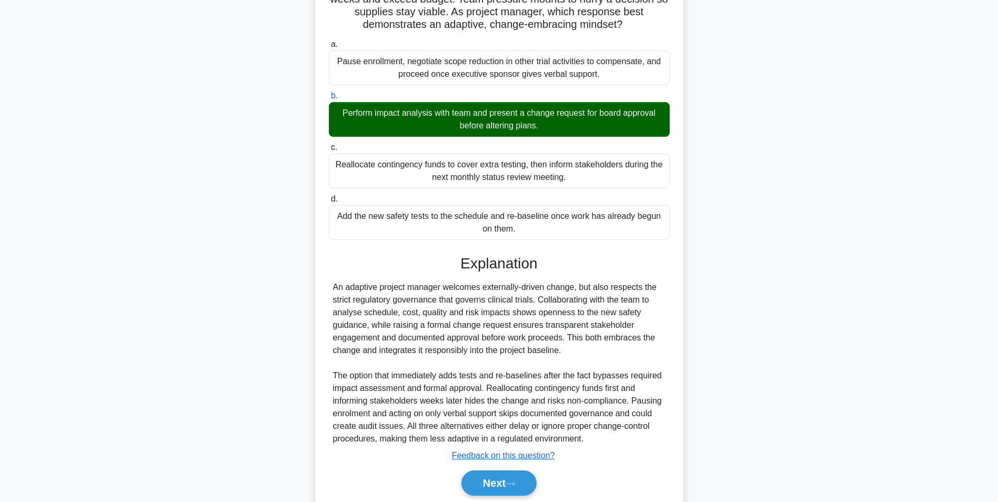
scroll to position [160, 0]
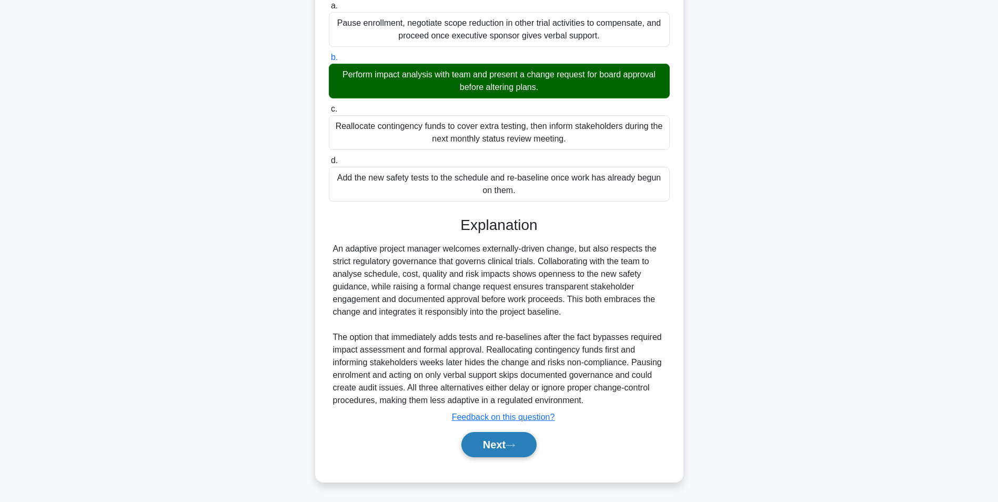
click at [479, 449] on button "Next" at bounding box center [499, 444] width 75 height 25
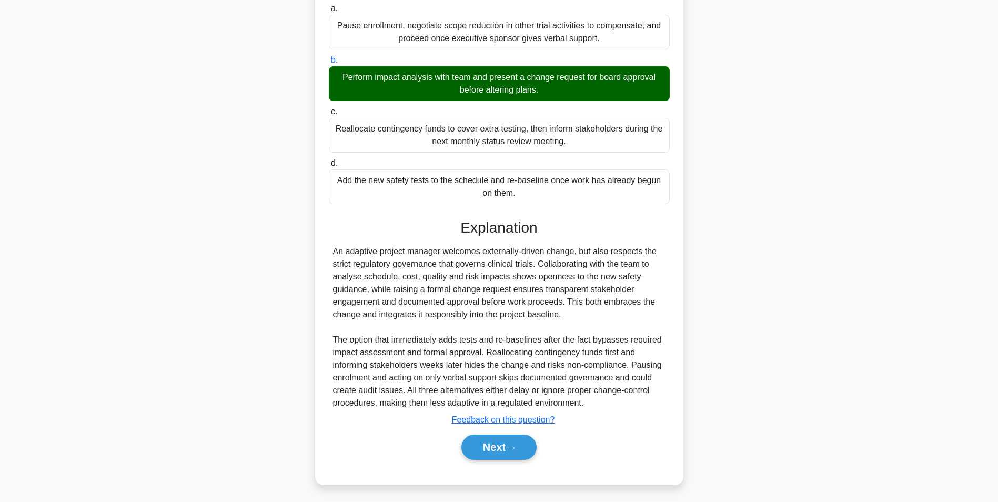
scroll to position [66, 0]
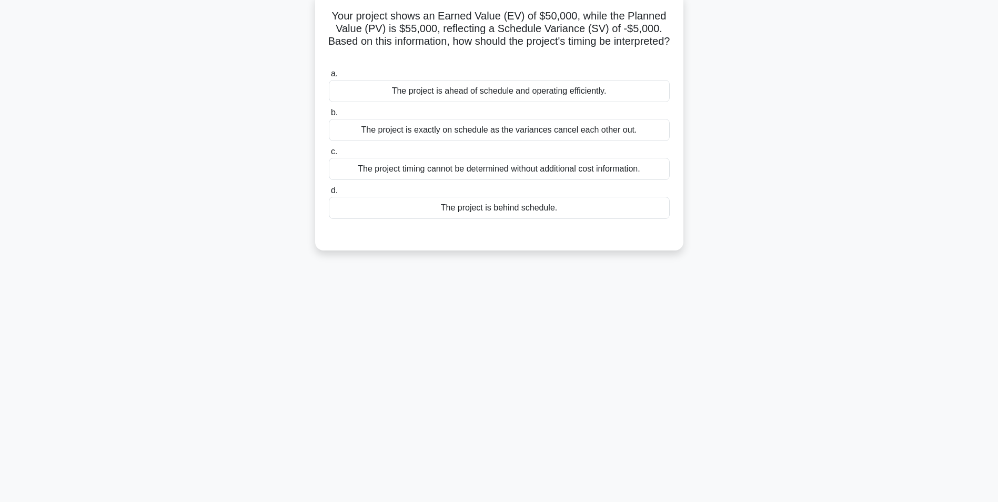
click at [495, 209] on div "The project is behind schedule." at bounding box center [499, 208] width 341 height 22
click at [329, 194] on input "d. The project is behind schedule." at bounding box center [329, 190] width 0 height 7
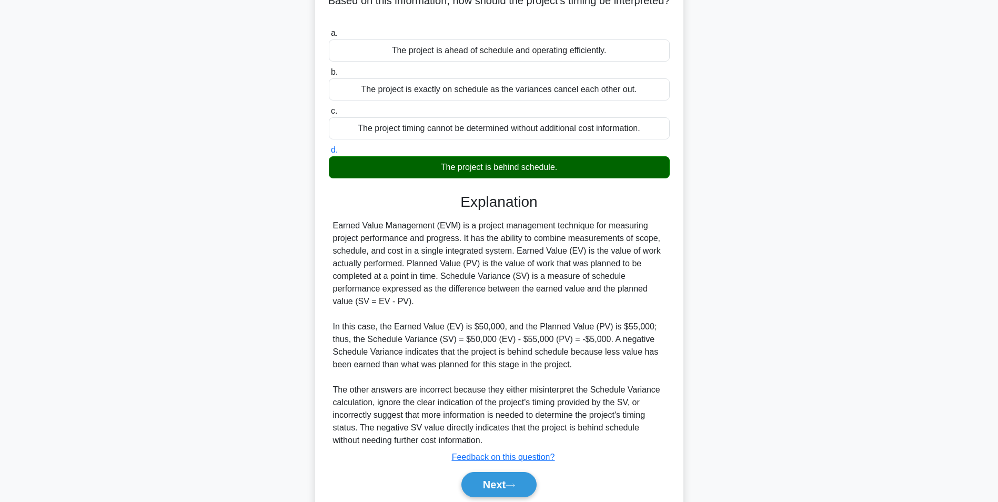
scroll to position [147, 0]
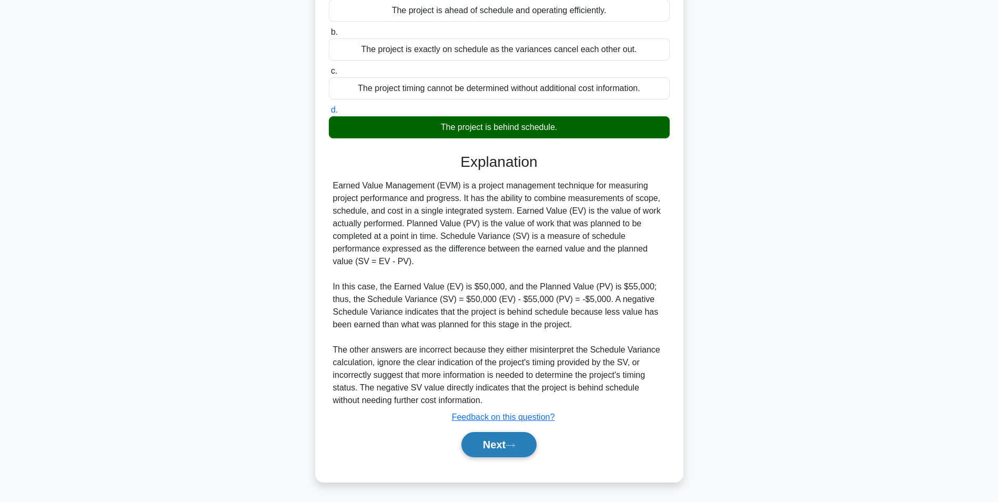
click at [498, 442] on button "Next" at bounding box center [499, 444] width 75 height 25
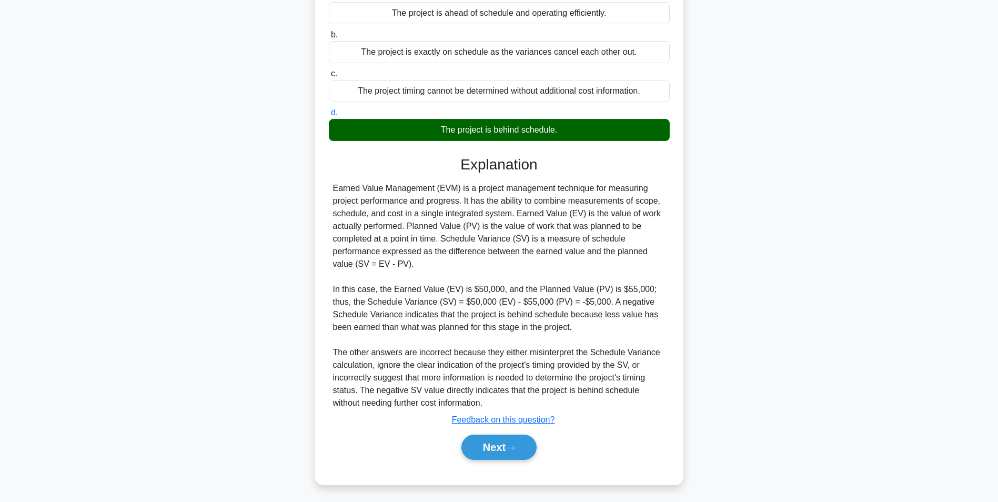
scroll to position [66, 0]
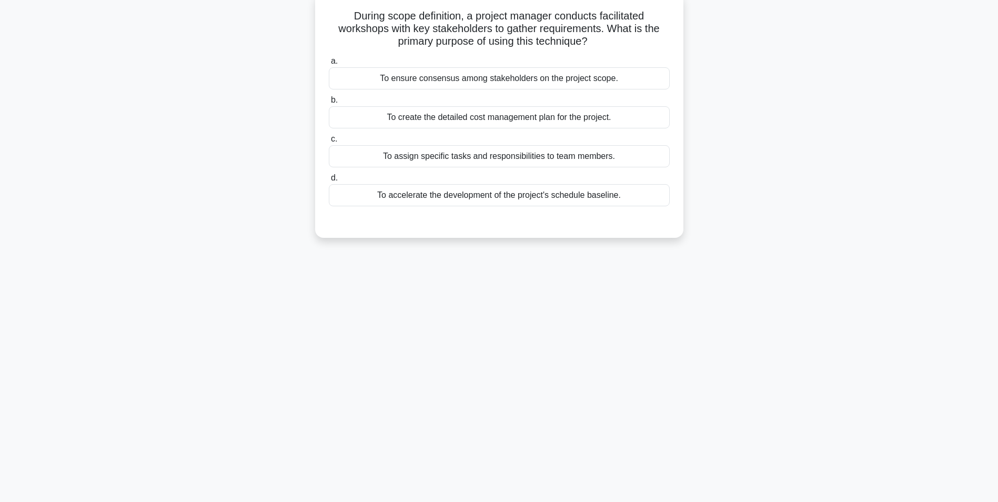
click at [507, 78] on div "To ensure consensus among stakeholders on the project scope." at bounding box center [499, 78] width 341 height 22
click at [329, 65] on input "a. To ensure consensus among stakeholders on the project scope." at bounding box center [329, 61] width 0 height 7
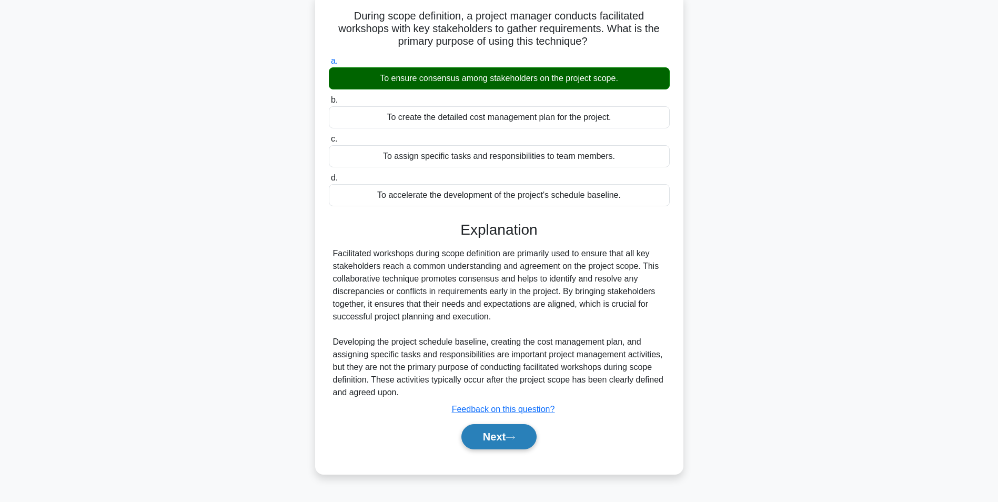
click at [495, 434] on button "Next" at bounding box center [499, 436] width 75 height 25
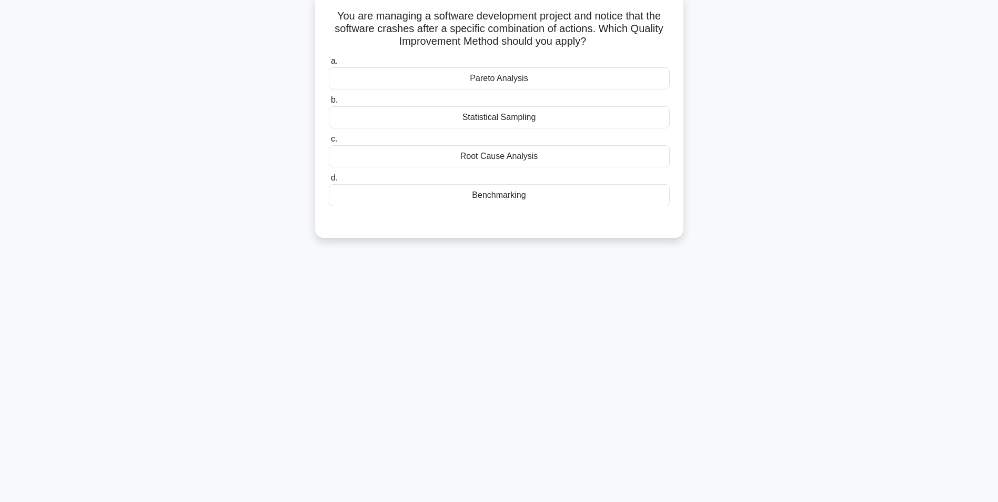
click at [510, 81] on div "Pareto Analysis" at bounding box center [499, 78] width 341 height 22
click at [329, 65] on input "a. Pareto Analysis" at bounding box center [329, 61] width 0 height 7
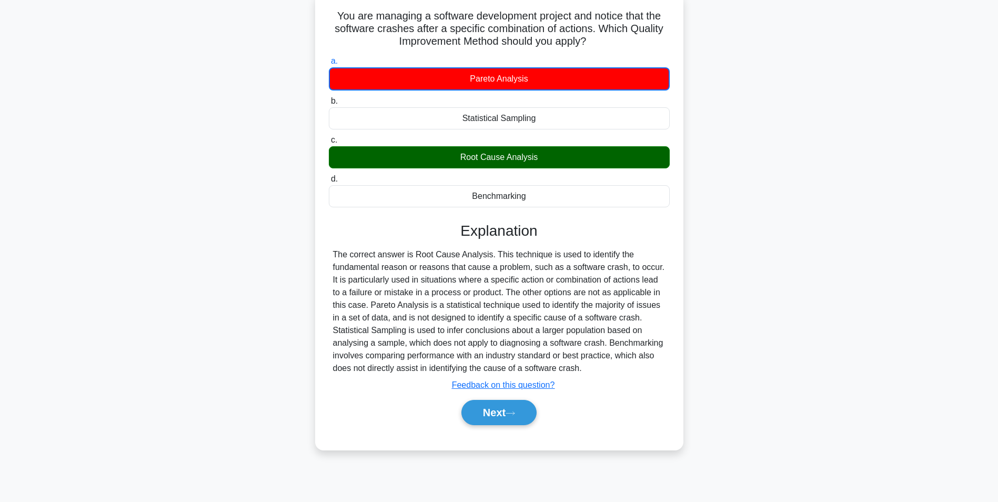
click at [507, 159] on div "Root Cause Analysis" at bounding box center [499, 157] width 341 height 22
click at [329, 144] on input "c. Root Cause Analysis" at bounding box center [329, 140] width 0 height 7
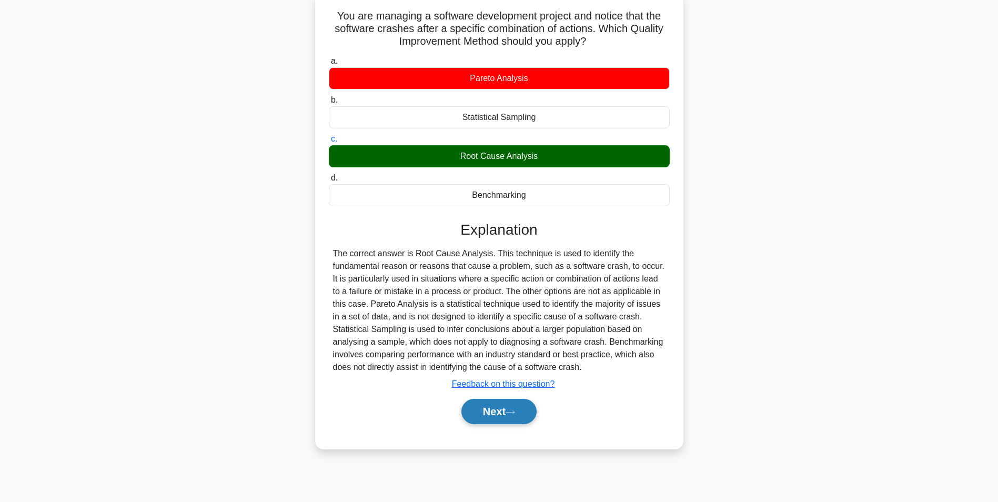
click at [505, 421] on button "Next" at bounding box center [499, 411] width 75 height 25
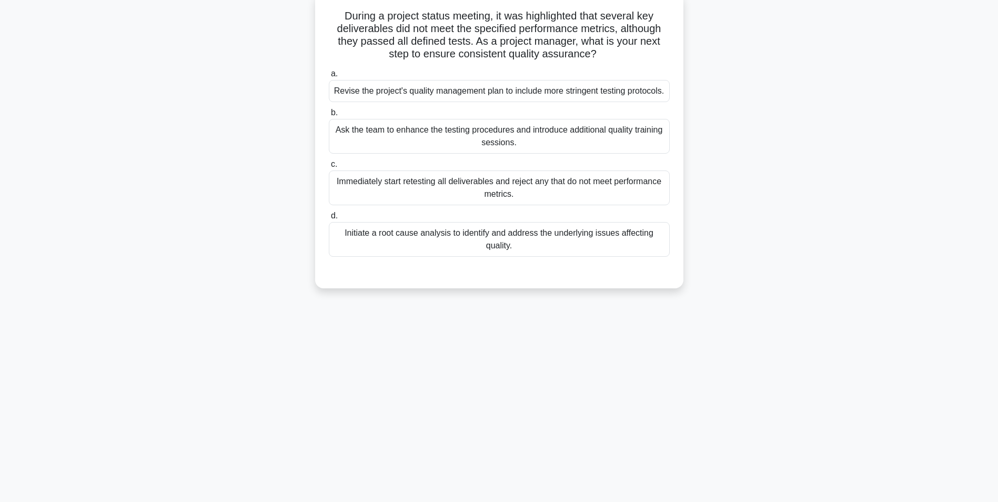
click at [462, 257] on div "Initiate a root cause analysis to identify and address the underlying issues af…" at bounding box center [499, 239] width 341 height 35
click at [329, 219] on input "d. Initiate a root cause analysis to identify and address the underlying issues…" at bounding box center [329, 216] width 0 height 7
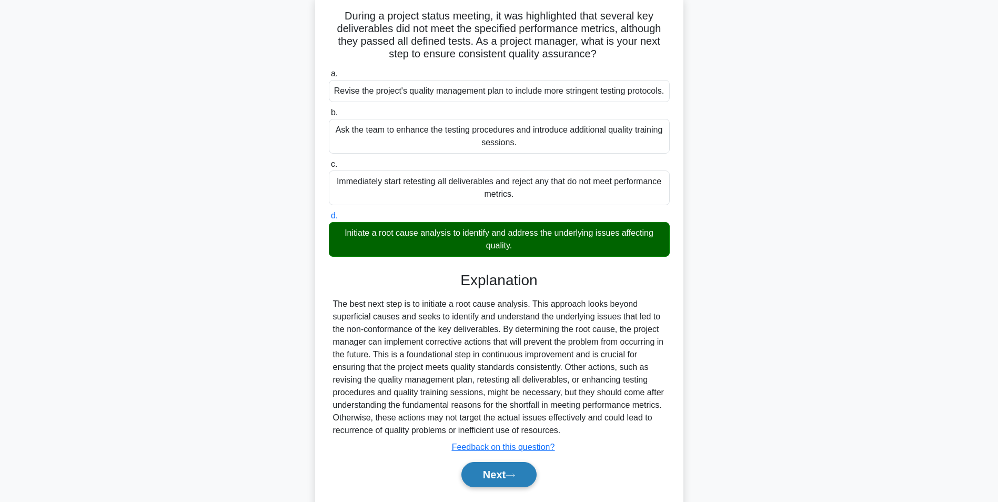
click at [494, 487] on button "Next" at bounding box center [499, 474] width 75 height 25
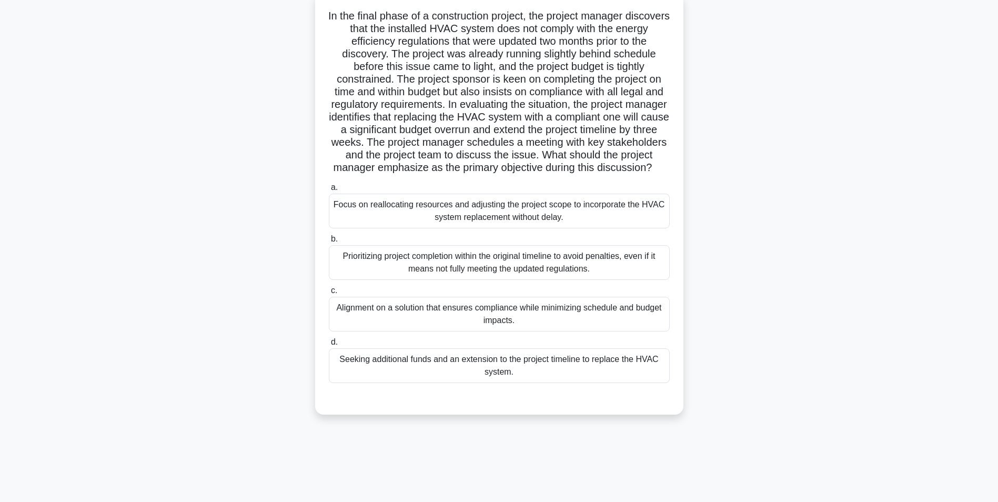
click at [524, 330] on div "Alignment on a solution that ensures compliance while minimizing schedule and b…" at bounding box center [499, 314] width 341 height 35
click at [329, 294] on input "c. Alignment on a solution that ensures compliance while minimizing schedule an…" at bounding box center [329, 290] width 0 height 7
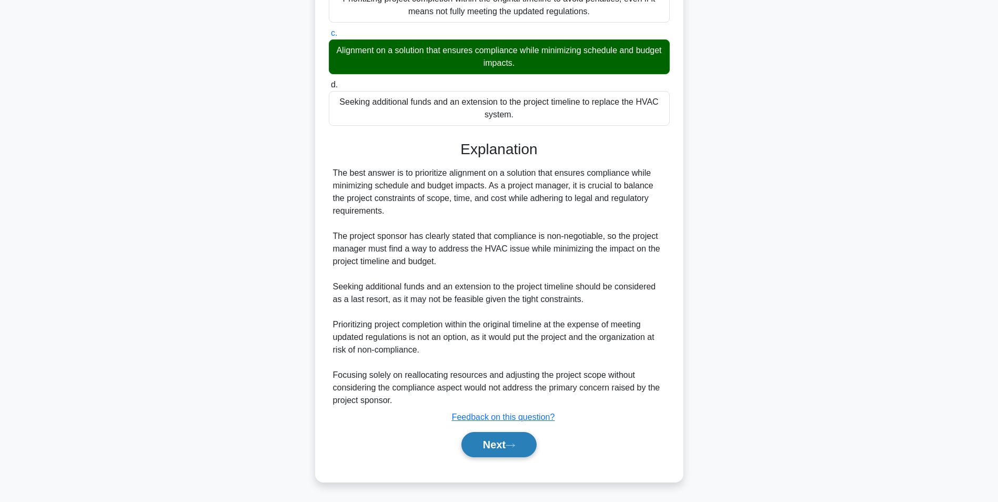
click at [505, 454] on button "Next" at bounding box center [499, 444] width 75 height 25
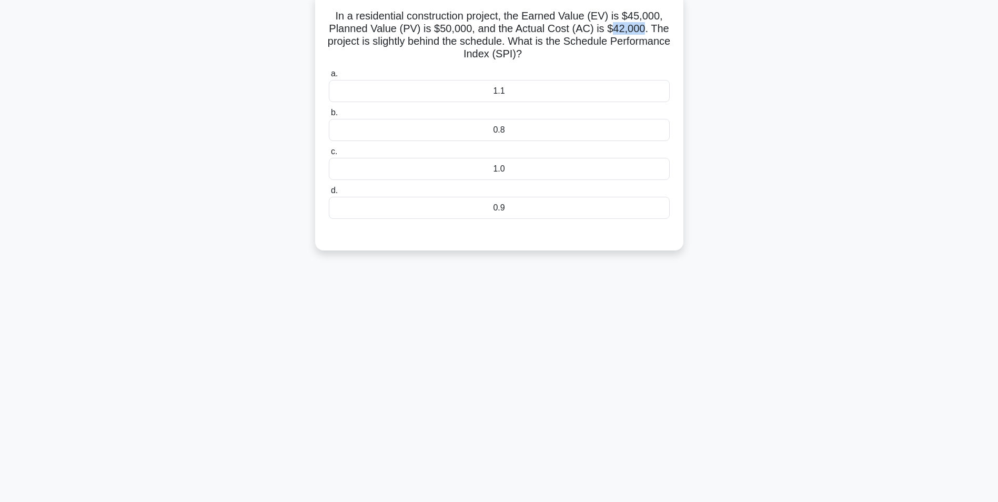
drag, startPoint x: 616, startPoint y: 29, endPoint x: 645, endPoint y: 31, distance: 29.0
click at [645, 31] on h5 "In a residential construction project, the Earned Value (EV) is $45,000, Planne…" at bounding box center [499, 35] width 343 height 52
drag, startPoint x: 645, startPoint y: 31, endPoint x: 609, endPoint y: 65, distance: 49.9
click at [609, 65] on div "In a residential construction project, the Earned Value (EV) is $45,000, Planne…" at bounding box center [499, 121] width 360 height 249
click at [503, 207] on div "0.9" at bounding box center [499, 208] width 341 height 22
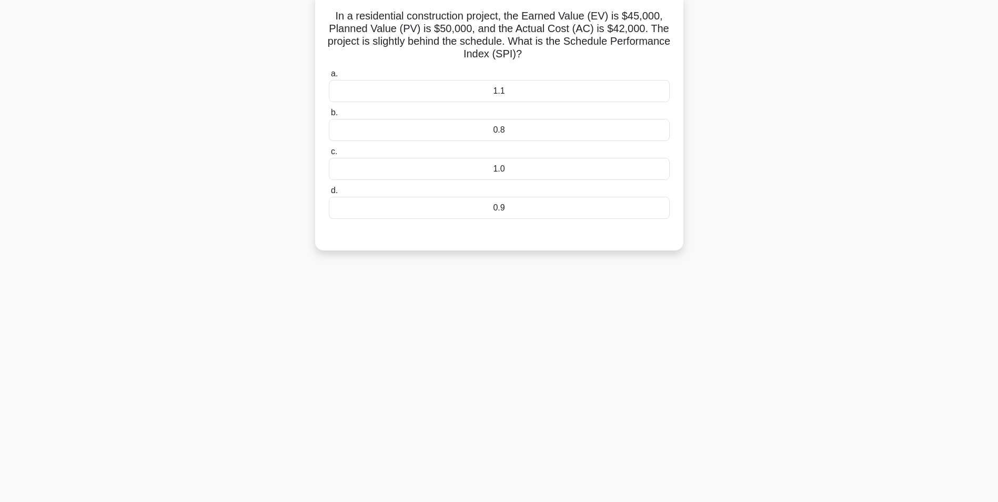
click at [329, 194] on input "d. 0.9" at bounding box center [329, 190] width 0 height 7
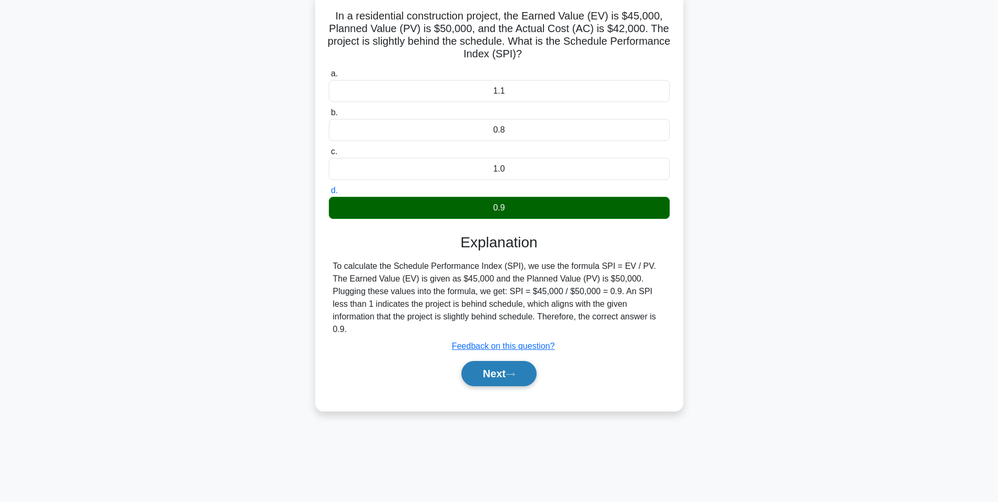
click at [484, 368] on button "Next" at bounding box center [499, 373] width 75 height 25
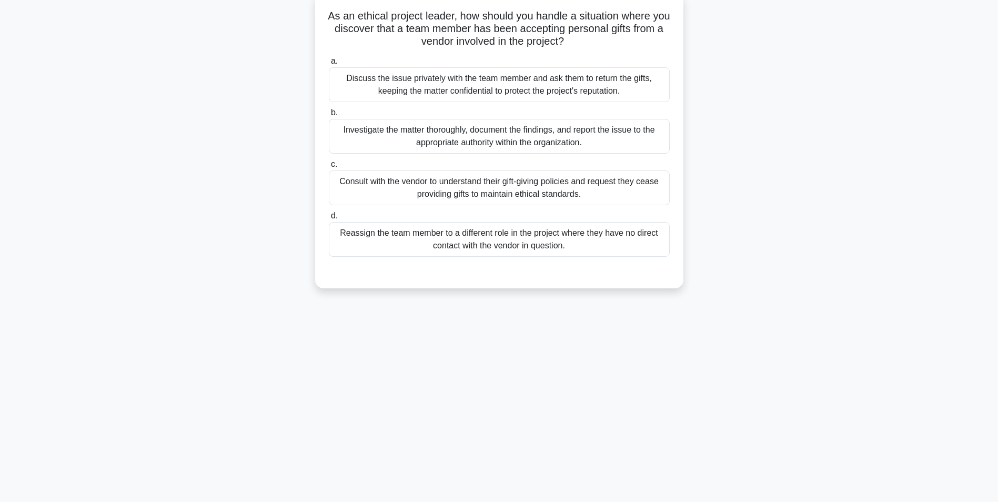
click at [483, 144] on div "Investigate the matter thoroughly, document the findings, and report the issue …" at bounding box center [499, 136] width 341 height 35
click at [329, 116] on input "b. Investigate the matter thoroughly, document the findings, and report the iss…" at bounding box center [329, 112] width 0 height 7
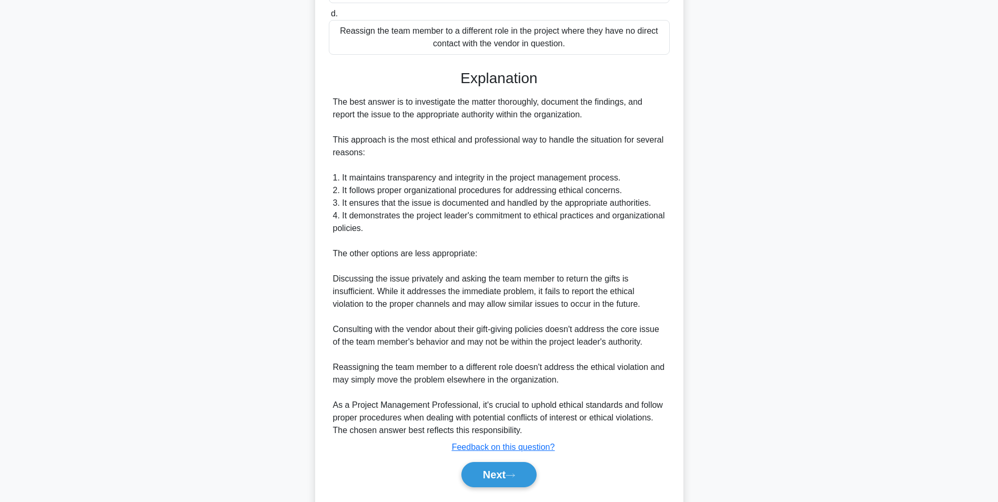
scroll to position [277, 0]
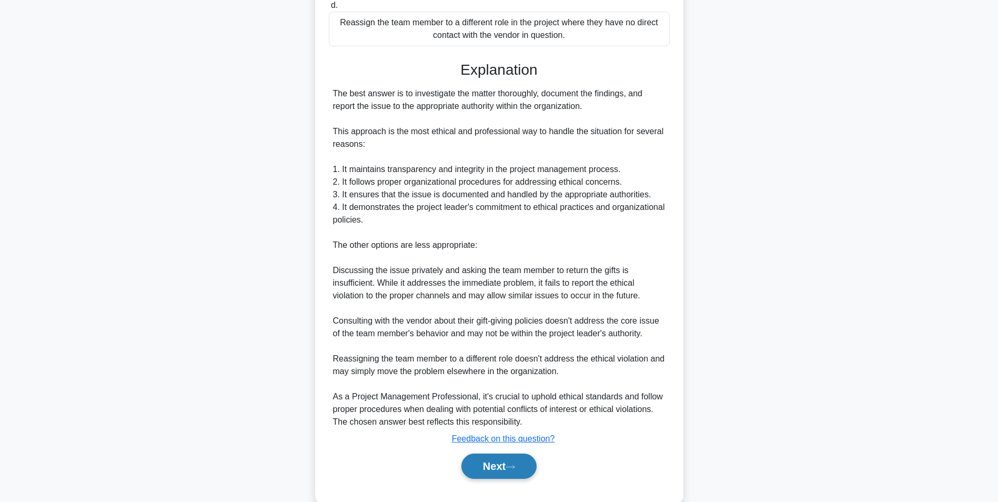
click at [497, 467] on button "Next" at bounding box center [499, 466] width 75 height 25
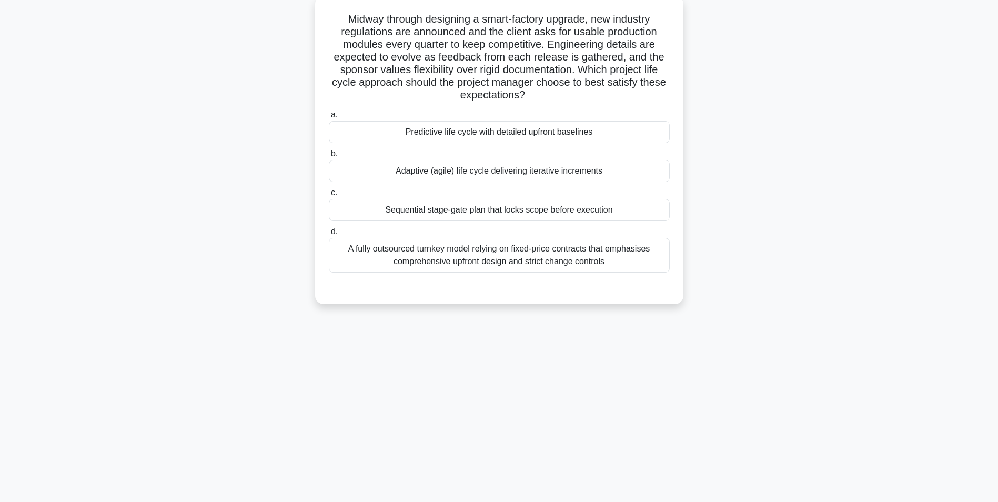
scroll to position [66, 0]
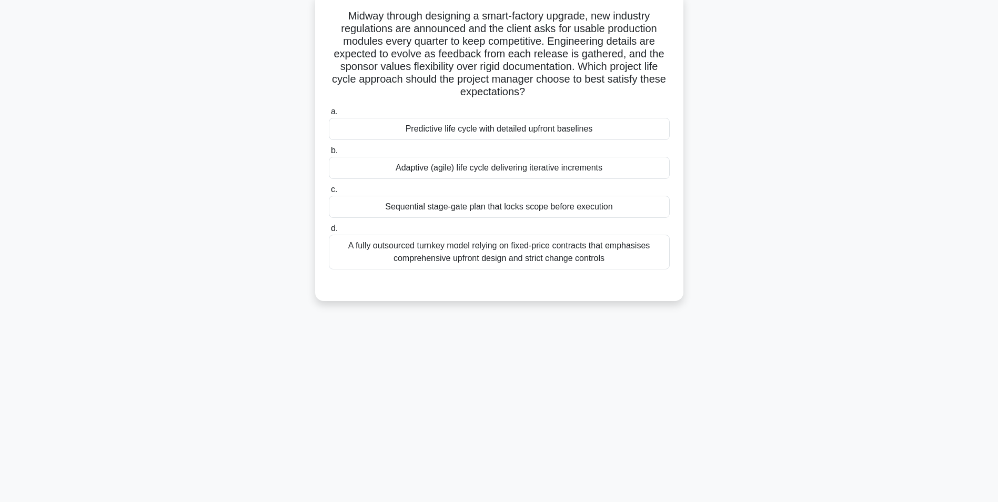
click at [490, 166] on div "Adaptive (agile) life cycle delivering iterative increments" at bounding box center [499, 168] width 341 height 22
click at [329, 154] on input "b. Adaptive (agile) life cycle delivering iterative increments" at bounding box center [329, 150] width 0 height 7
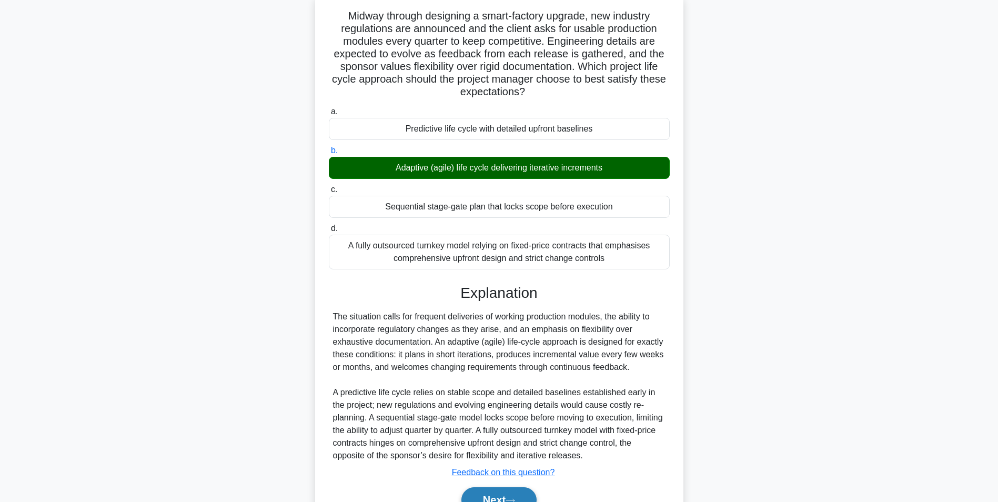
click at [489, 493] on button "Next" at bounding box center [499, 499] width 75 height 25
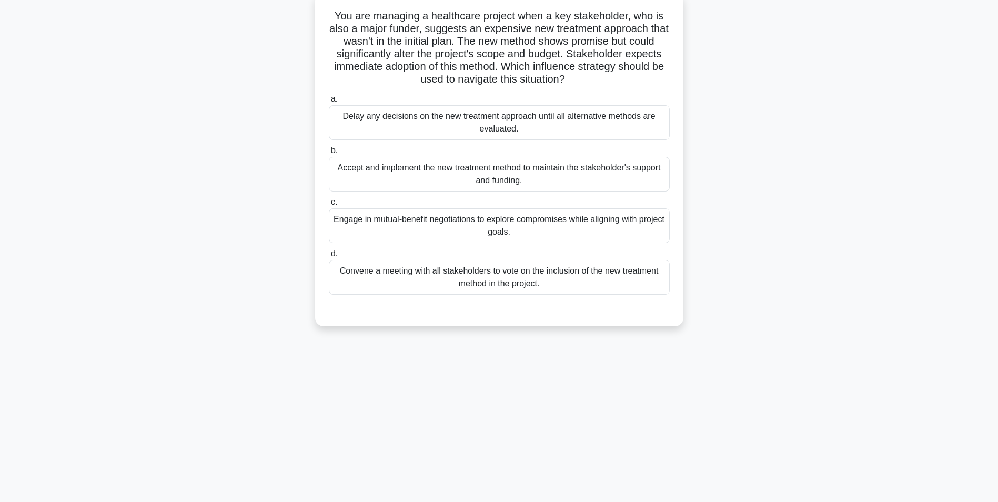
click at [436, 226] on div "Engage in mutual-benefit negotiations to explore compromises while aligning wit…" at bounding box center [499, 225] width 341 height 35
click at [329, 206] on input "c. Engage in mutual-benefit negotiations to explore compromises while aligning …" at bounding box center [329, 202] width 0 height 7
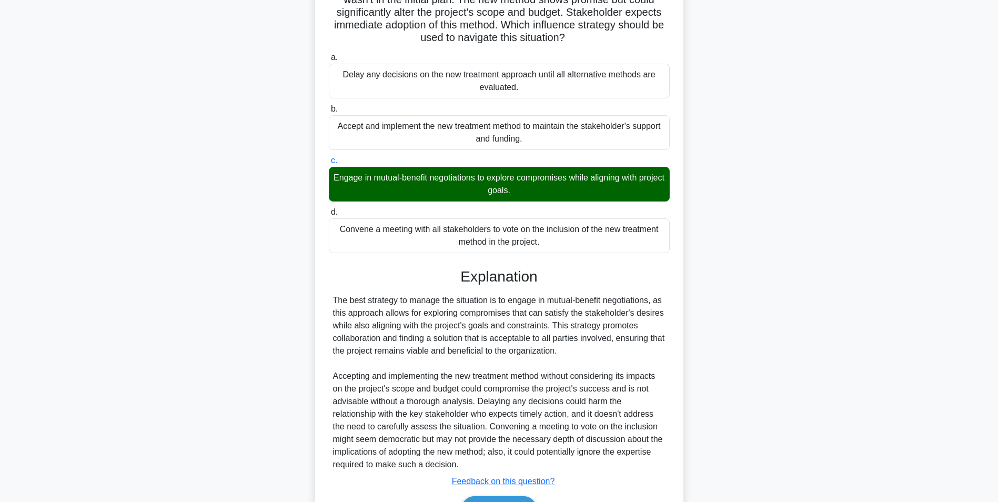
scroll to position [173, 0]
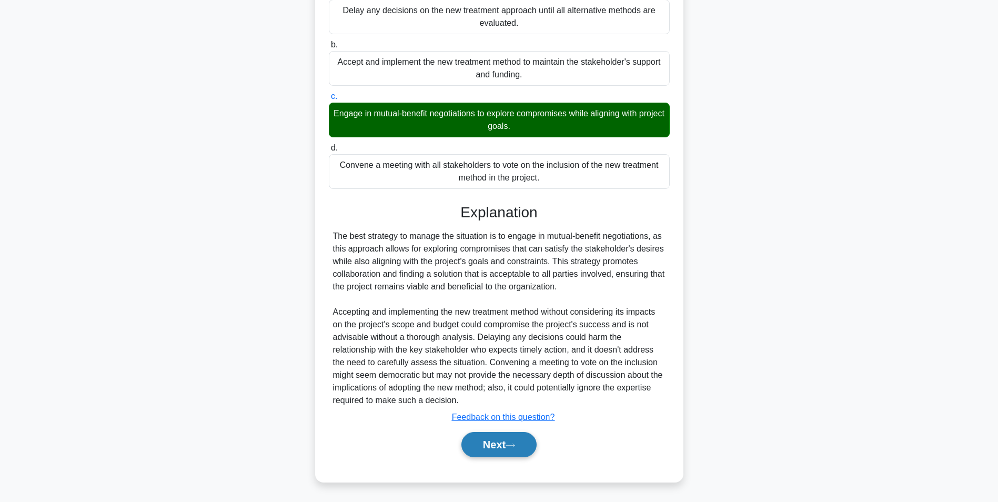
click at [488, 453] on button "Next" at bounding box center [499, 444] width 75 height 25
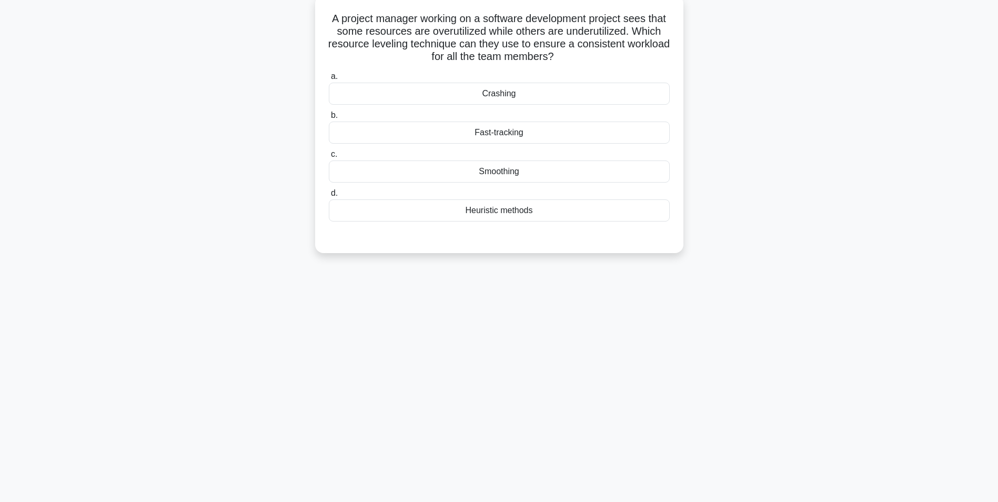
scroll to position [66, 0]
click at [505, 170] on div "Smoothing" at bounding box center [499, 169] width 341 height 22
click at [329, 155] on input "c. Smoothing" at bounding box center [329, 151] width 0 height 7
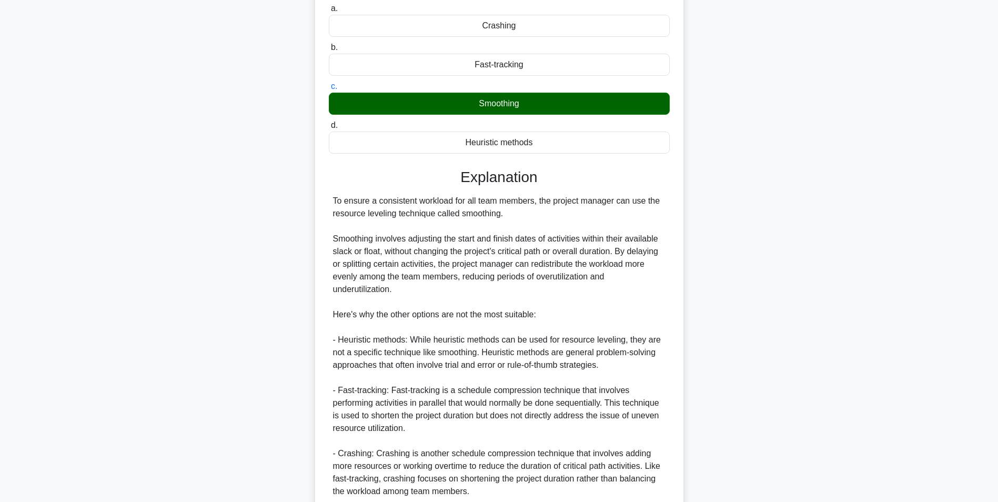
scroll to position [274, 0]
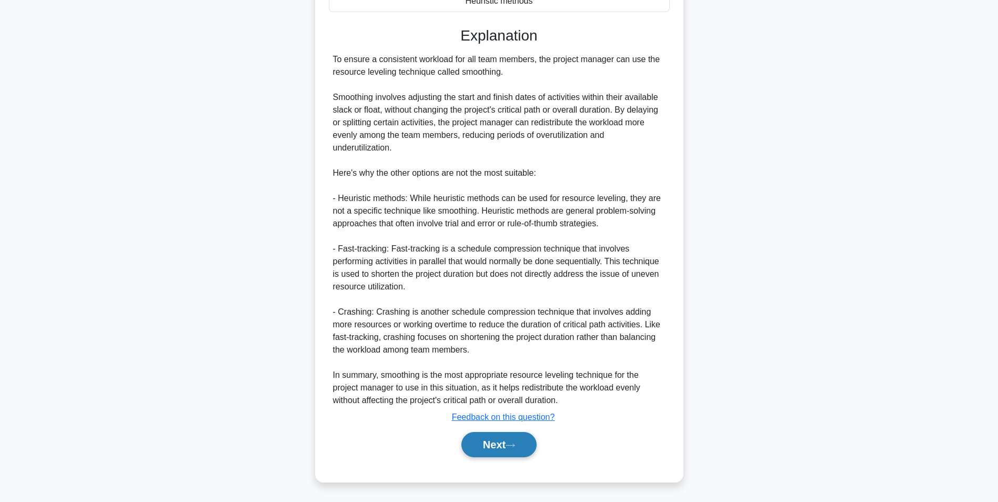
click at [482, 444] on button "Next" at bounding box center [499, 444] width 75 height 25
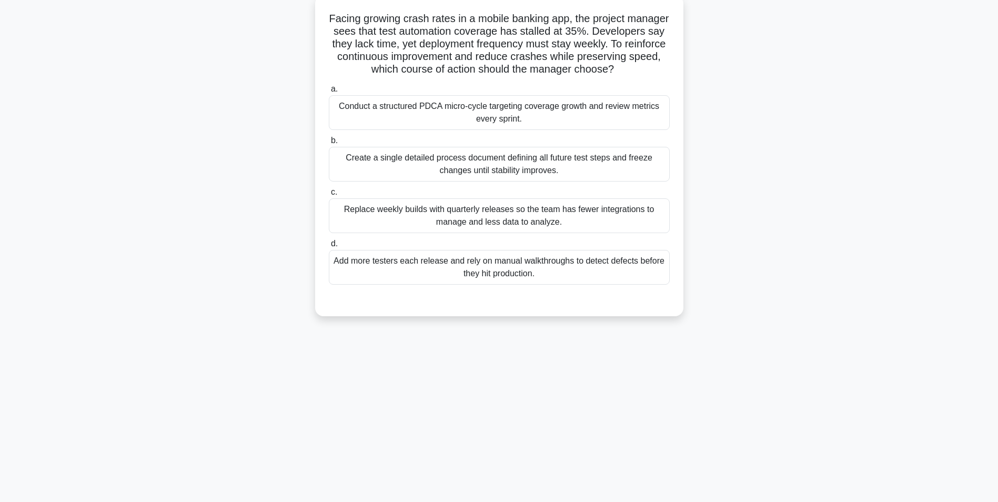
scroll to position [66, 0]
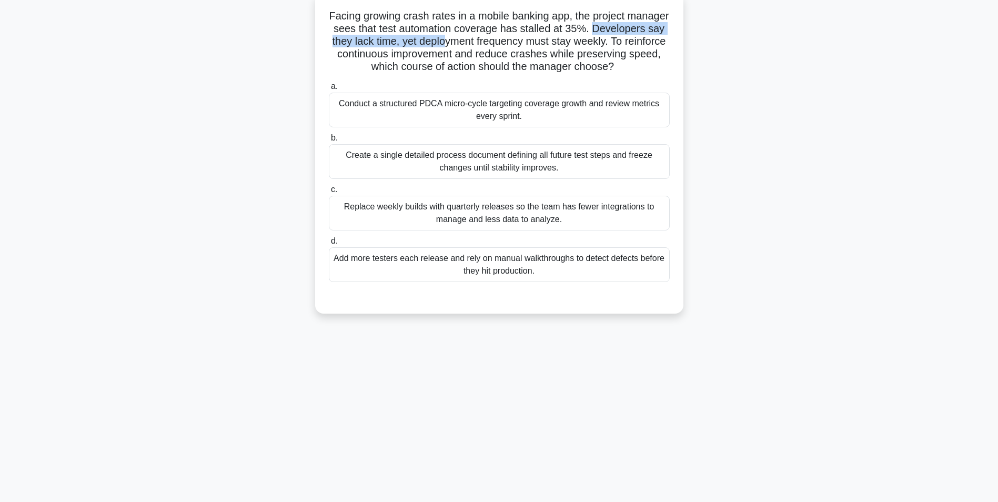
drag, startPoint x: 338, startPoint y: 42, endPoint x: 532, endPoint y: 44, distance: 193.7
click at [532, 44] on h5 "Facing growing crash rates in a mobile banking app, the project manager sees th…" at bounding box center [499, 41] width 343 height 64
click at [381, 55] on h5 "Facing growing crash rates in a mobile banking app, the project manager sees th…" at bounding box center [499, 41] width 343 height 64
click at [495, 282] on div "Add more testers each release and rely on manual walkthroughs to detect defects…" at bounding box center [499, 264] width 341 height 35
click at [329, 245] on input "d. Add more testers each release and rely on manual walkthroughs to detect defe…" at bounding box center [329, 241] width 0 height 7
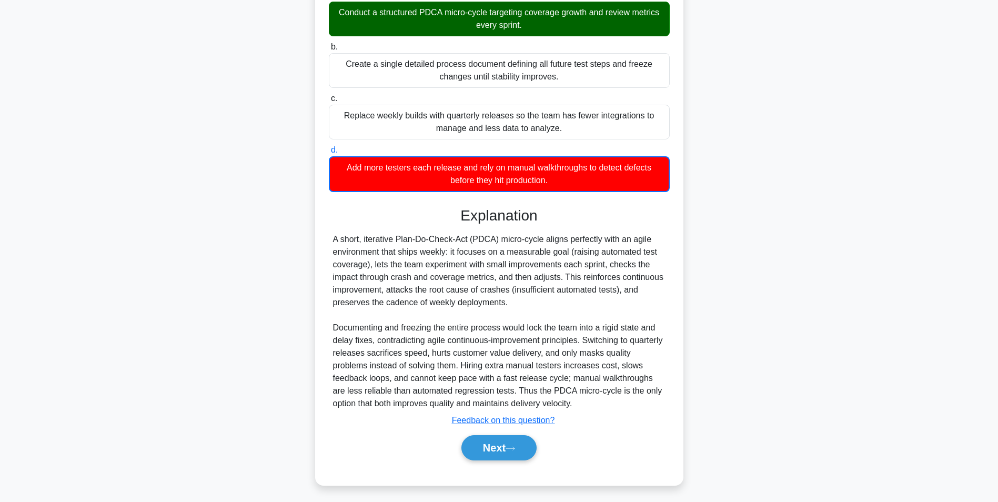
scroll to position [174, 0]
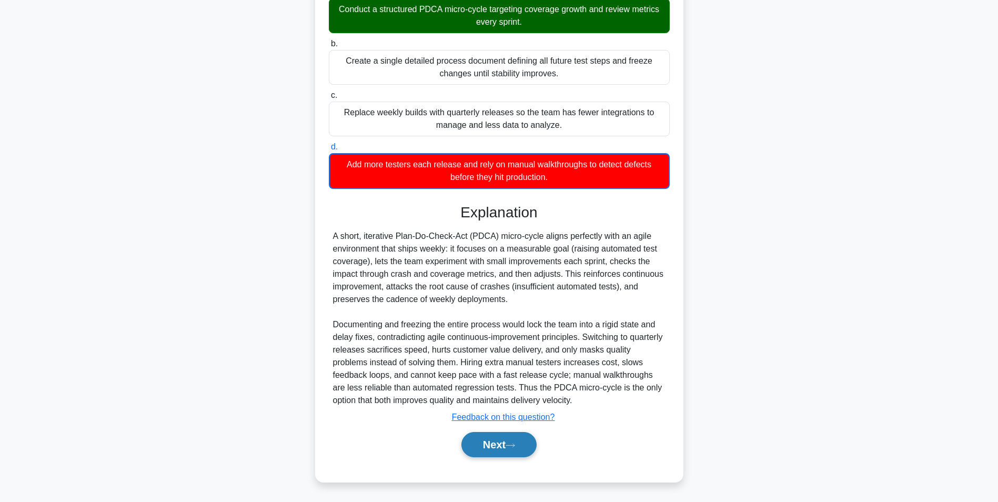
click at [483, 448] on button "Next" at bounding box center [499, 444] width 75 height 25
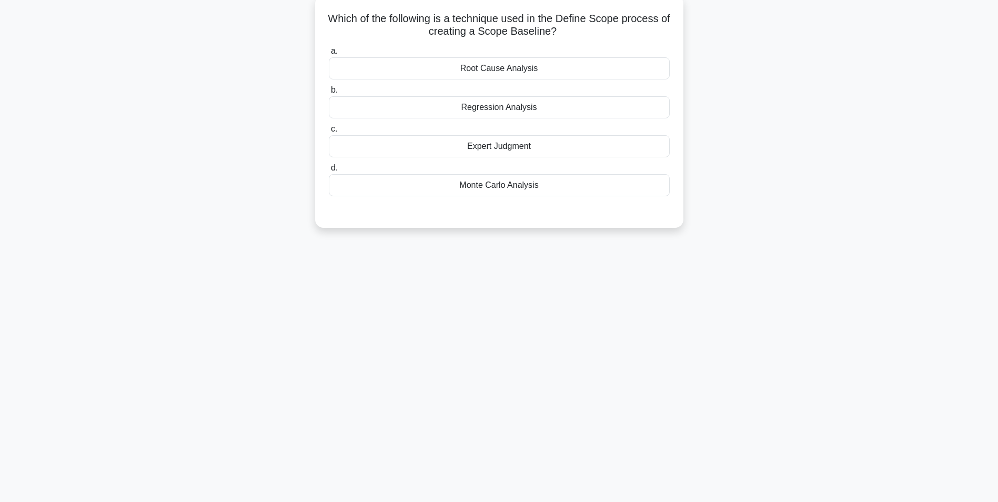
scroll to position [66, 0]
click at [522, 104] on div "Regression Analysis" at bounding box center [499, 105] width 341 height 22
click at [329, 91] on input "b. Regression Analysis" at bounding box center [329, 87] width 0 height 7
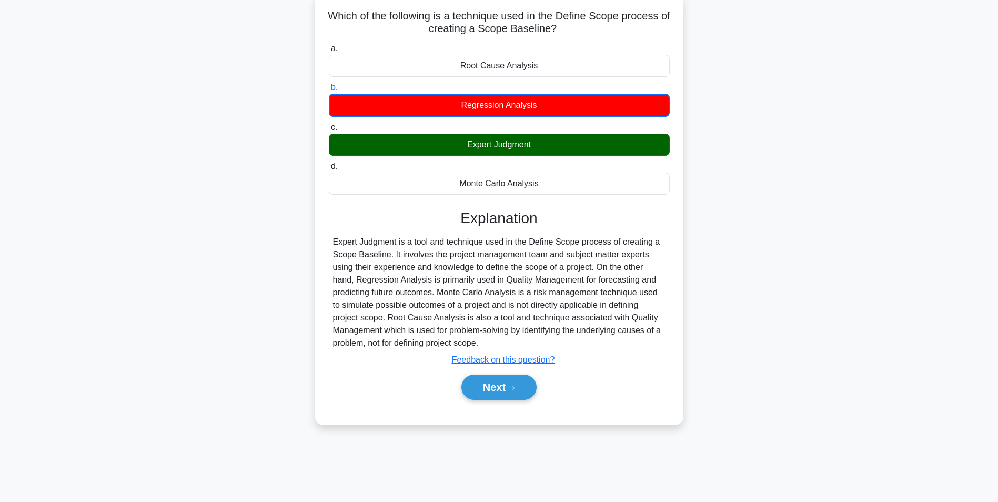
click at [527, 150] on div "Expert Judgment" at bounding box center [499, 145] width 341 height 22
click at [329, 131] on input "c. Expert Judgment" at bounding box center [329, 127] width 0 height 7
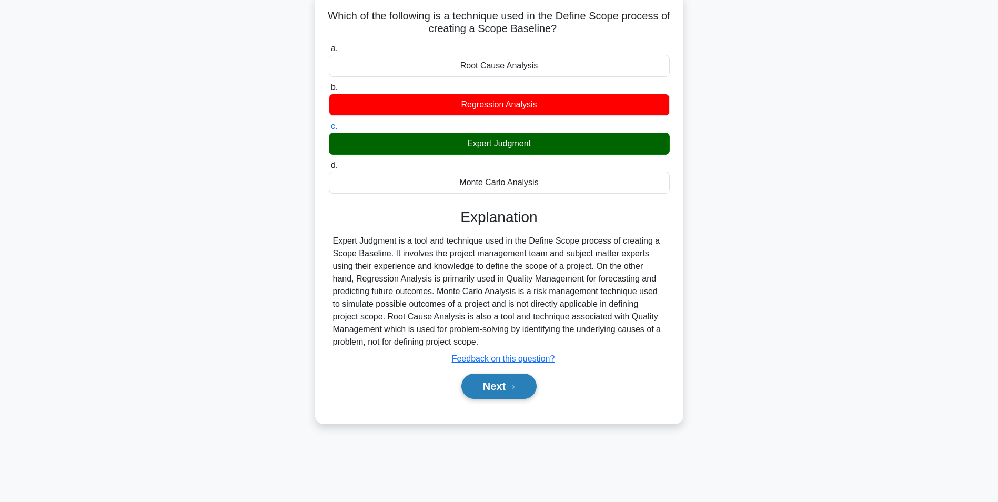
click at [474, 387] on button "Next" at bounding box center [499, 386] width 75 height 25
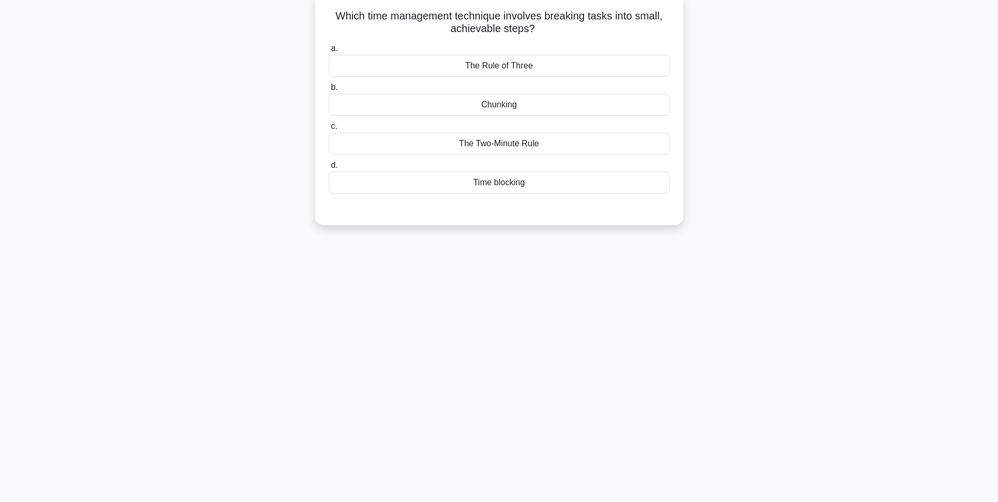
click at [501, 71] on div "The Rule of Three" at bounding box center [499, 66] width 341 height 22
click at [329, 52] on input "a. The Rule of Three" at bounding box center [329, 48] width 0 height 7
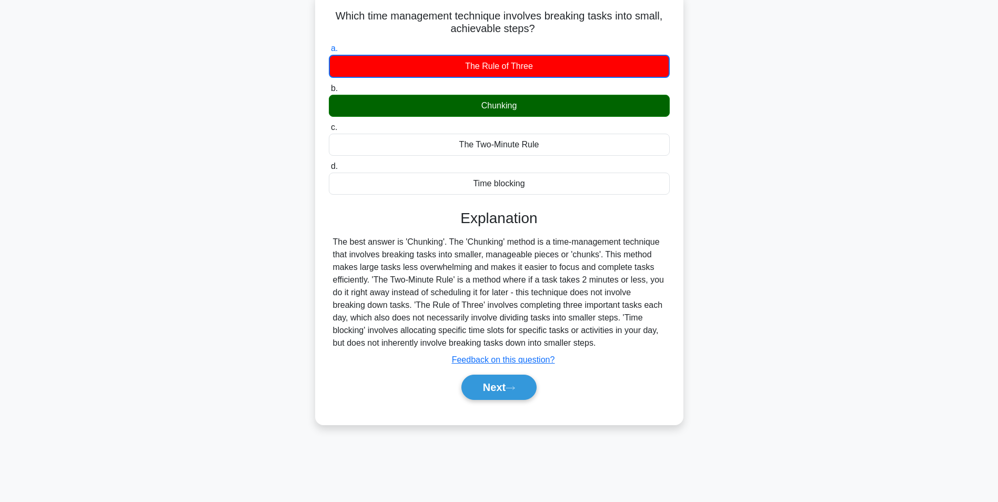
drag, startPoint x: 489, startPoint y: 100, endPoint x: 530, endPoint y: 123, distance: 46.7
click at [490, 100] on div "Chunking" at bounding box center [499, 106] width 341 height 22
click at [329, 92] on input "b. Chunking" at bounding box center [329, 88] width 0 height 7
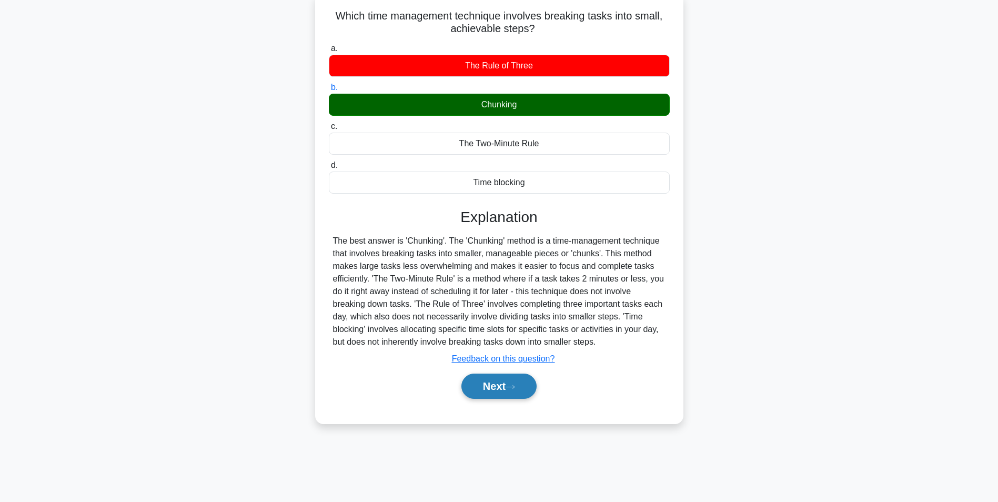
click at [482, 396] on button "Next" at bounding box center [499, 386] width 75 height 25
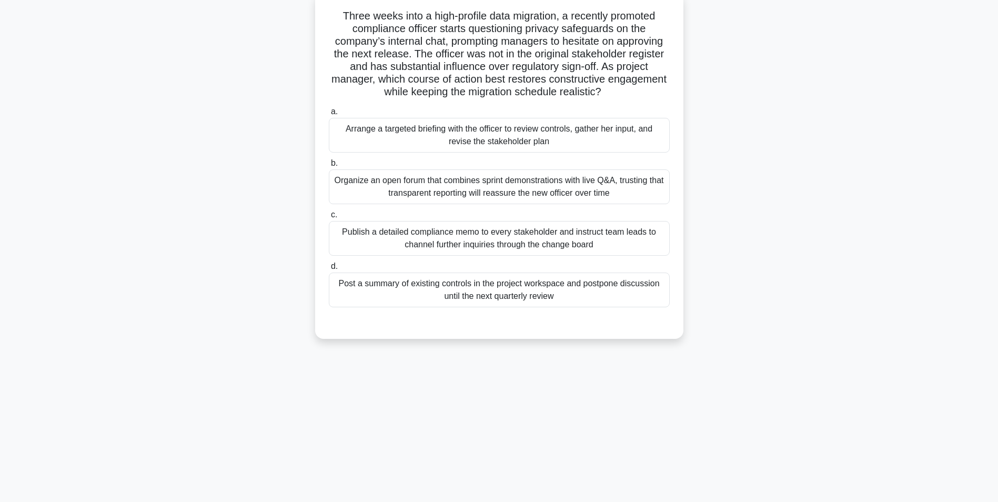
click at [476, 139] on div "Arrange a targeted briefing with the officer to review controls, gather her inp…" at bounding box center [499, 135] width 341 height 35
click at [329, 115] on input "a. Arrange a targeted briefing with the officer to review controls, gather her …" at bounding box center [329, 111] width 0 height 7
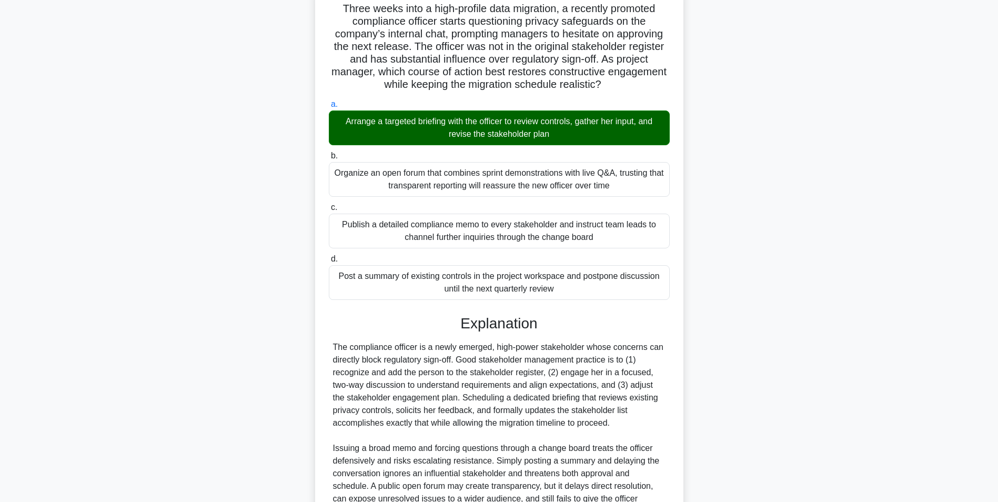
scroll to position [198, 0]
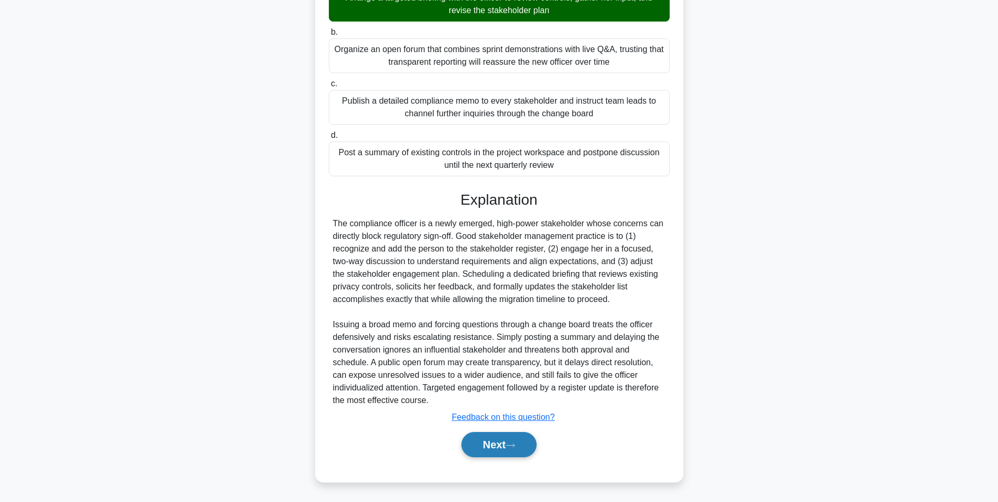
click at [491, 448] on button "Next" at bounding box center [499, 444] width 75 height 25
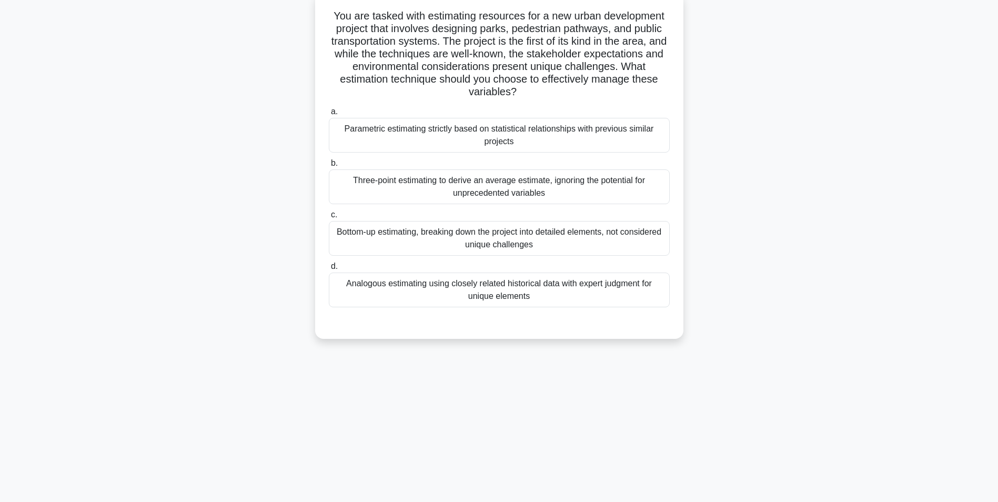
click at [542, 295] on div "Analogous estimating using closely related historical data with expert judgment…" at bounding box center [499, 290] width 341 height 35
click at [329, 270] on input "d. Analogous estimating using closely related historical data with expert judgm…" at bounding box center [329, 266] width 0 height 7
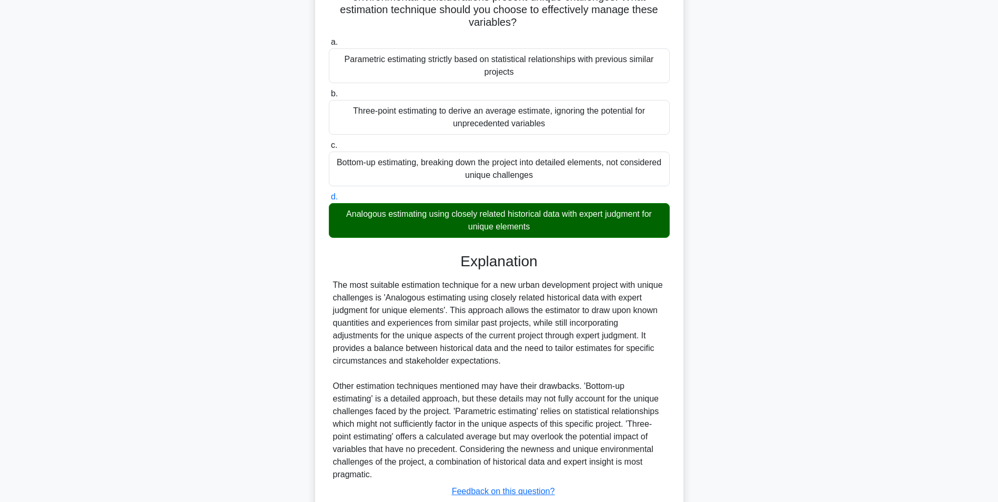
scroll to position [211, 0]
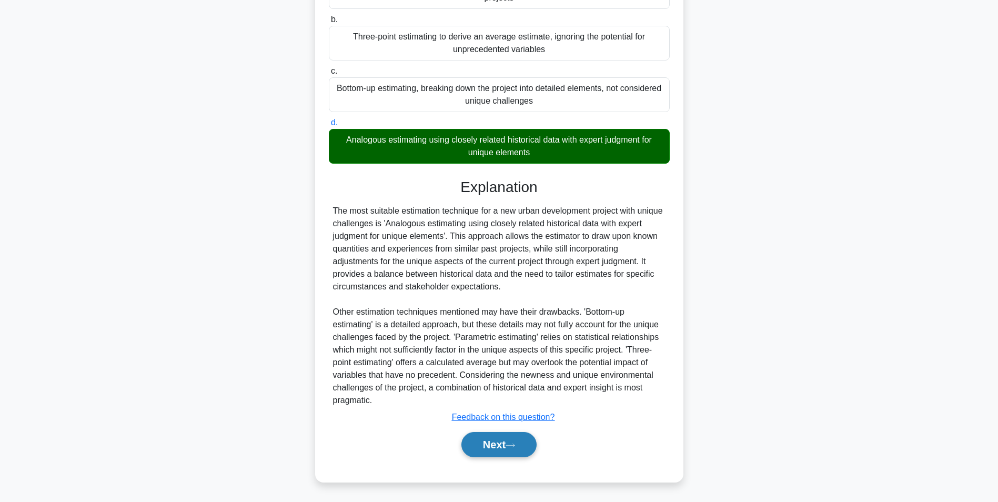
click at [493, 446] on button "Next" at bounding box center [499, 444] width 75 height 25
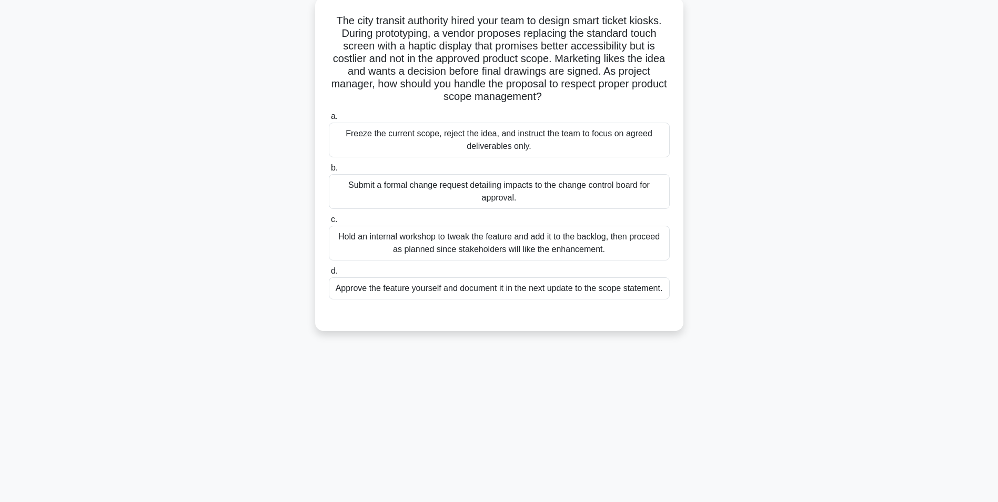
scroll to position [66, 0]
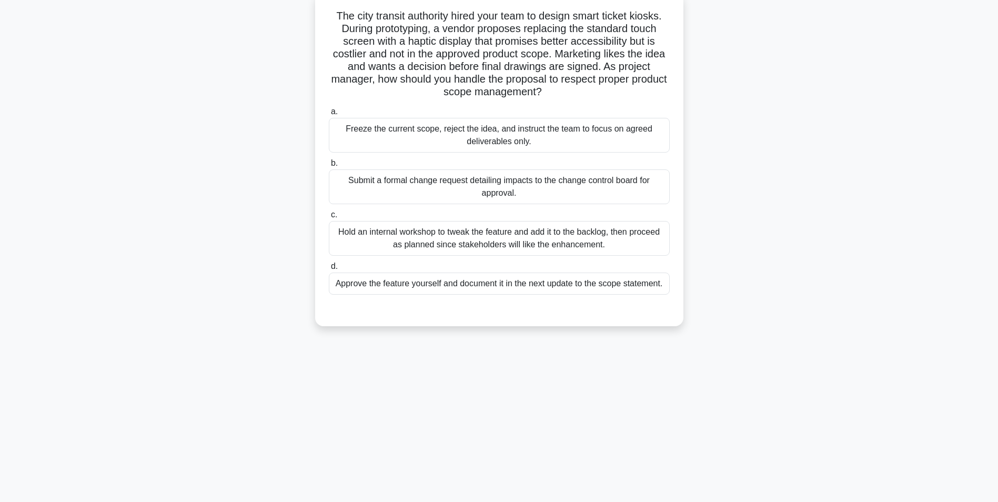
click at [453, 189] on div "Submit a formal change request detailing impacts to the change control board fo…" at bounding box center [499, 186] width 341 height 35
click at [329, 167] on input "b. Submit a formal change request detailing impacts to the change control board…" at bounding box center [329, 163] width 0 height 7
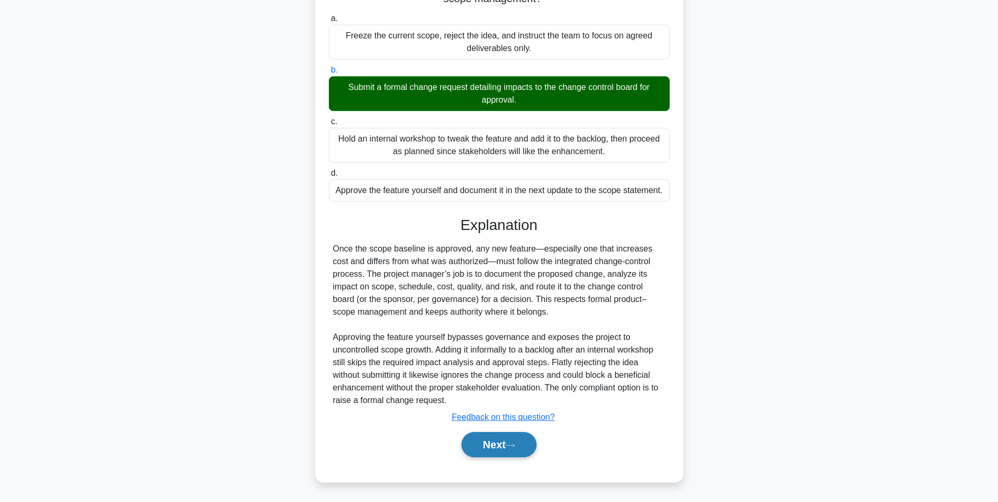
click at [491, 449] on button "Next" at bounding box center [499, 444] width 75 height 25
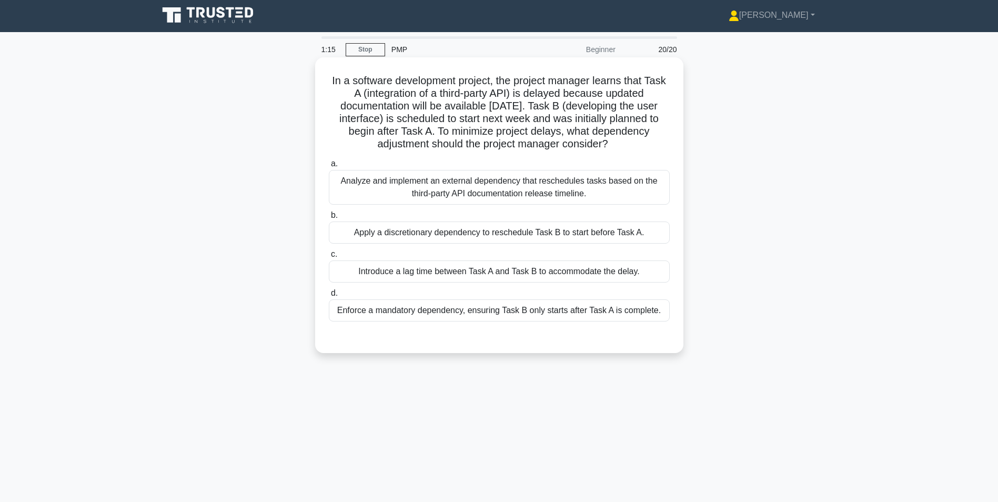
scroll to position [0, 0]
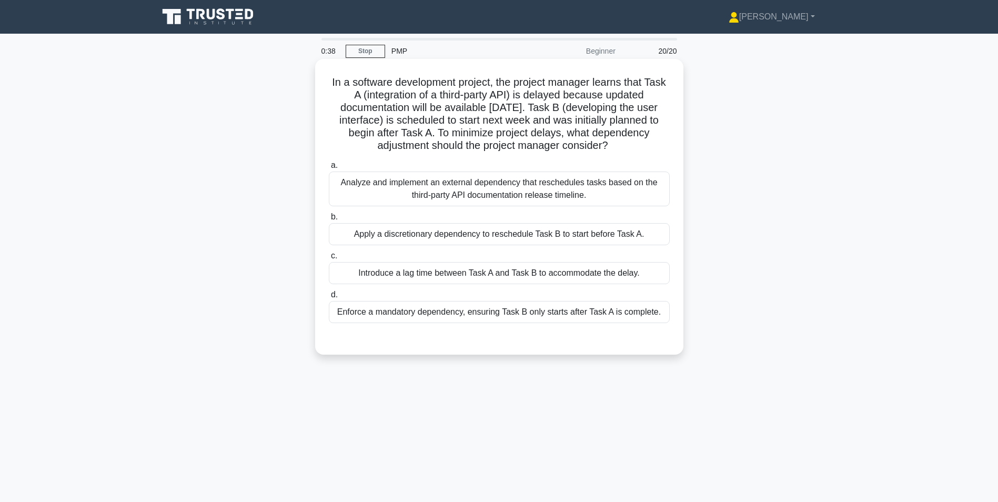
click at [491, 189] on div "Analyze and implement an external dependency that reschedules tasks based on th…" at bounding box center [499, 189] width 341 height 35
click at [329, 169] on input "a. Analyze and implement an external dependency that reschedules tasks based on…" at bounding box center [329, 165] width 0 height 7
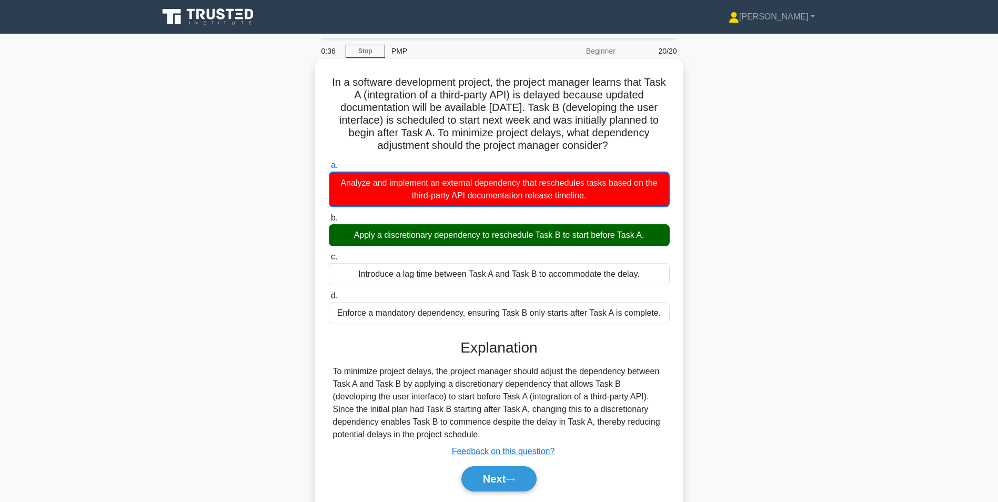
click at [486, 233] on div "Apply a discretionary dependency to reschedule Task B to start before Task A." at bounding box center [499, 235] width 341 height 22
click at [329, 222] on input "b. Apply a discretionary dependency to reschedule Task B to start before Task A." at bounding box center [329, 218] width 0 height 7
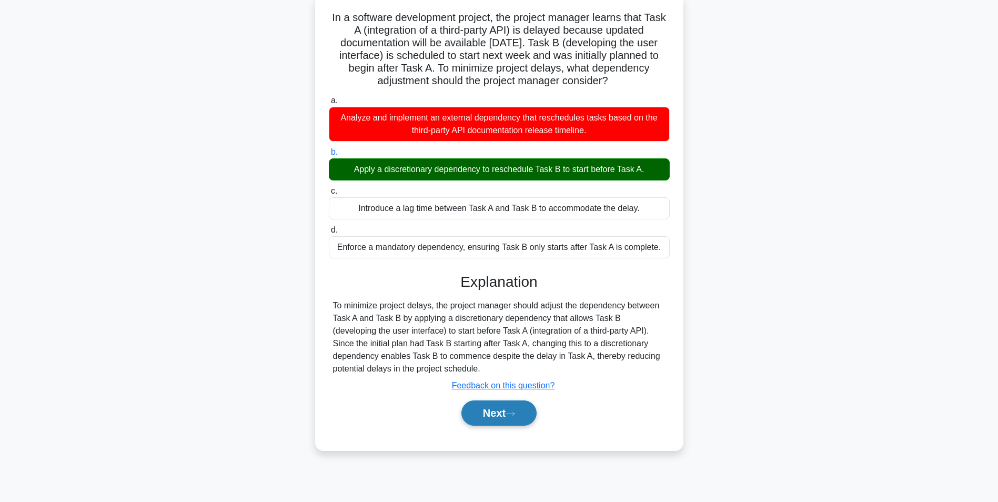
scroll to position [66, 0]
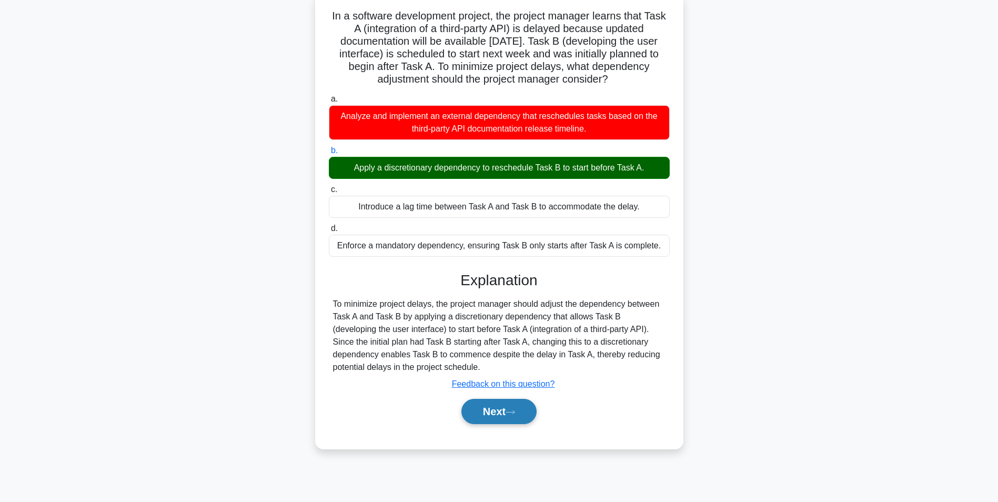
click at [490, 416] on button "Next" at bounding box center [499, 411] width 75 height 25
click at [500, 414] on button "Next" at bounding box center [499, 411] width 75 height 25
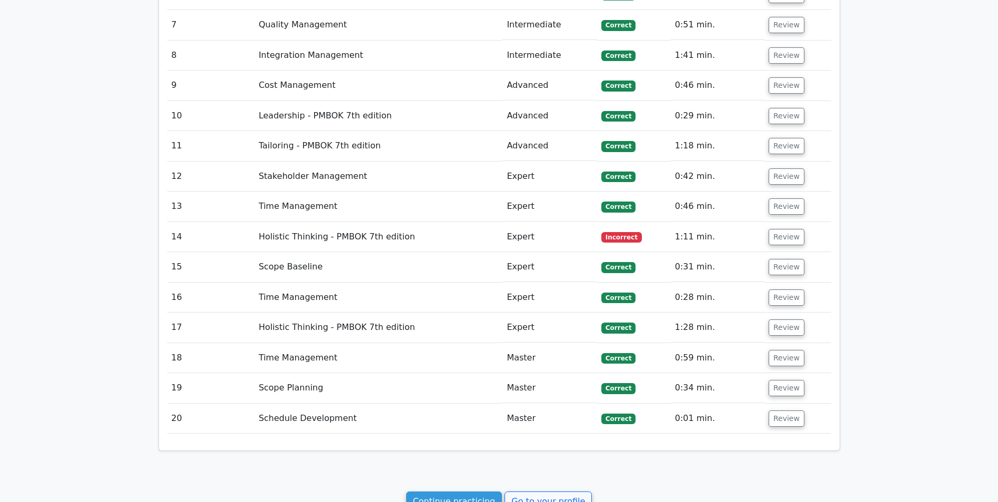
scroll to position [1631, 0]
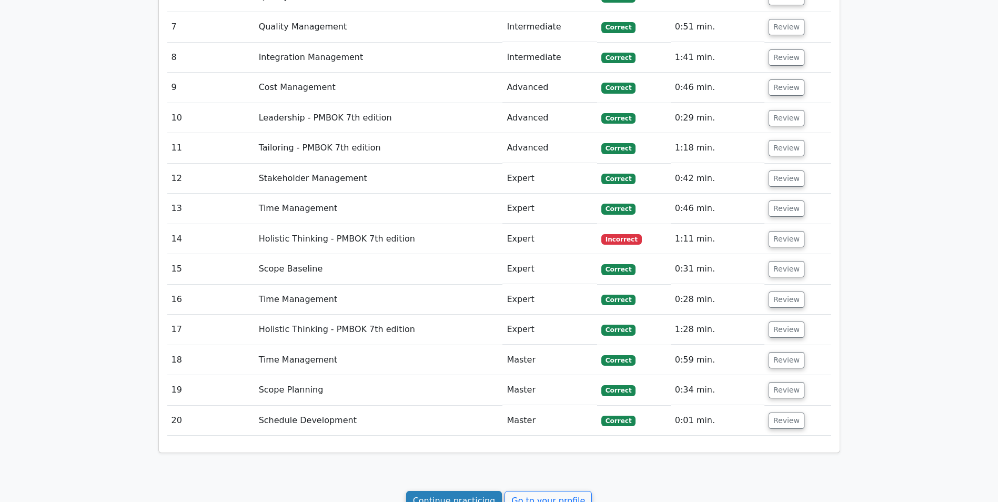
click at [463, 491] on link "Continue practicing" at bounding box center [454, 501] width 96 height 20
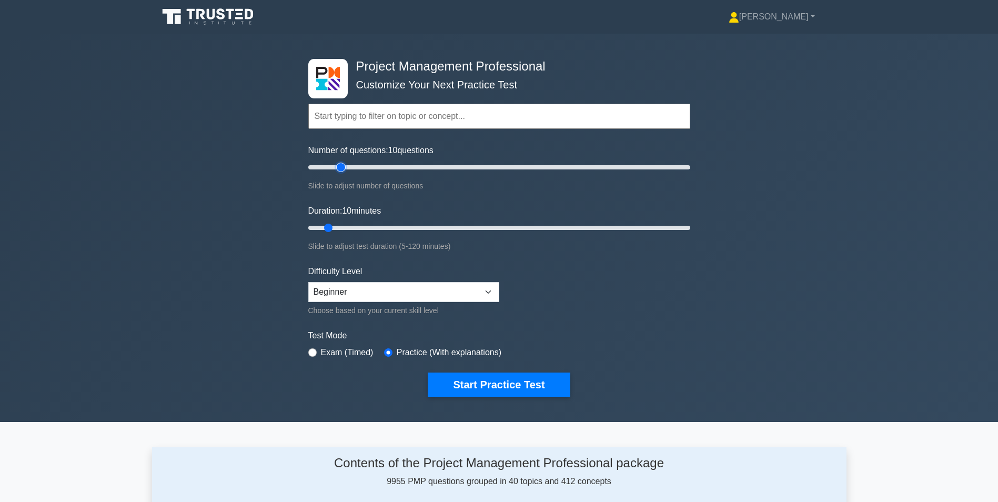
type input "20"
click at [339, 167] on input "Number of questions: 10 questions" at bounding box center [499, 167] width 382 height 13
click at [344, 226] on input "Duration: 10 minutes" at bounding box center [499, 228] width 382 height 13
type input "20"
click at [356, 226] on input "Duration: 15 minutes" at bounding box center [499, 228] width 382 height 13
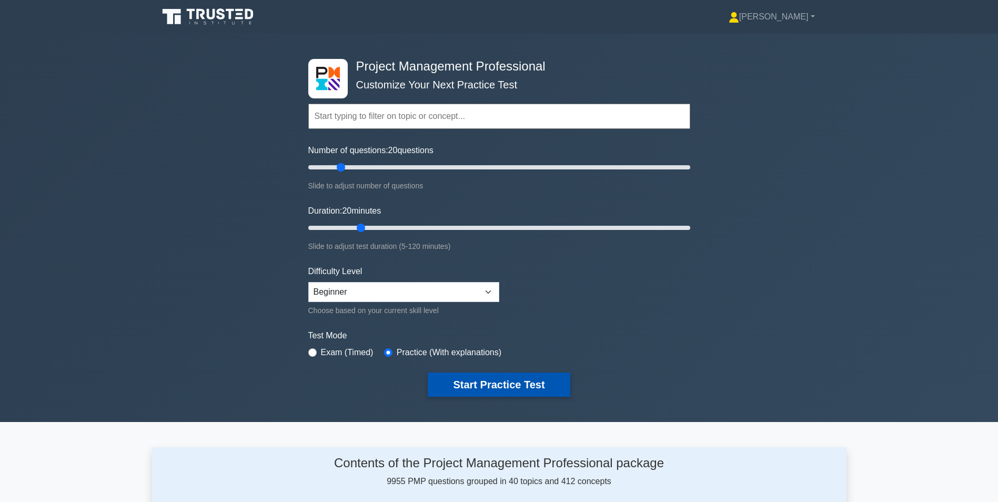
click at [468, 386] on button "Start Practice Test" at bounding box center [499, 385] width 142 height 24
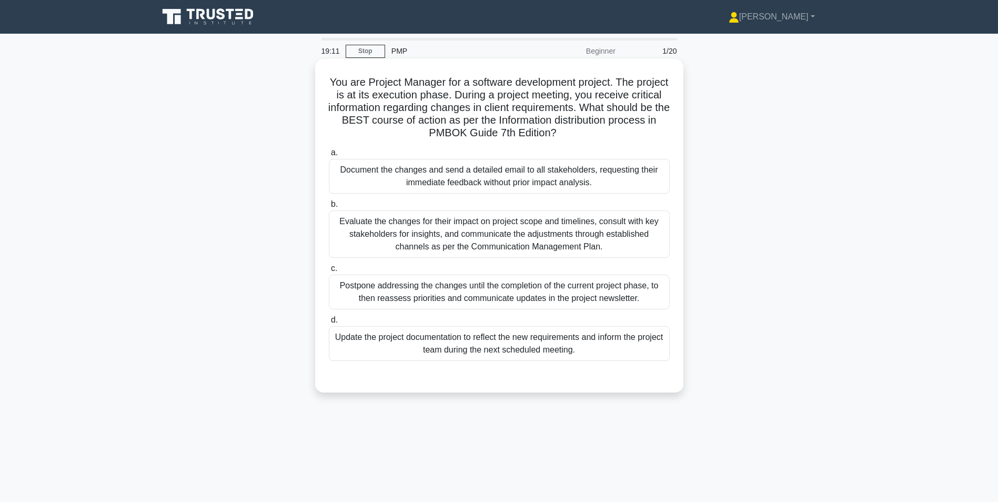
click at [519, 242] on div "Evaluate the changes for their impact on project scope and timelines, consult w…" at bounding box center [499, 234] width 341 height 47
click at [329, 208] on input "b. Evaluate the changes for their impact on project scope and timelines, consul…" at bounding box center [329, 204] width 0 height 7
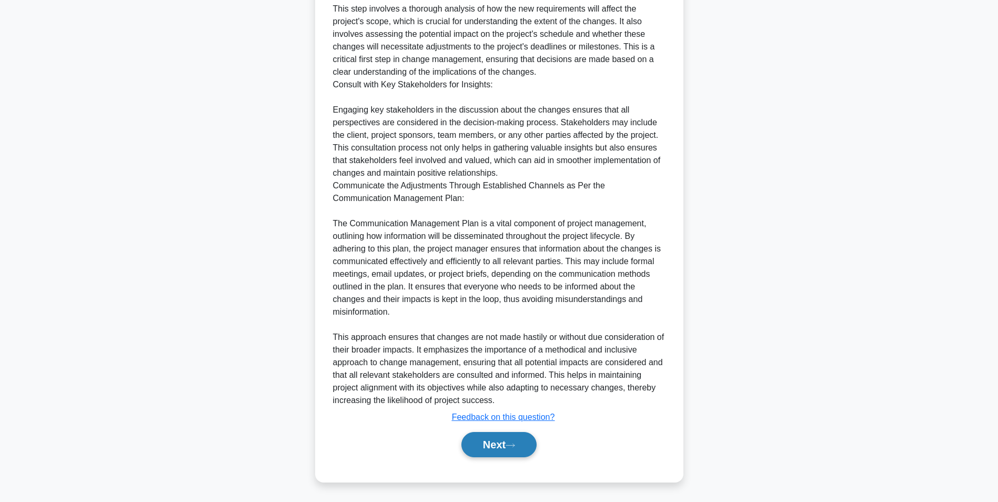
click at [482, 447] on button "Next" at bounding box center [499, 444] width 75 height 25
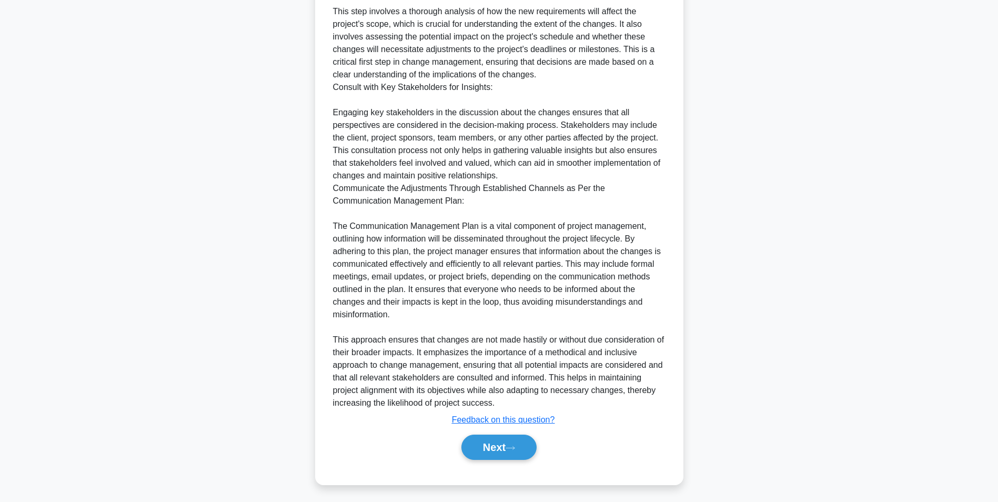
scroll to position [66, 0]
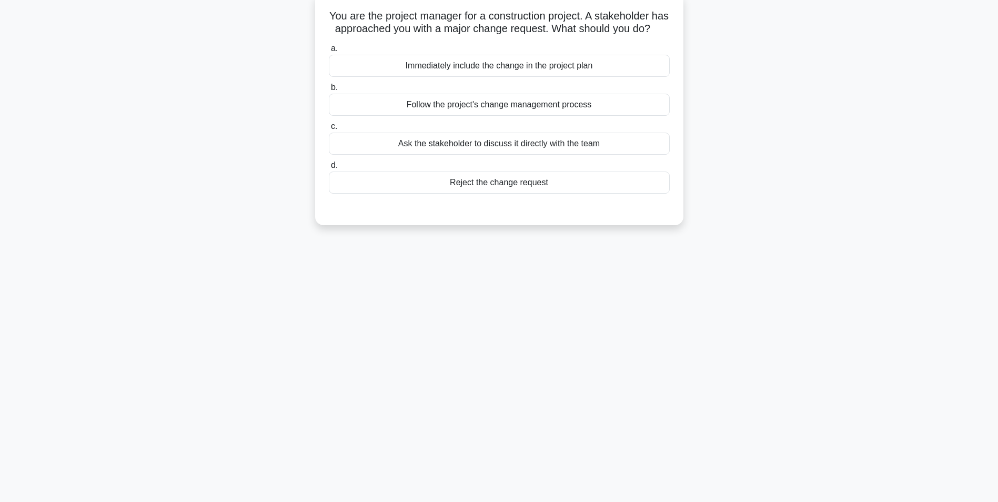
click at [476, 116] on div "Follow the project's change management process" at bounding box center [499, 105] width 341 height 22
click at [329, 91] on input "b. Follow the project's change management process" at bounding box center [329, 87] width 0 height 7
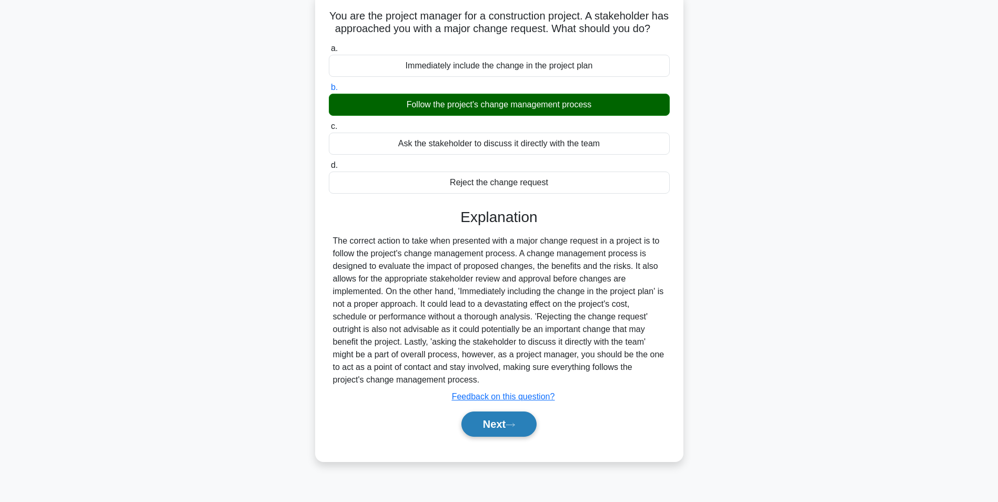
click at [480, 437] on button "Next" at bounding box center [499, 424] width 75 height 25
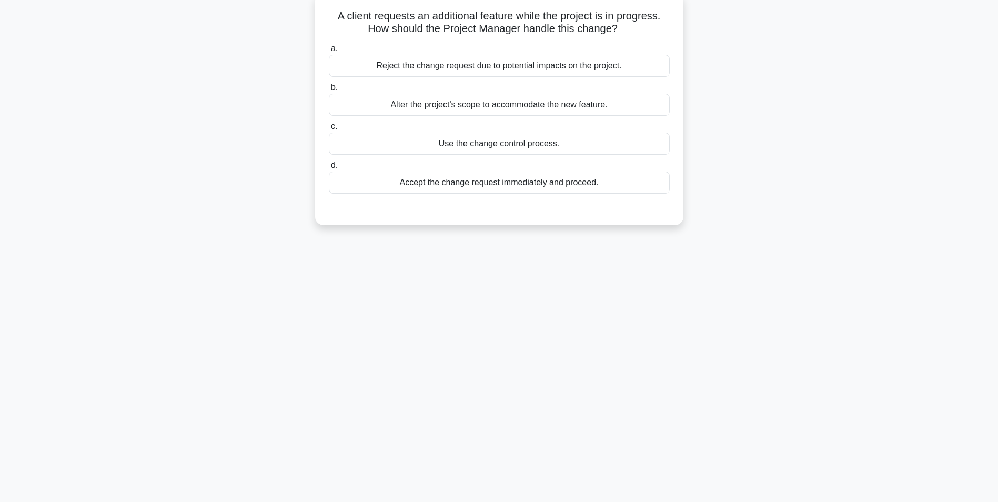
click at [488, 146] on div "Use the change control process." at bounding box center [499, 144] width 341 height 22
click at [329, 130] on input "c. Use the change control process." at bounding box center [329, 126] width 0 height 7
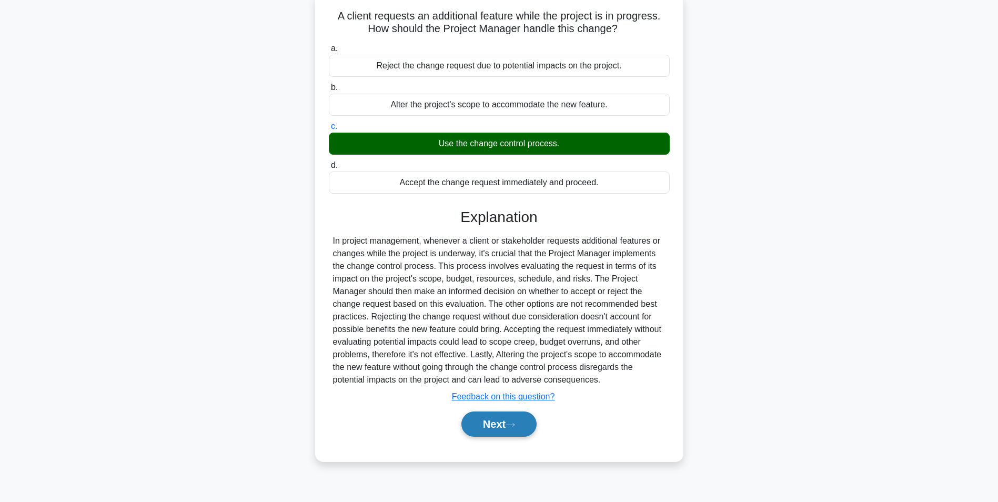
click at [495, 427] on button "Next" at bounding box center [499, 424] width 75 height 25
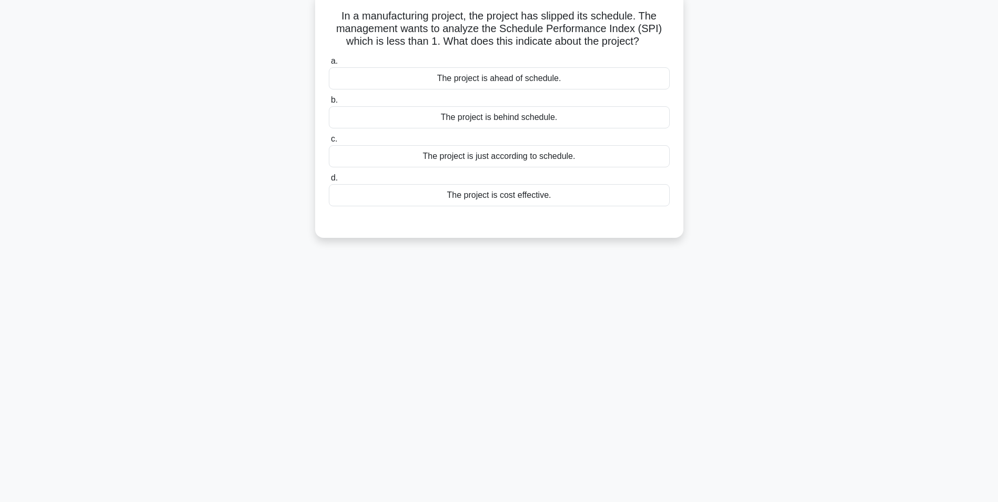
click at [453, 119] on div "The project is behind schedule." at bounding box center [499, 117] width 341 height 22
click at [329, 104] on input "b. The project is behind schedule." at bounding box center [329, 100] width 0 height 7
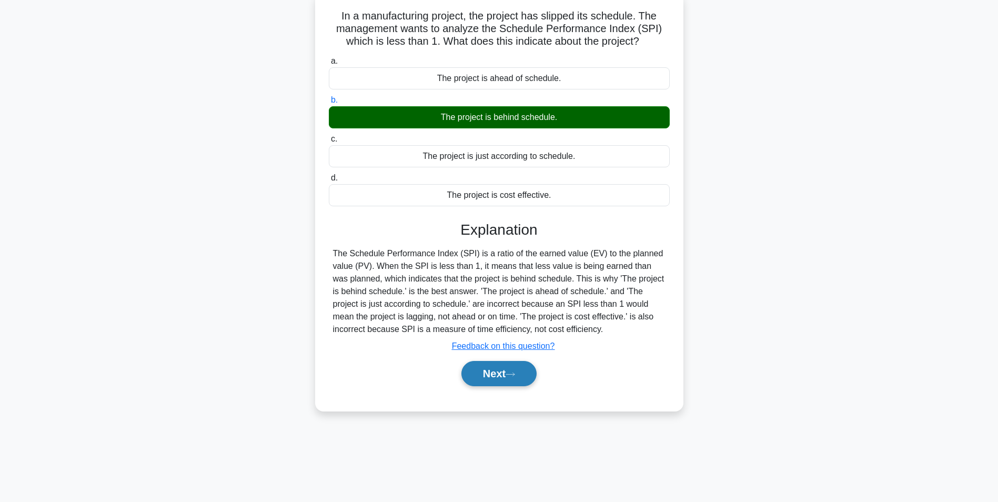
click at [499, 379] on button "Next" at bounding box center [499, 373] width 75 height 25
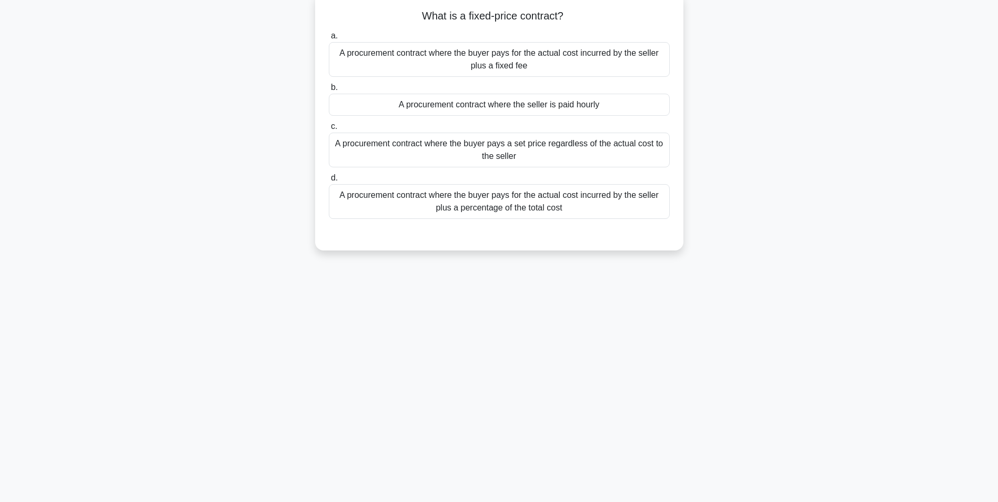
click at [494, 157] on div "A procurement contract where the buyer pays a set price regardless of the actua…" at bounding box center [499, 150] width 341 height 35
click at [329, 130] on input "c. A procurement contract where the buyer pays a set price regardless of the ac…" at bounding box center [329, 126] width 0 height 7
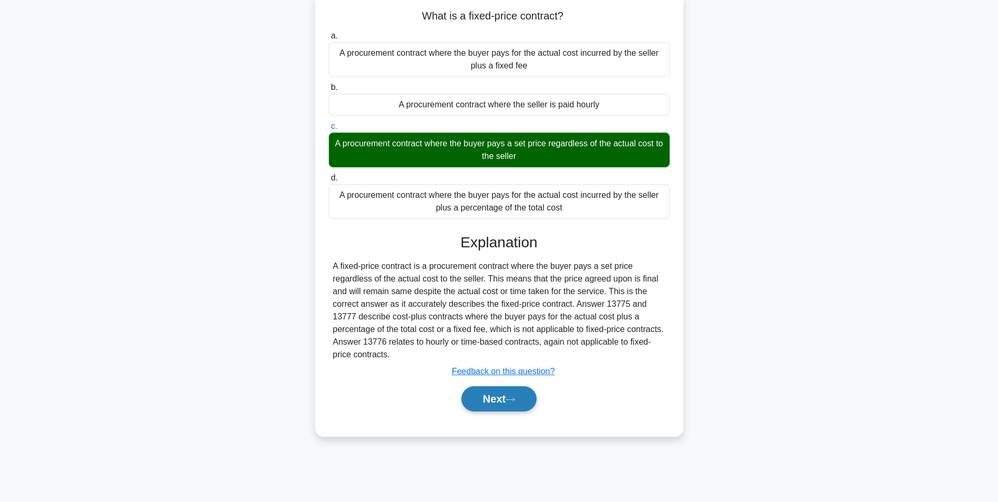
click at [491, 410] on button "Next" at bounding box center [499, 398] width 75 height 25
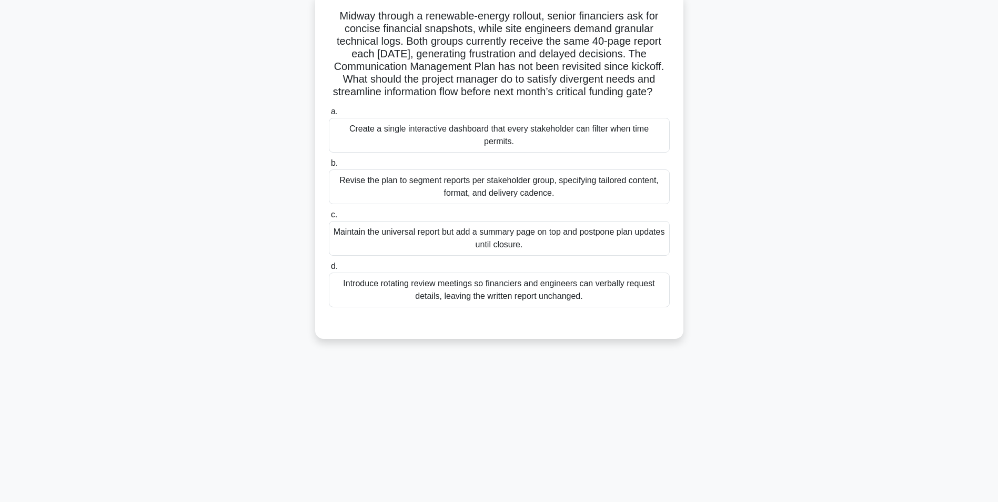
click at [527, 188] on div "Revise the plan to segment reports per stakeholder group, specifying tailored c…" at bounding box center [499, 186] width 341 height 35
click at [329, 167] on input "b. Revise the plan to segment reports per stakeholder group, specifying tailore…" at bounding box center [329, 163] width 0 height 7
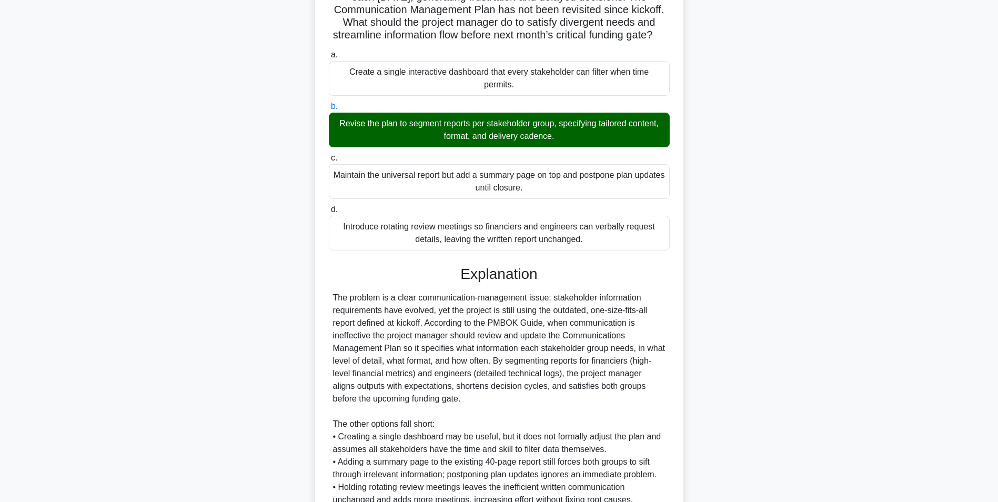
scroll to position [223, 0]
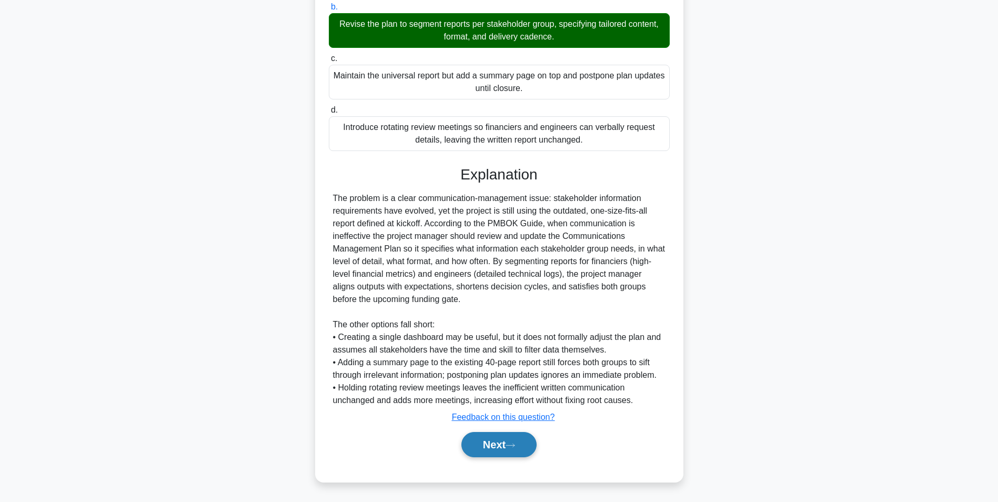
click at [485, 447] on button "Next" at bounding box center [499, 444] width 75 height 25
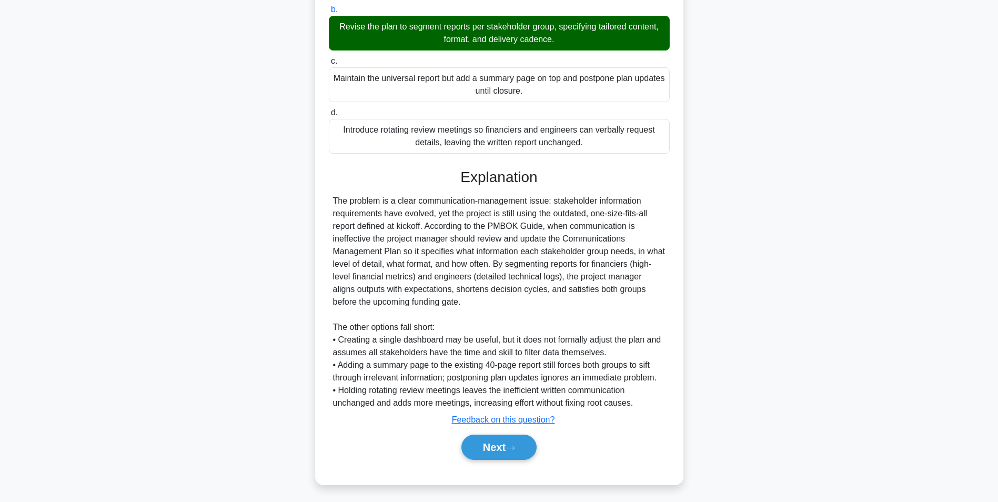
scroll to position [66, 0]
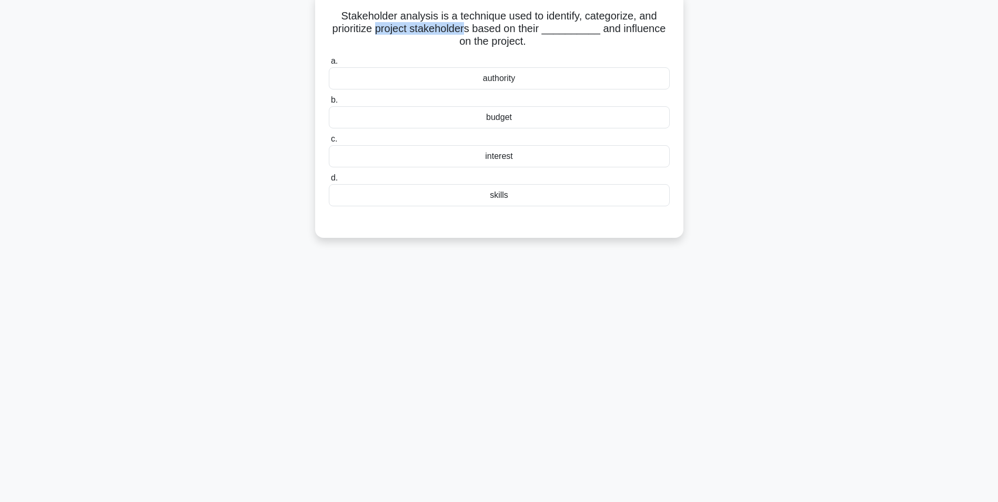
drag, startPoint x: 382, startPoint y: 27, endPoint x: 473, endPoint y: 26, distance: 90.5
click at [473, 26] on h5 "Stakeholder analysis is a technique used to identify, categorize, and prioritiz…" at bounding box center [499, 28] width 343 height 39
drag, startPoint x: 473, startPoint y: 26, endPoint x: 527, endPoint y: 83, distance: 79.3
click at [527, 83] on div "authority" at bounding box center [499, 78] width 341 height 22
click at [329, 65] on input "a. authority" at bounding box center [329, 61] width 0 height 7
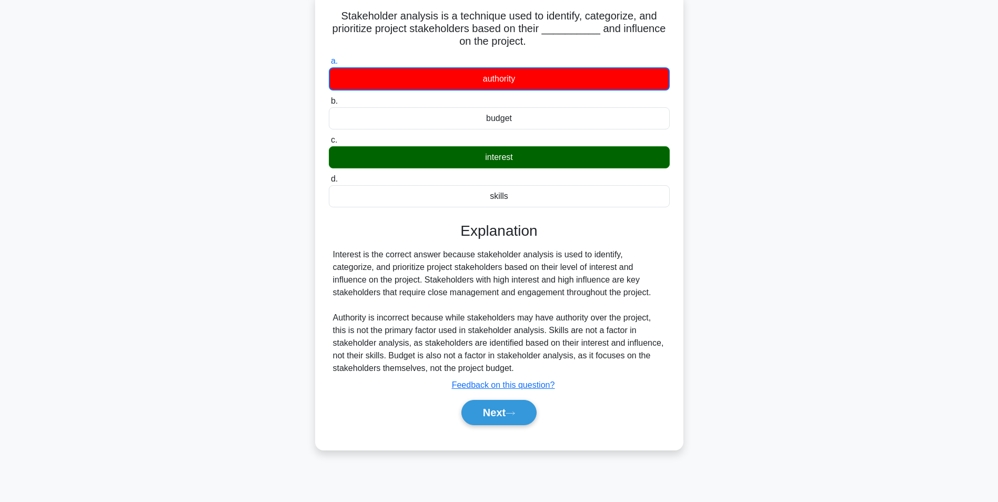
click at [511, 168] on div "interest" at bounding box center [499, 157] width 341 height 22
click at [329, 144] on input "c. interest" at bounding box center [329, 140] width 0 height 7
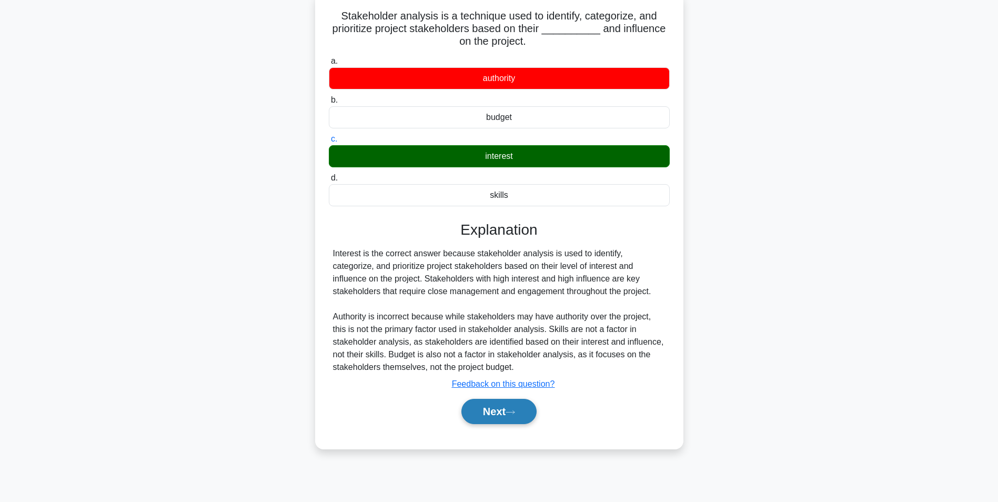
click at [488, 418] on button "Next" at bounding box center [499, 411] width 75 height 25
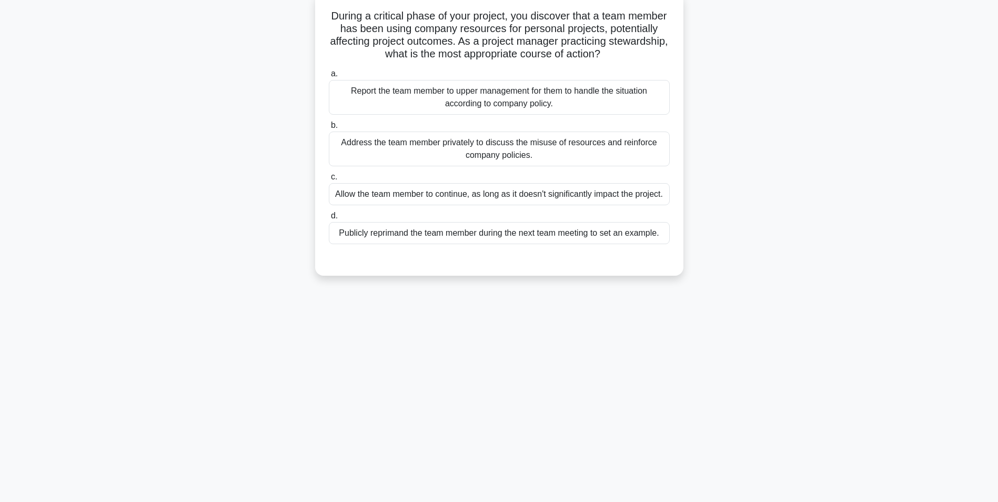
click at [527, 99] on div "Report the team member to upper management for them to handle the situation acc…" at bounding box center [499, 97] width 341 height 35
click at [329, 77] on input "a. Report the team member to upper management for them to handle the situation …" at bounding box center [329, 74] width 0 height 7
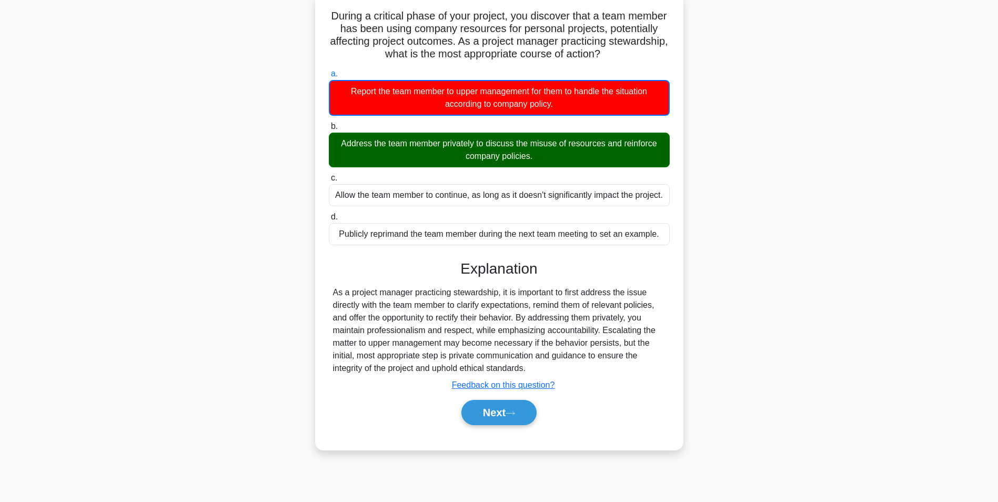
click at [518, 155] on div "Address the team member privately to discuss the misuse of resources and reinfo…" at bounding box center [499, 150] width 341 height 35
click at [329, 130] on input "b. Address the team member privately to discuss the misuse of resources and rei…" at bounding box center [329, 126] width 0 height 7
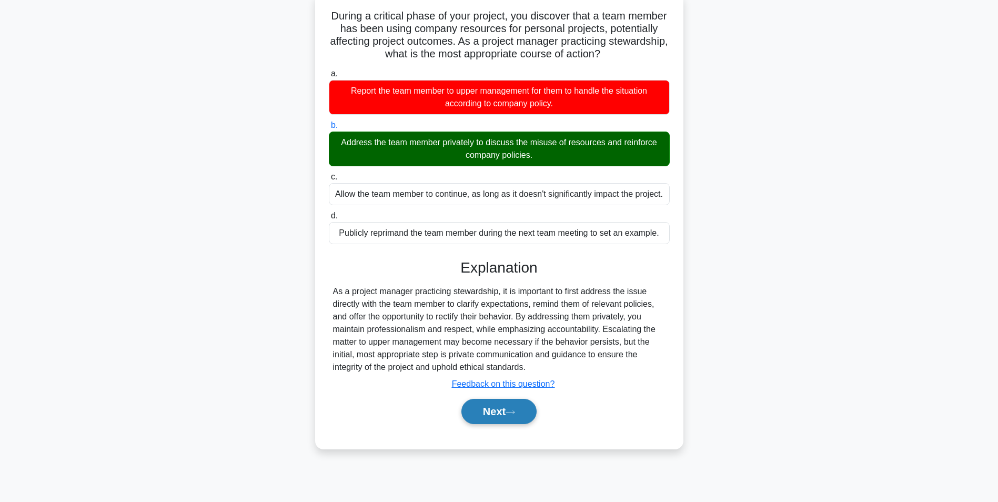
click at [474, 411] on button "Next" at bounding box center [499, 411] width 75 height 25
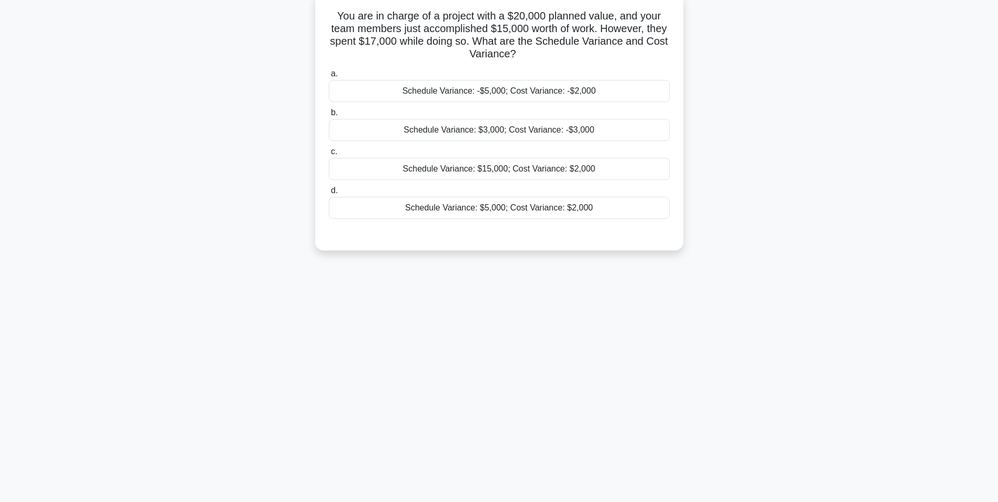
click at [553, 212] on div "Schedule Variance: $5,000; Cost Variance: $2,000" at bounding box center [499, 208] width 341 height 22
click at [329, 194] on input "d. Schedule Variance: $5,000; Cost Variance: $2,000" at bounding box center [329, 190] width 0 height 7
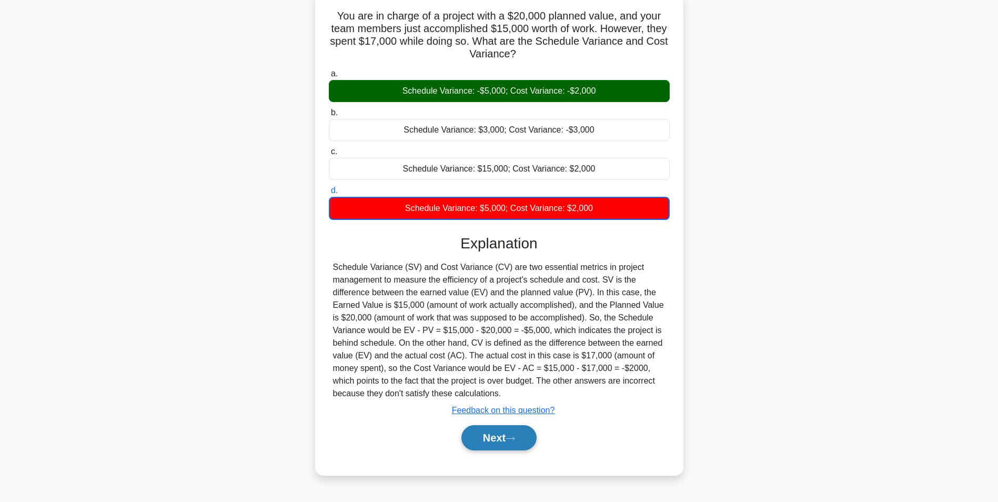
click at [495, 439] on button "Next" at bounding box center [499, 437] width 75 height 25
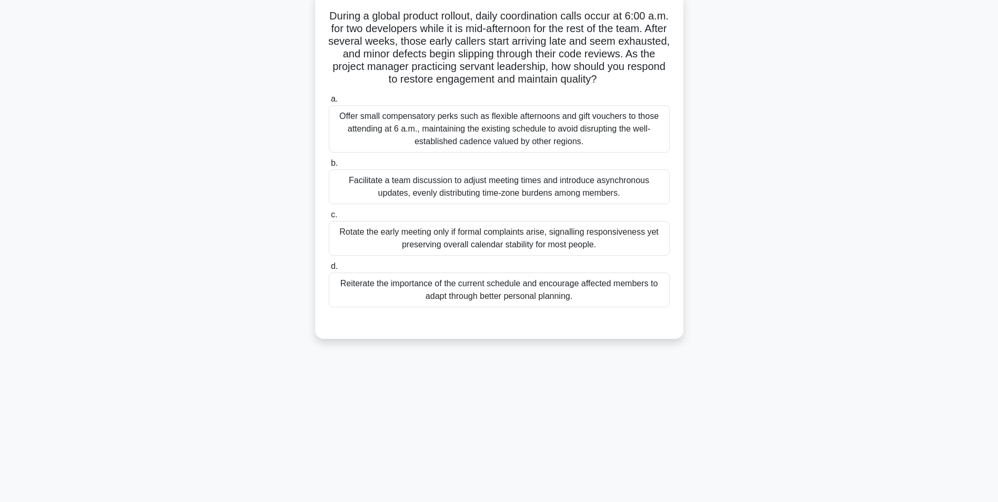
click at [466, 191] on div "Facilitate a team discussion to adjust meeting times and introduce asynchronous…" at bounding box center [499, 186] width 341 height 35
click at [329, 167] on input "b. Facilitate a team discussion to adjust meeting times and introduce asynchron…" at bounding box center [329, 163] width 0 height 7
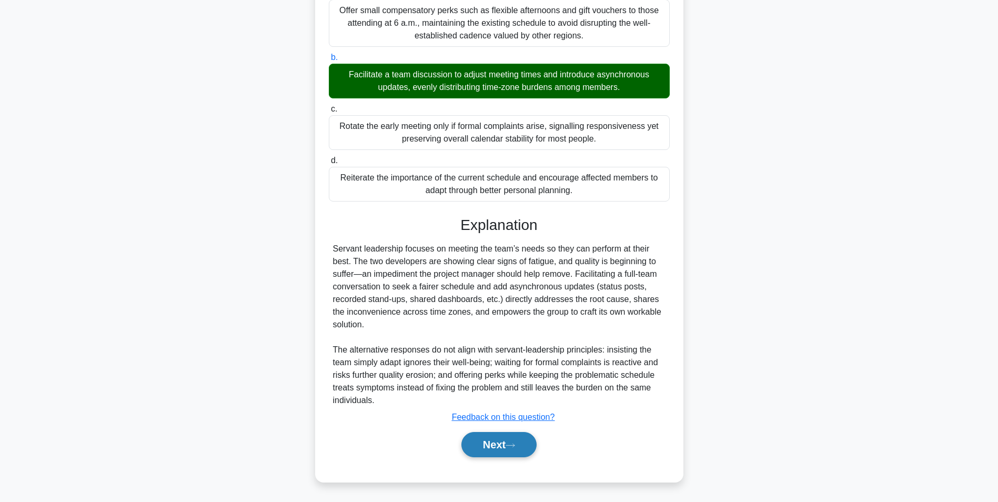
click at [485, 446] on button "Next" at bounding box center [499, 444] width 75 height 25
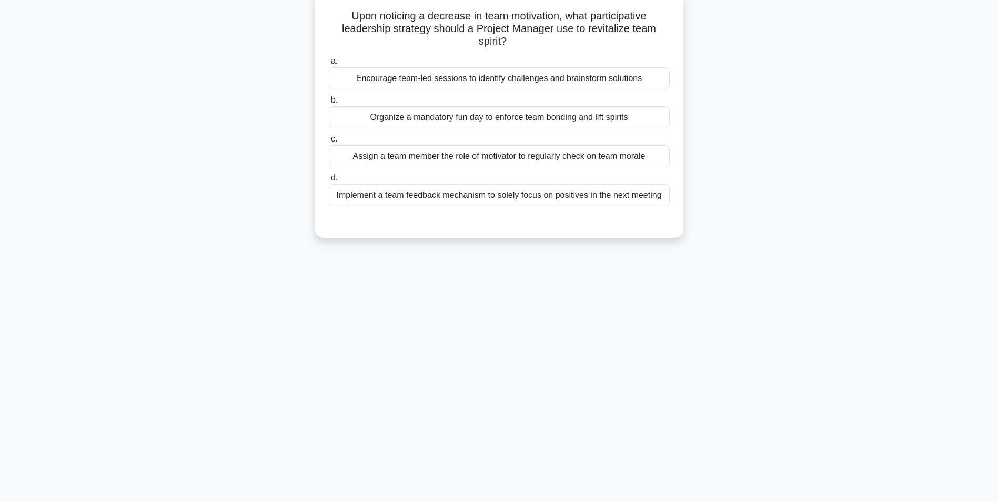
click at [512, 83] on div "Encourage team-led sessions to identify challenges and brainstorm solutions" at bounding box center [499, 78] width 341 height 22
click at [329, 65] on input "a. Encourage team-led sessions to identify challenges and brainstorm solutions" at bounding box center [329, 61] width 0 height 7
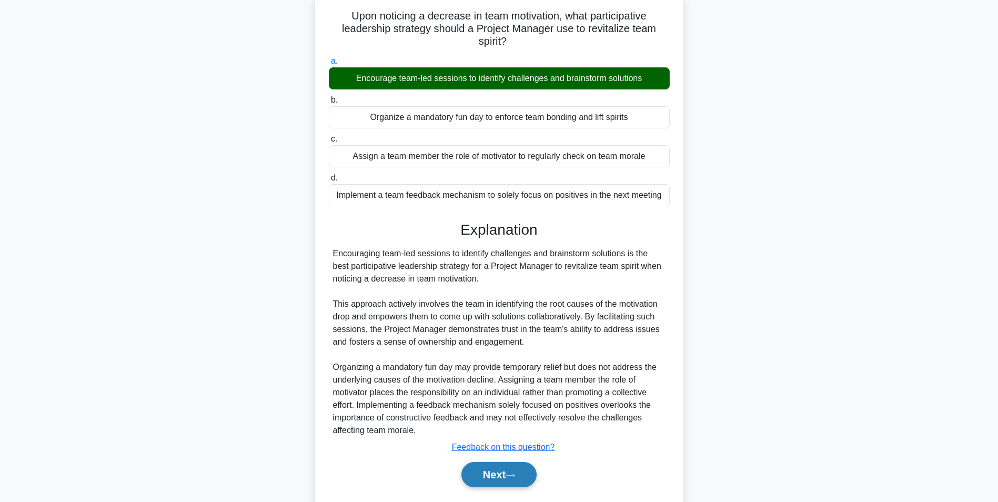
click at [488, 468] on button "Next" at bounding box center [499, 474] width 75 height 25
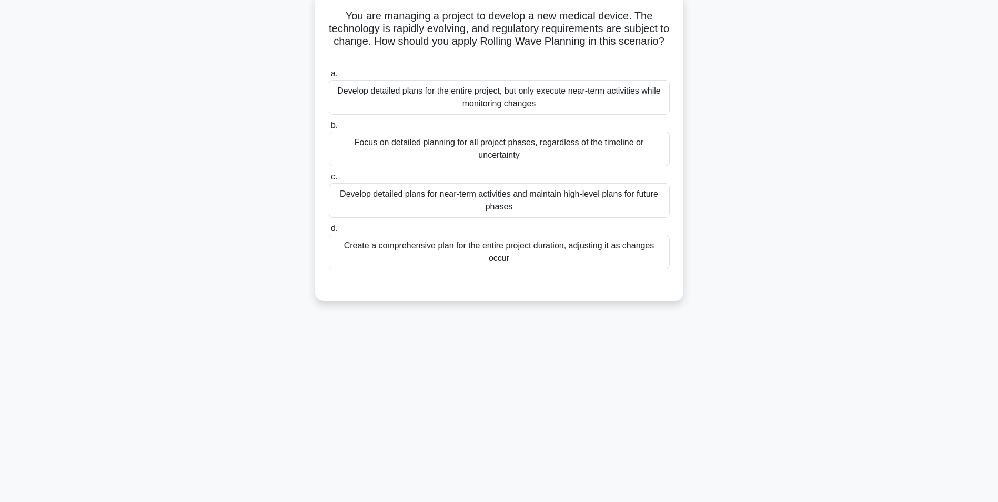
click at [511, 256] on div "Create a comprehensive plan for the entire project duration, adjusting it as ch…" at bounding box center [499, 252] width 341 height 35
click at [329, 232] on input "d. Create a comprehensive plan for the entire project duration, adjusting it as…" at bounding box center [329, 228] width 0 height 7
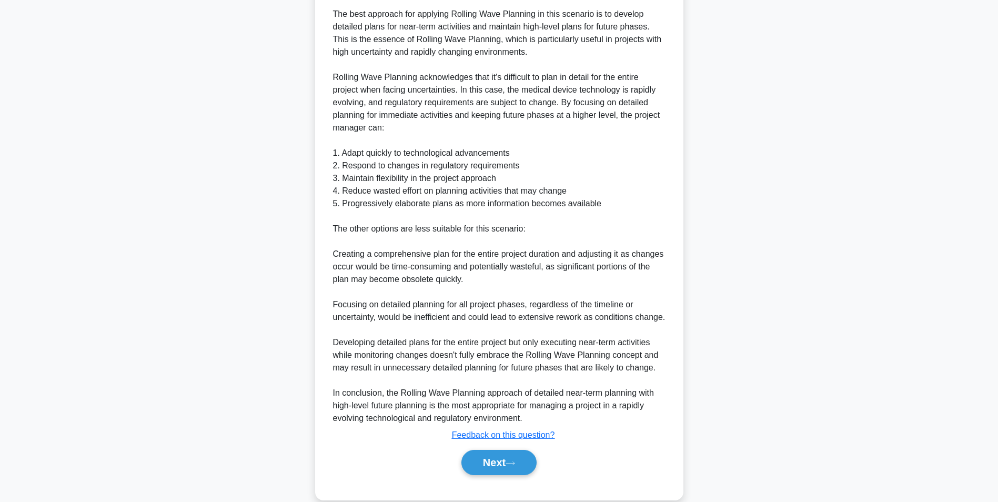
scroll to position [401, 0]
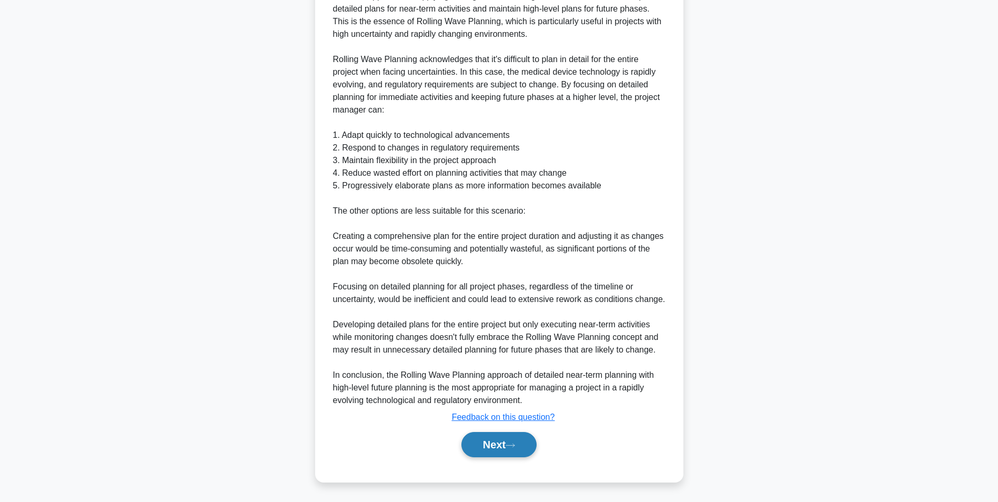
click at [497, 438] on button "Next" at bounding box center [499, 444] width 75 height 25
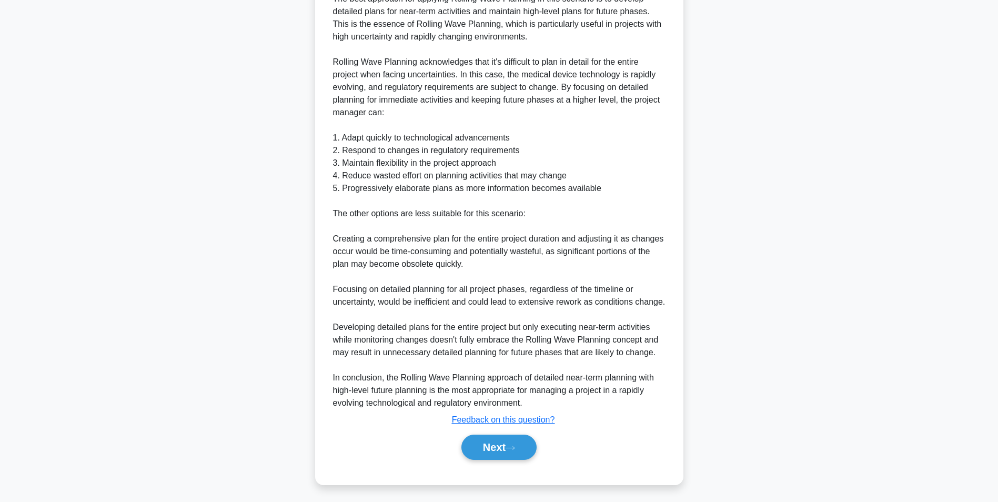
scroll to position [66, 0]
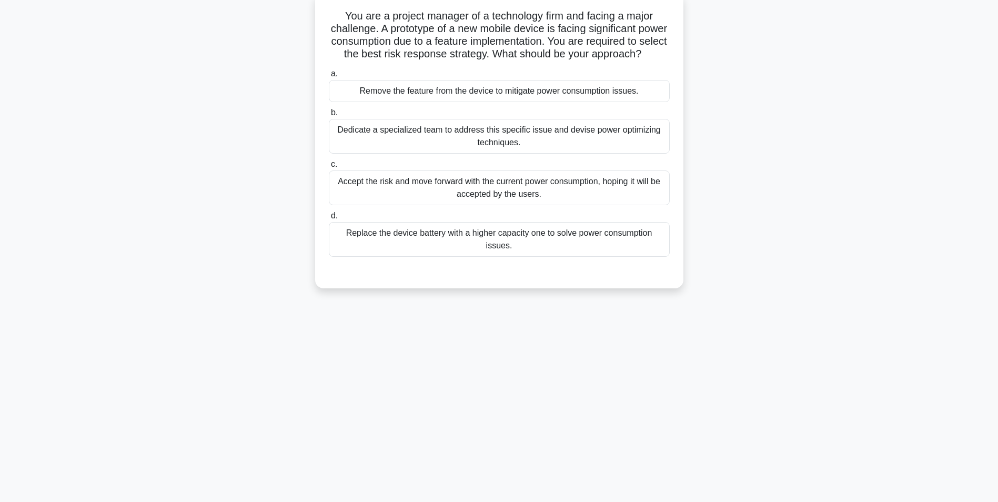
click at [506, 154] on div "Dedicate a specialized team to address this specific issue and devise power opt…" at bounding box center [499, 136] width 341 height 35
click at [329, 116] on input "b. Dedicate a specialized team to address this specific issue and devise power …" at bounding box center [329, 112] width 0 height 7
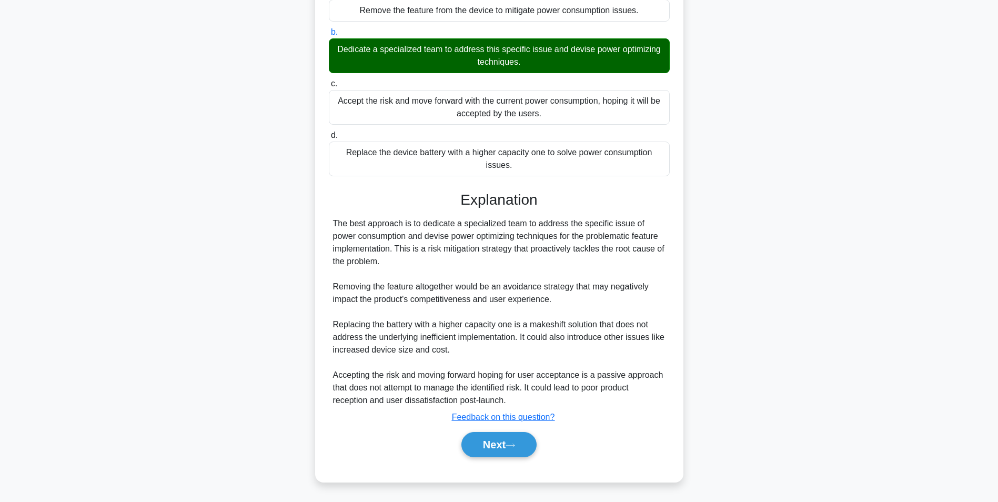
scroll to position [160, 0]
click at [488, 446] on button "Next" at bounding box center [499, 444] width 75 height 25
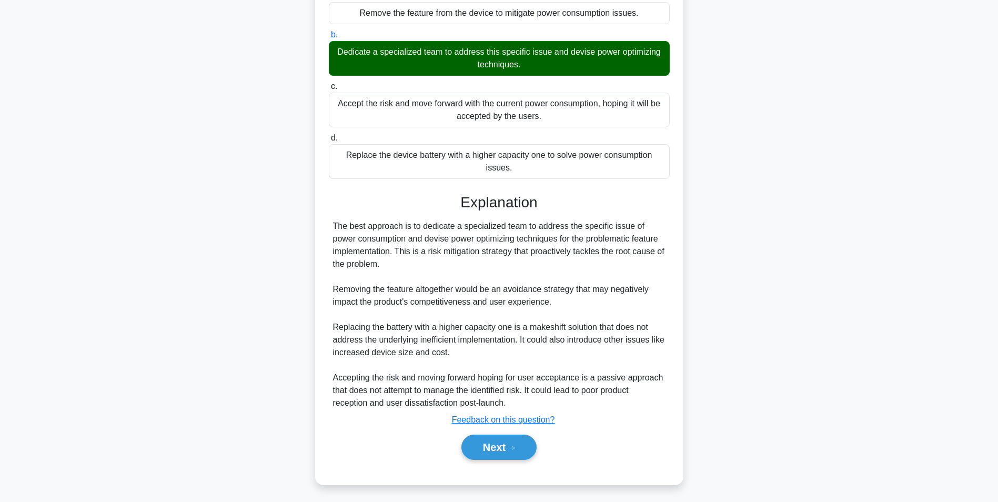
scroll to position [66, 0]
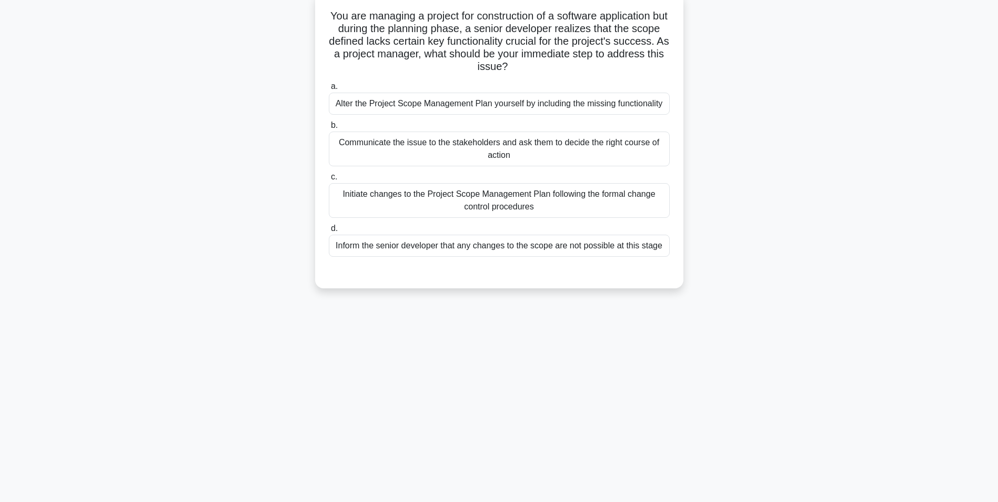
click at [514, 206] on div "Initiate changes to the Project Scope Management Plan following the formal chan…" at bounding box center [499, 200] width 341 height 35
click at [329, 181] on input "c. Initiate changes to the Project Scope Management Plan following the formal c…" at bounding box center [329, 177] width 0 height 7
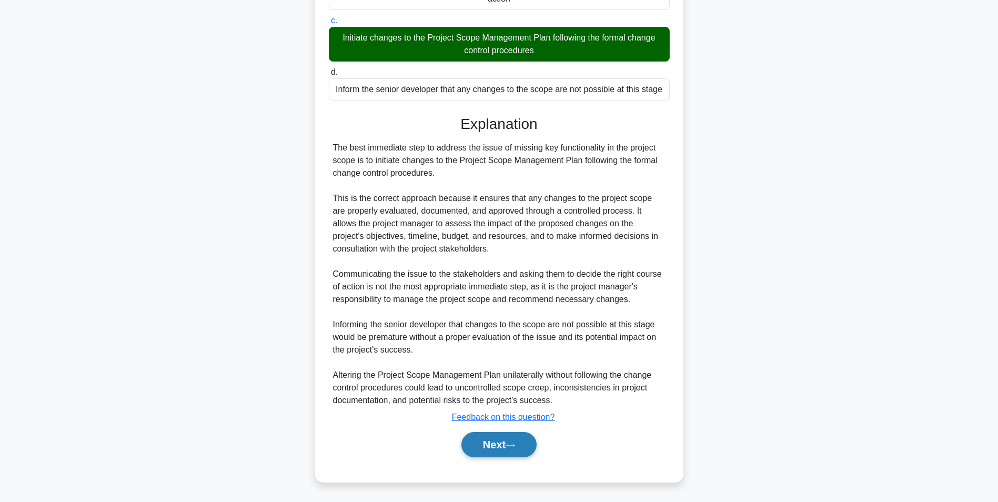
click at [483, 443] on button "Next" at bounding box center [499, 444] width 75 height 25
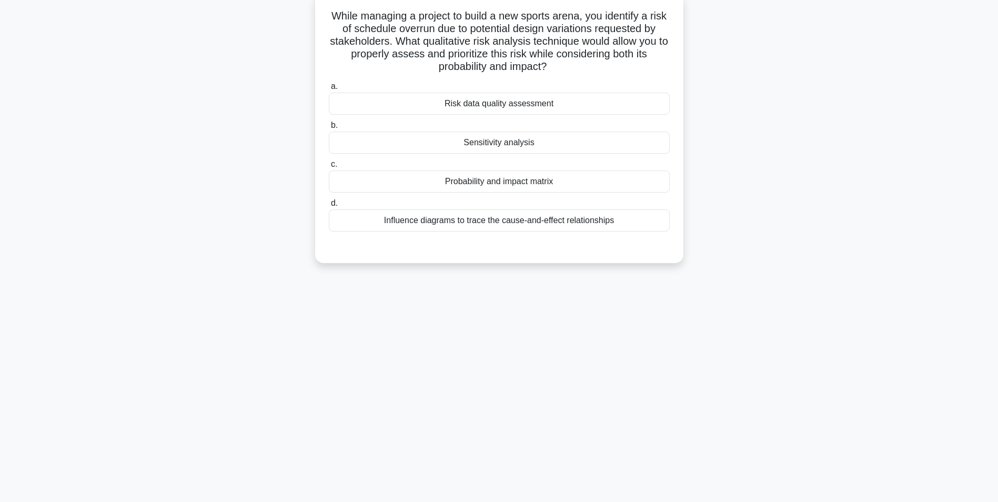
click at [496, 184] on div "Probability and impact matrix" at bounding box center [499, 182] width 341 height 22
click at [329, 168] on input "c. Probability and impact matrix" at bounding box center [329, 164] width 0 height 7
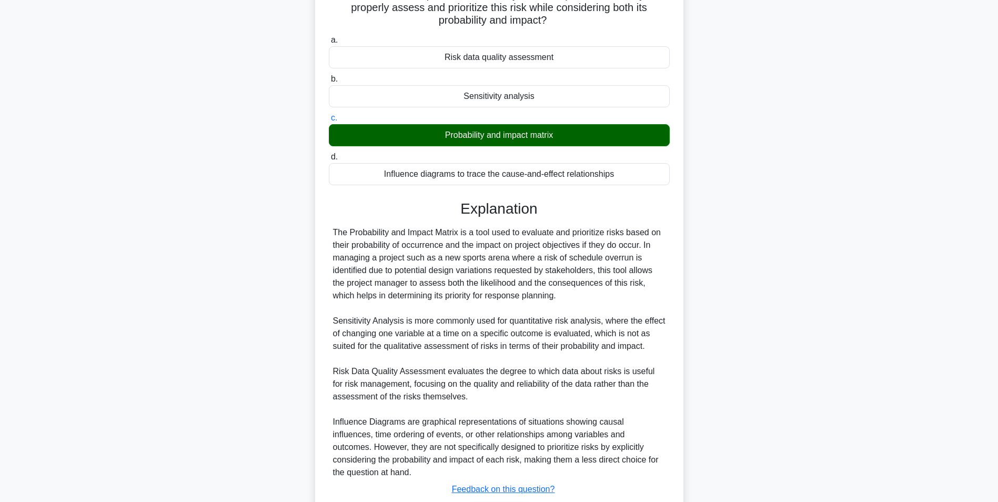
scroll to position [185, 0]
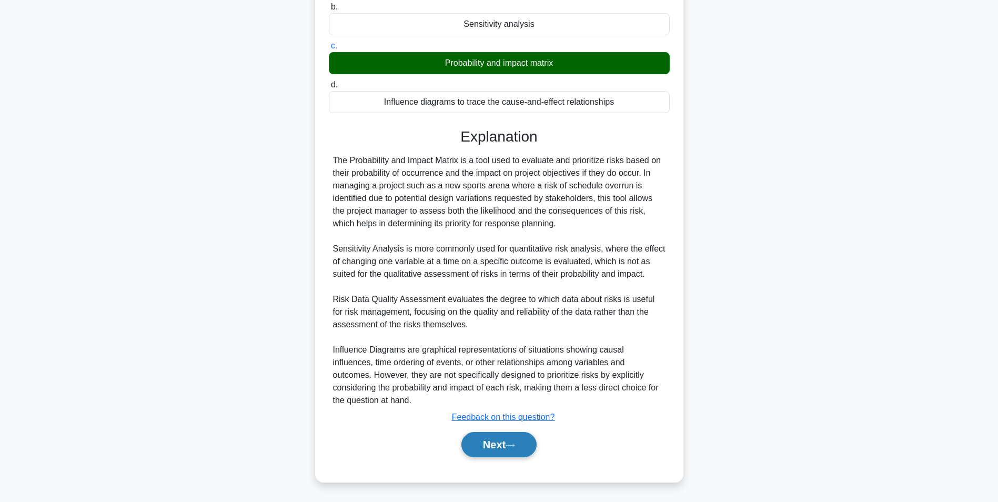
click at [491, 447] on button "Next" at bounding box center [499, 444] width 75 height 25
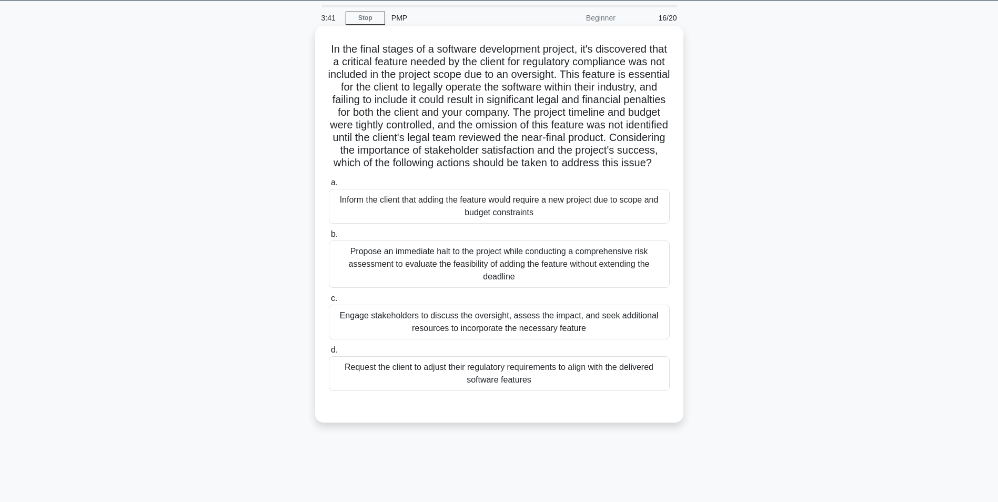
scroll to position [66, 0]
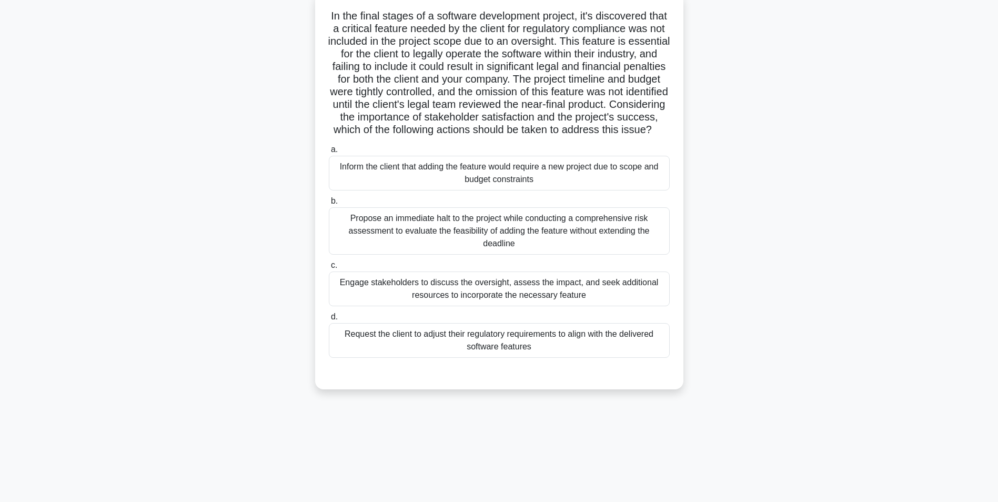
click at [519, 306] on div "Engage stakeholders to discuss the oversight, assess the impact, and seek addit…" at bounding box center [499, 289] width 341 height 35
click at [329, 269] on input "c. Engage stakeholders to discuss the oversight, assess the impact, and seek ad…" at bounding box center [329, 265] width 0 height 7
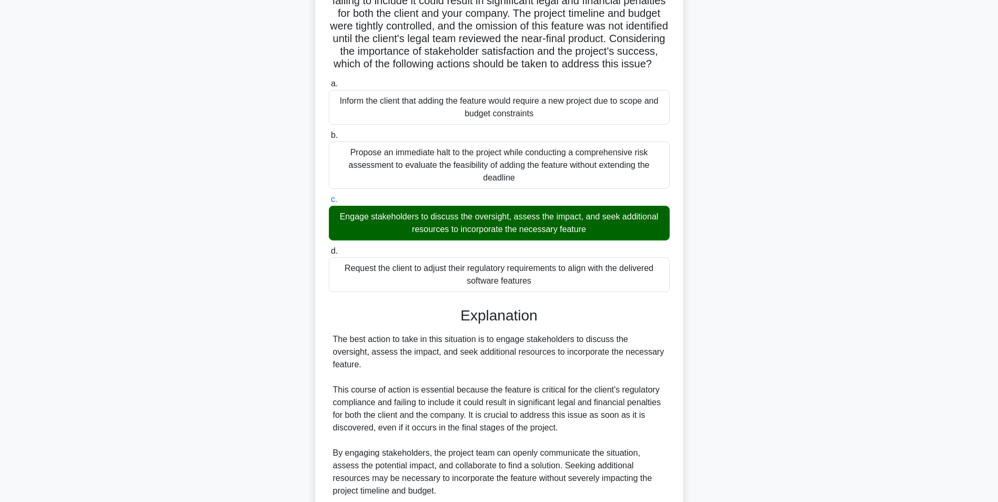
scroll to position [312, 0]
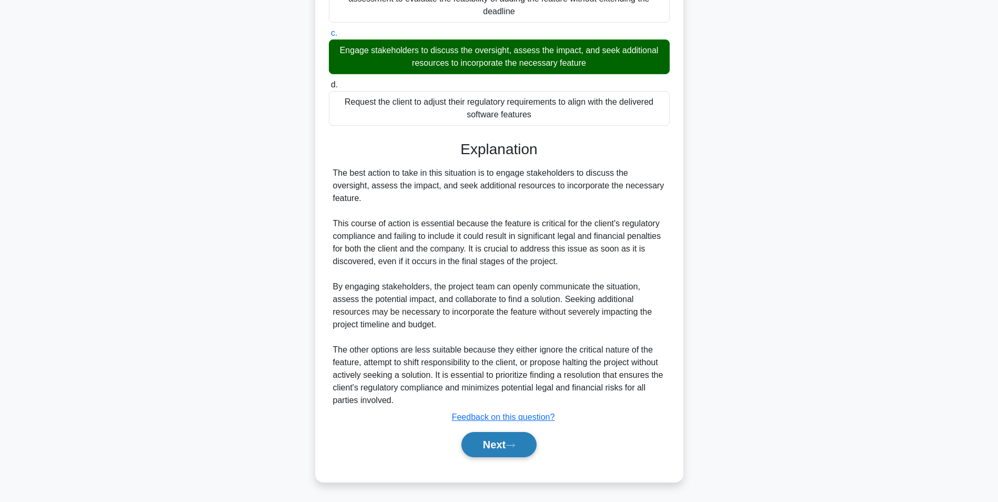
click at [494, 444] on button "Next" at bounding box center [499, 444] width 75 height 25
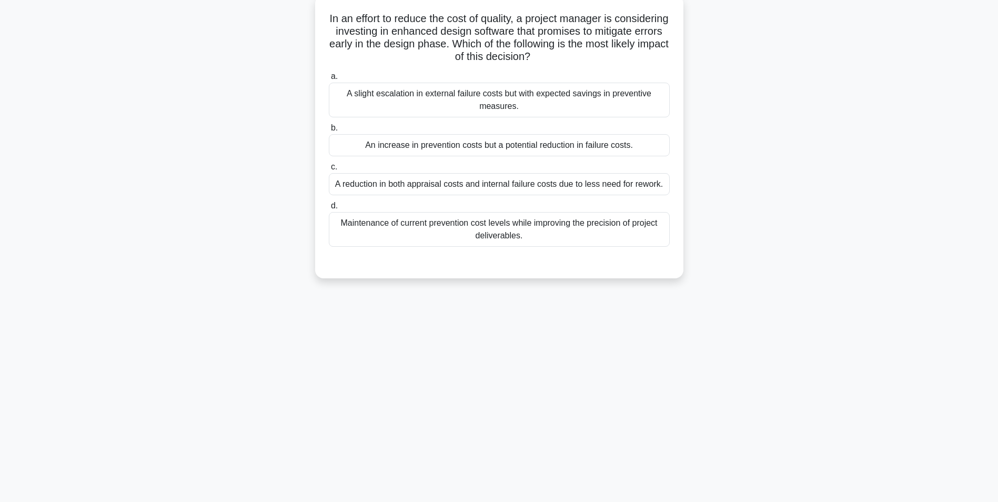
scroll to position [66, 0]
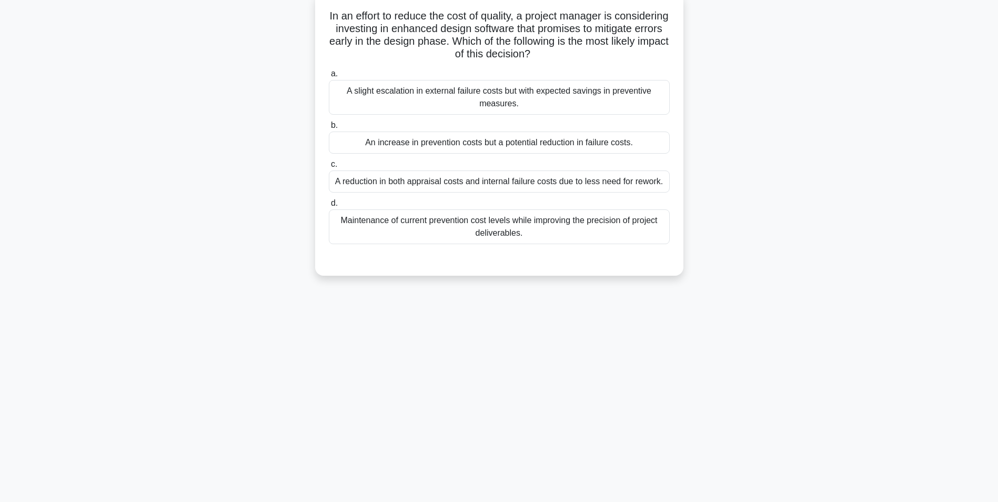
click at [495, 226] on div "Maintenance of current prevention cost levels while improving the precision of …" at bounding box center [499, 226] width 341 height 35
click at [329, 207] on input "d. Maintenance of current prevention cost levels while improving the precision …" at bounding box center [329, 203] width 0 height 7
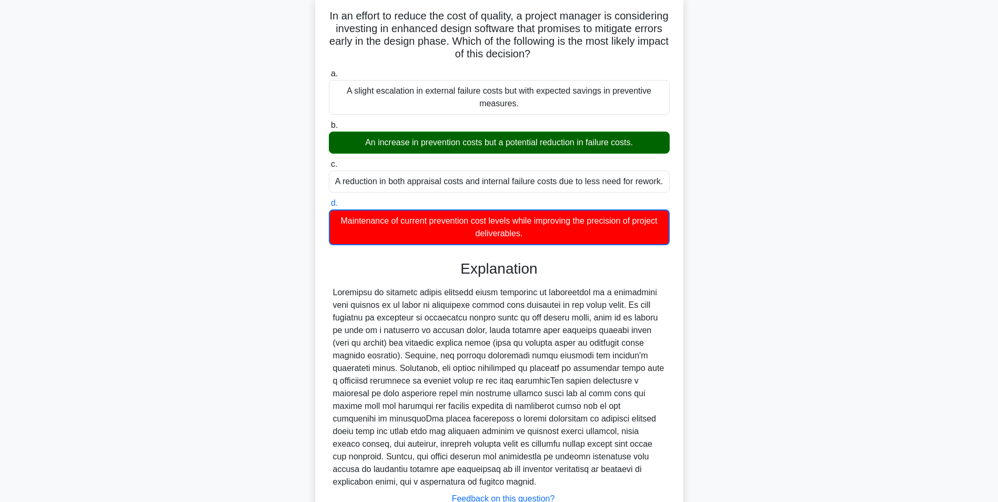
scroll to position [136, 0]
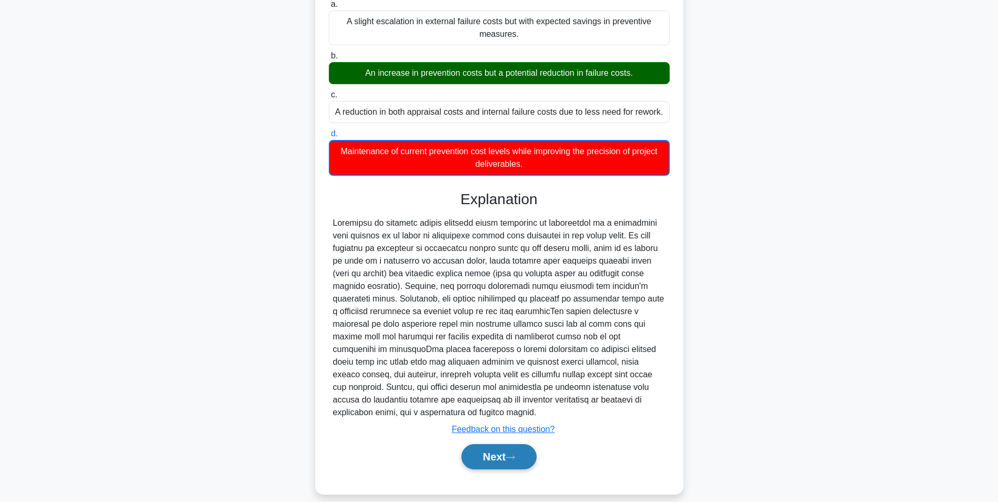
click at [485, 444] on button "Next" at bounding box center [499, 456] width 75 height 25
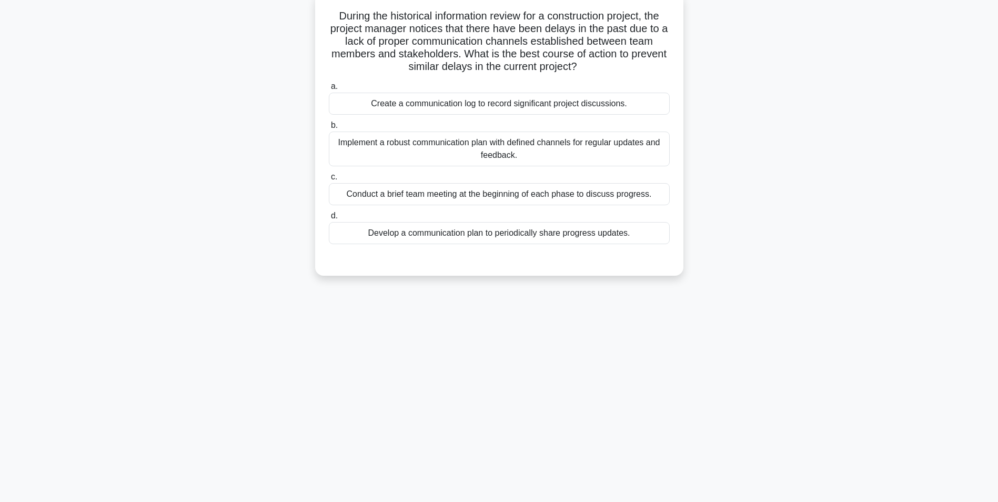
scroll to position [0, 0]
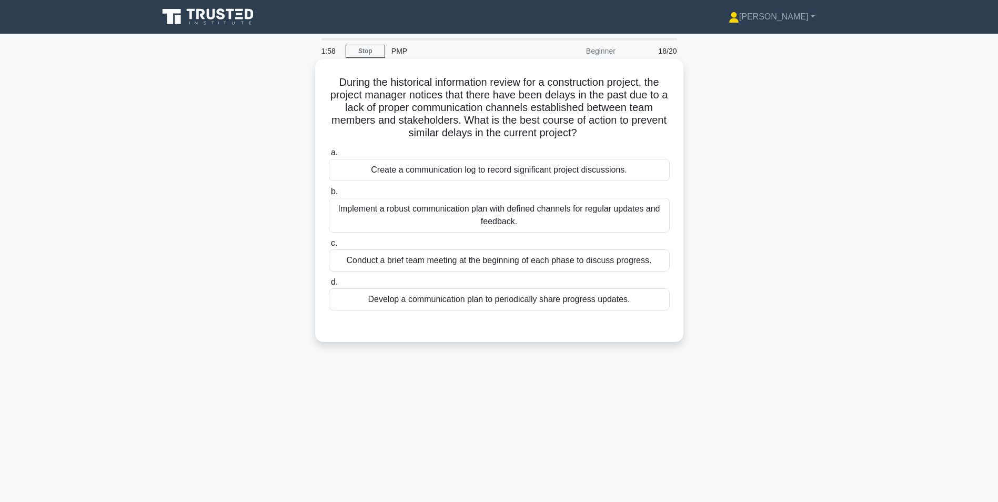
click at [542, 216] on div "Implement a robust communication plan with defined channels for regular updates…" at bounding box center [499, 215] width 341 height 35
click at [329, 195] on input "b. Implement a robust communication plan with defined channels for regular upda…" at bounding box center [329, 191] width 0 height 7
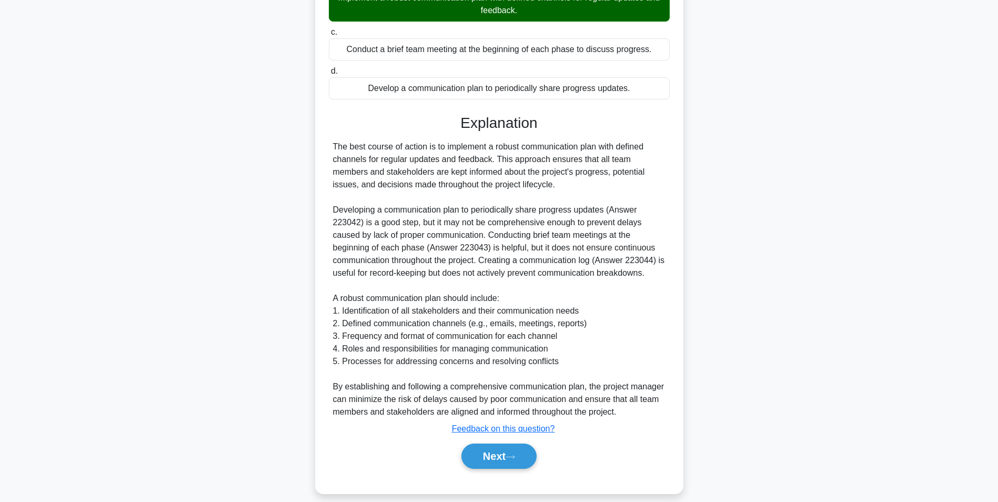
scroll to position [223, 0]
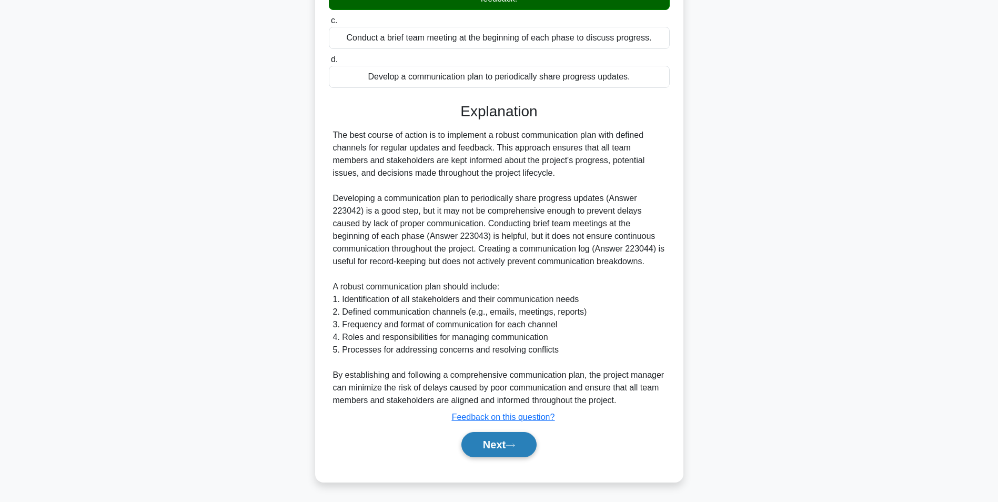
click at [479, 442] on button "Next" at bounding box center [499, 444] width 75 height 25
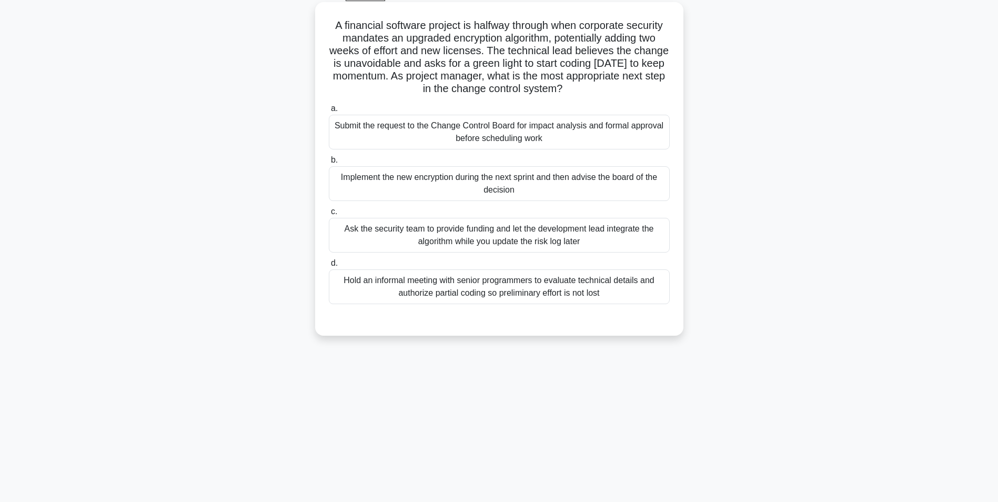
scroll to position [66, 0]
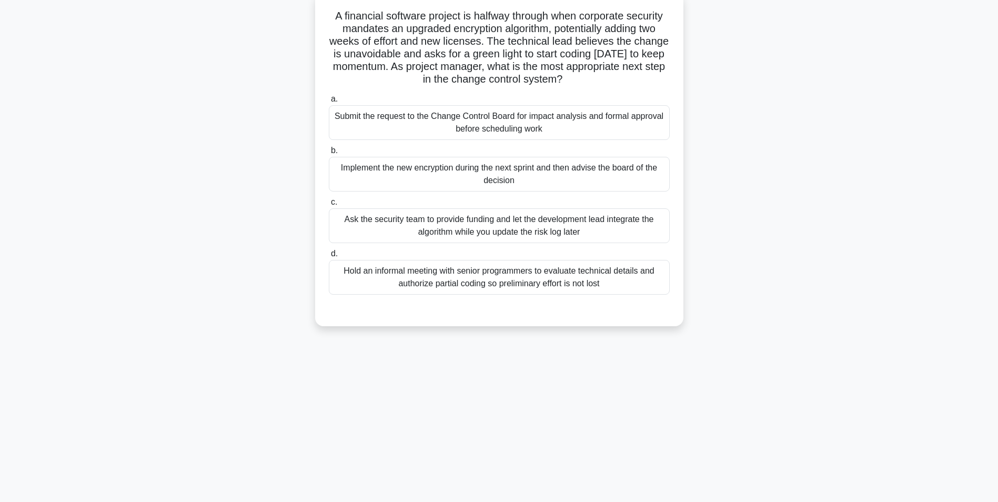
click at [486, 283] on div "Hold an informal meeting with senior programmers to evaluate technical details …" at bounding box center [499, 277] width 341 height 35
click at [329, 257] on input "d. Hold an informal meeting with senior programmers to evaluate technical detai…" at bounding box center [329, 254] width 0 height 7
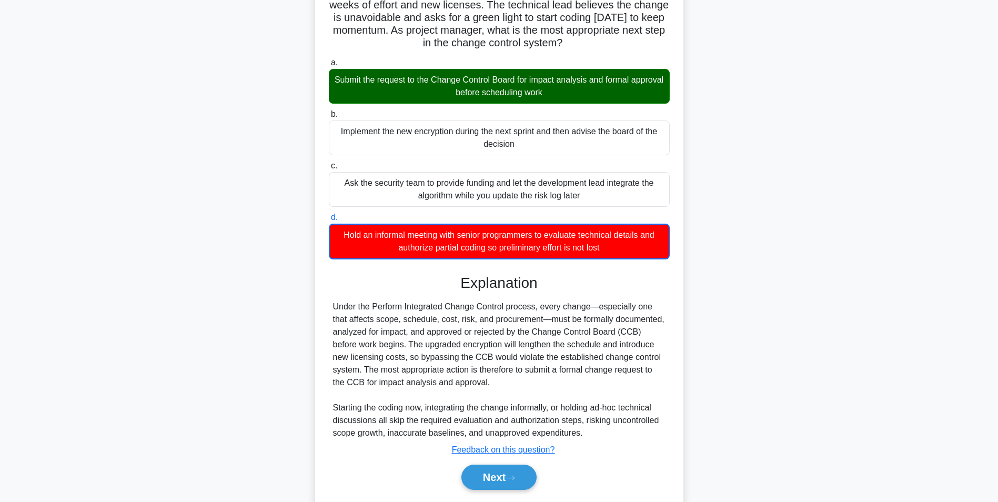
scroll to position [136, 0]
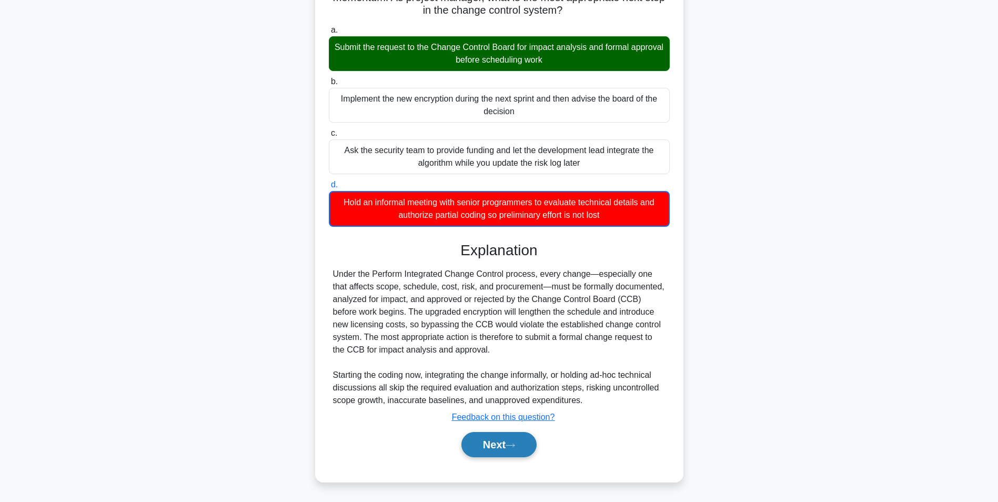
click at [494, 451] on button "Next" at bounding box center [499, 444] width 75 height 25
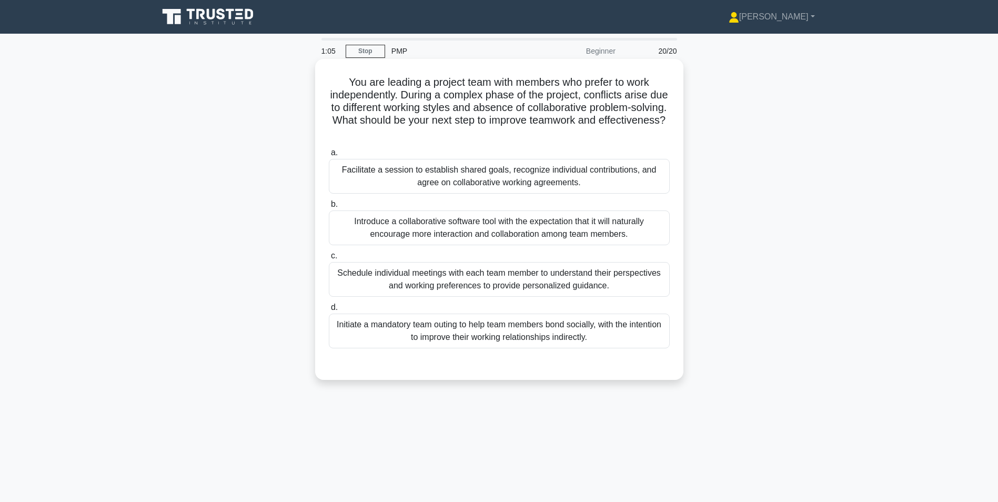
scroll to position [53, 0]
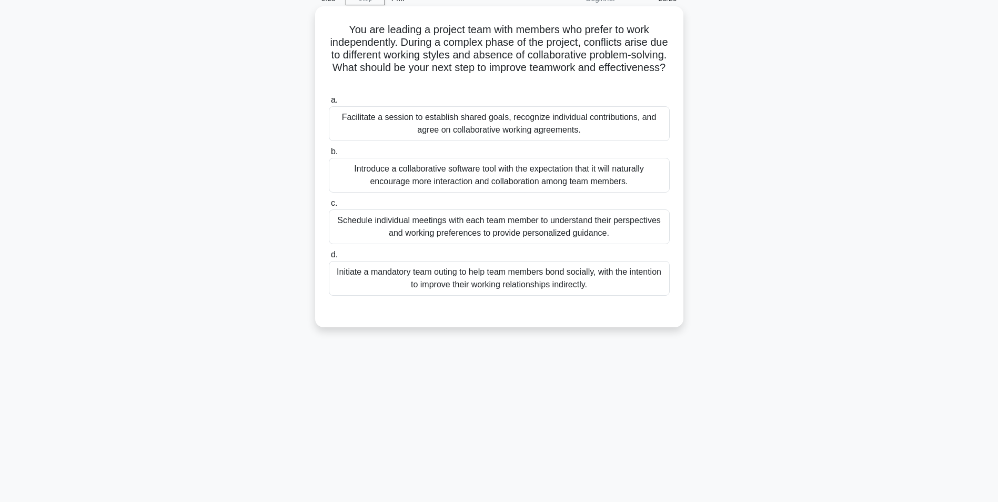
click at [456, 121] on div "Facilitate a session to establish shared goals, recognize individual contributi…" at bounding box center [499, 123] width 341 height 35
click at [329, 104] on input "a. Facilitate a session to establish shared goals, recognize individual contrib…" at bounding box center [329, 100] width 0 height 7
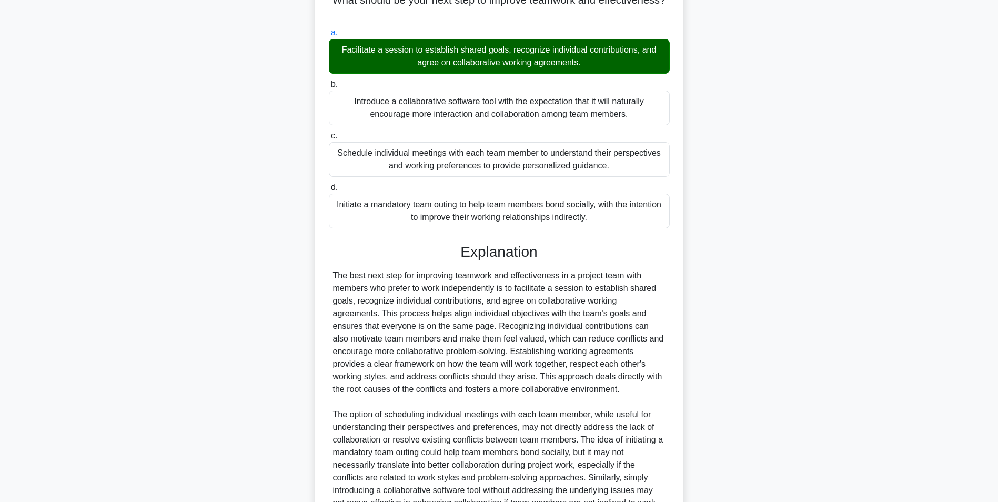
scroll to position [248, 0]
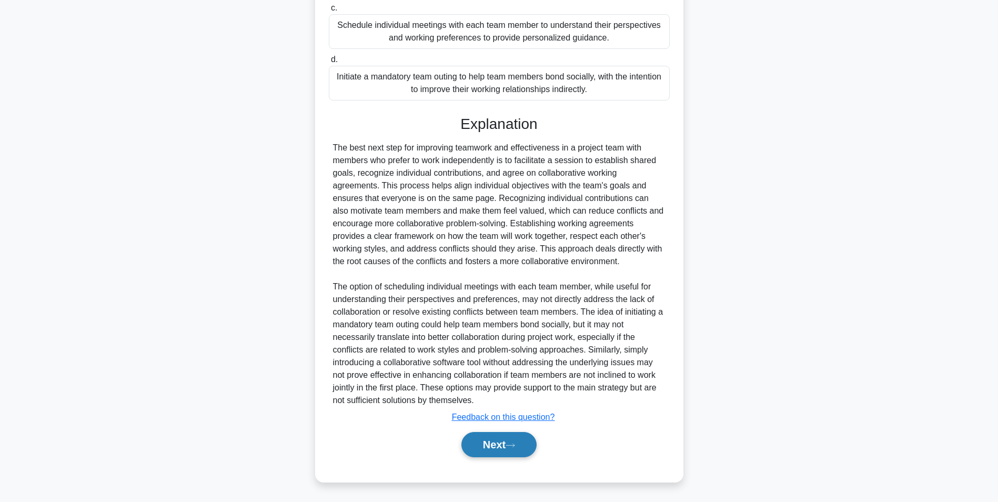
click at [491, 445] on button "Next" at bounding box center [499, 444] width 75 height 25
click at [489, 447] on button "Next" at bounding box center [499, 444] width 75 height 25
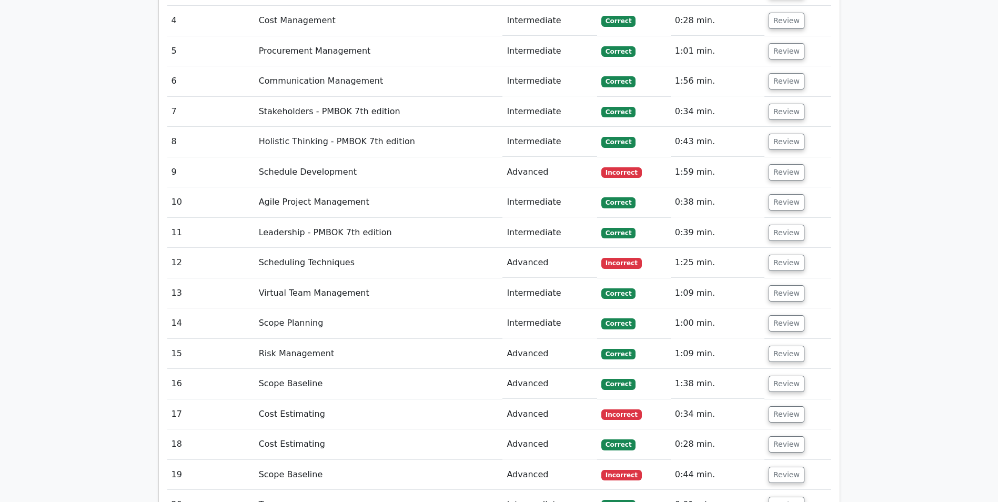
scroll to position [2000, 0]
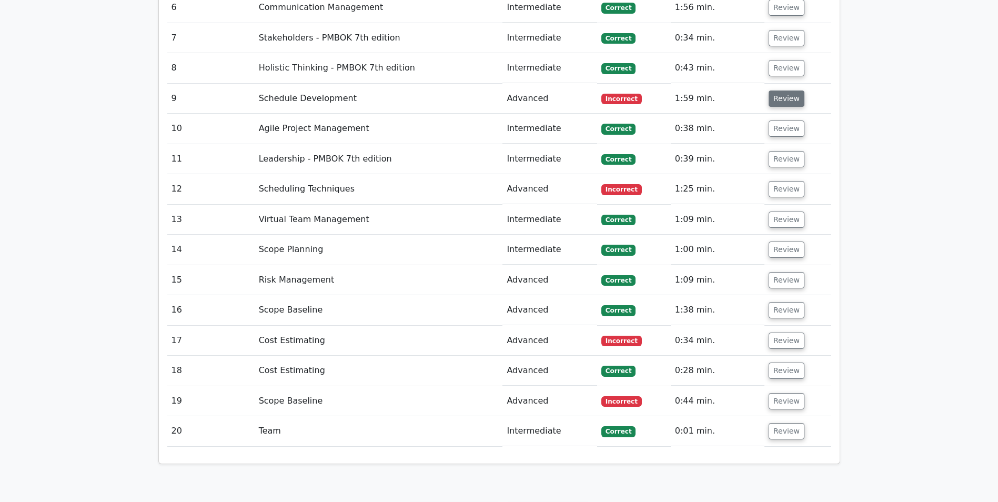
click at [784, 91] on button "Review" at bounding box center [787, 99] width 36 height 16
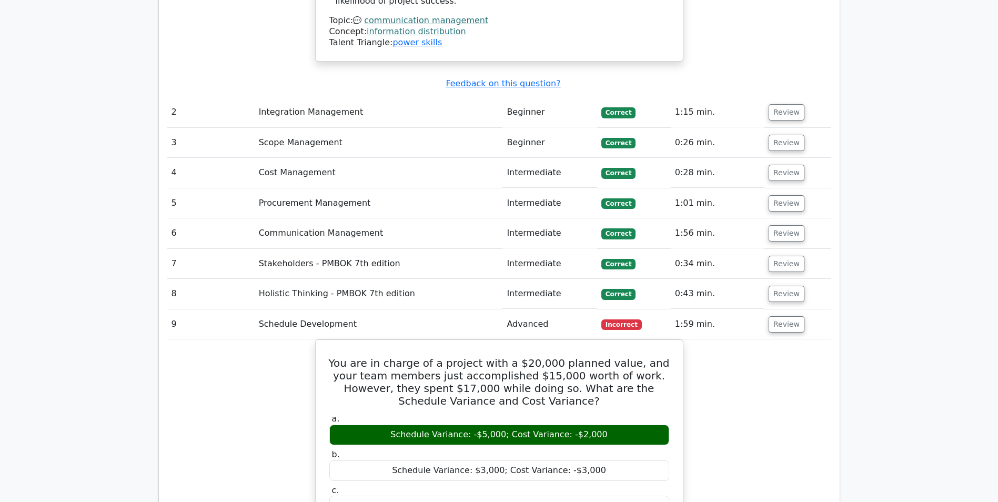
scroll to position [1789, 0]
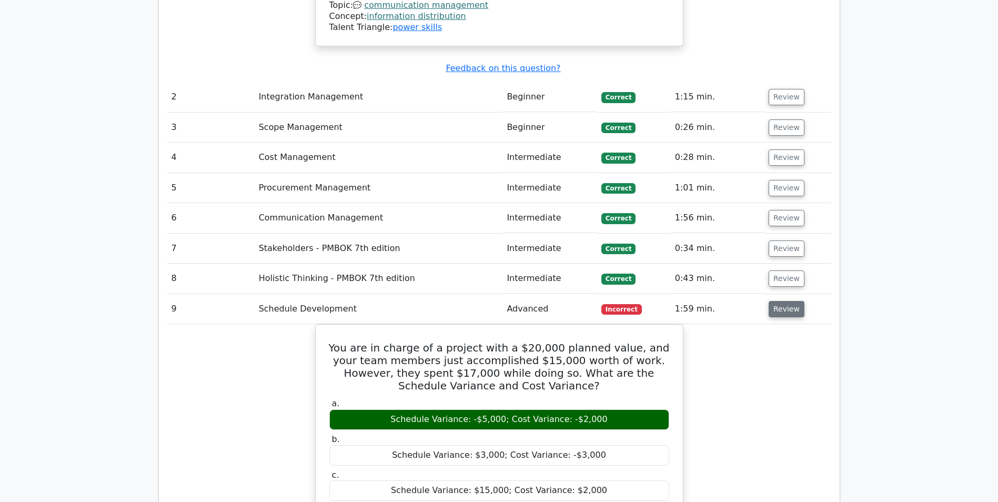
click at [783, 301] on button "Review" at bounding box center [787, 309] width 36 height 16
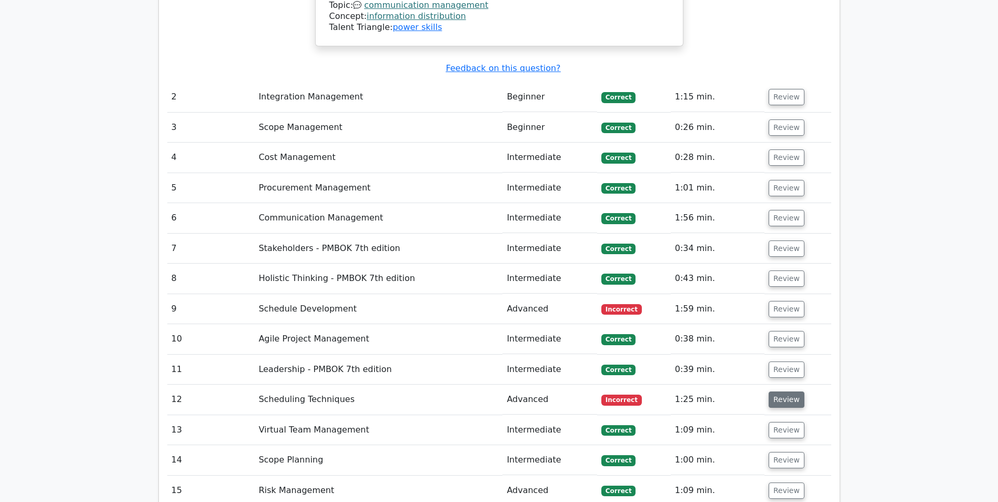
click at [780, 392] on button "Review" at bounding box center [787, 400] width 36 height 16
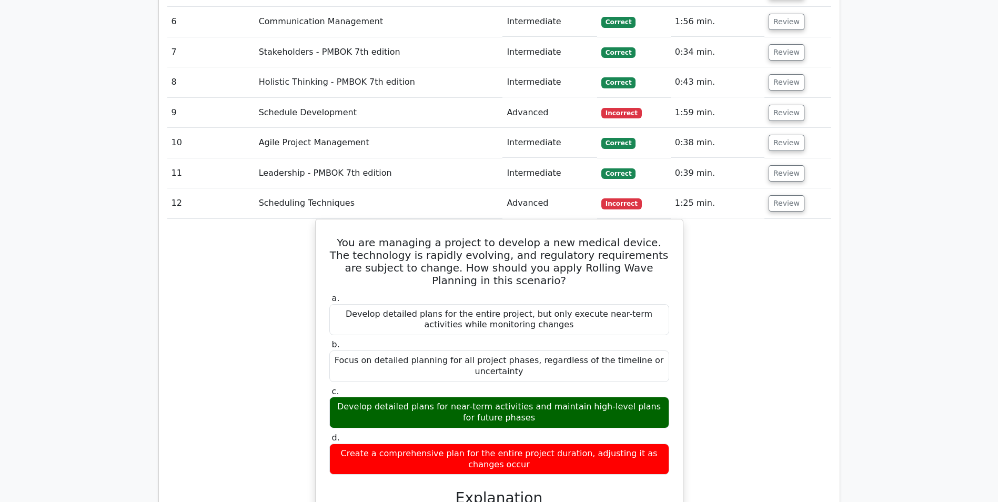
scroll to position [2000, 0]
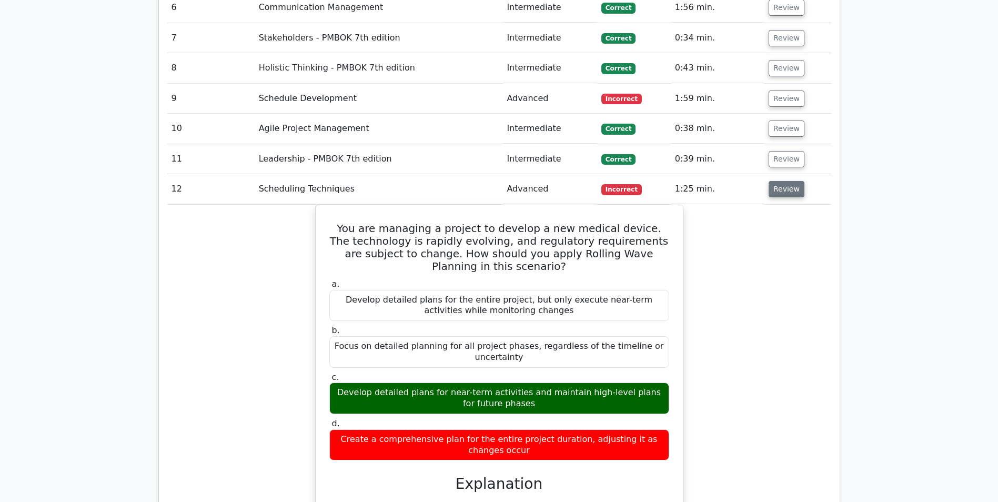
click at [787, 181] on button "Review" at bounding box center [787, 189] width 36 height 16
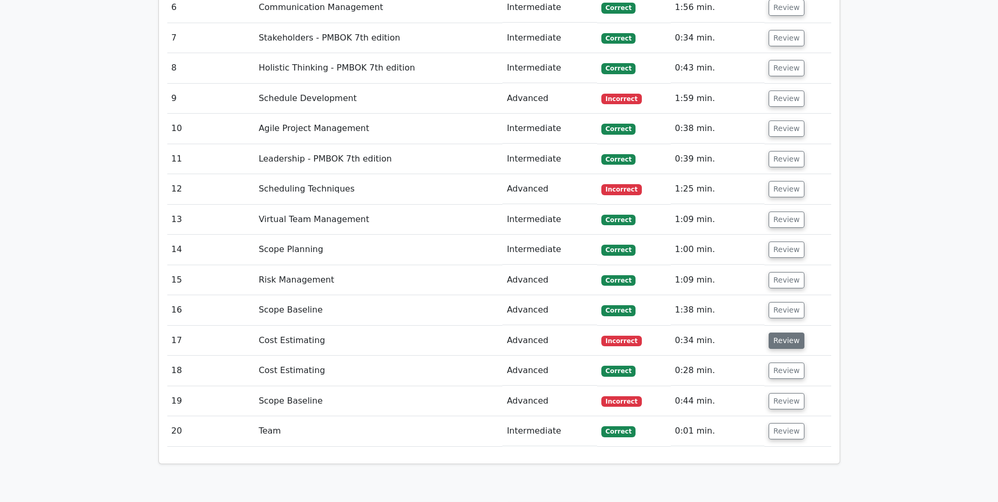
click at [783, 333] on button "Review" at bounding box center [787, 341] width 36 height 16
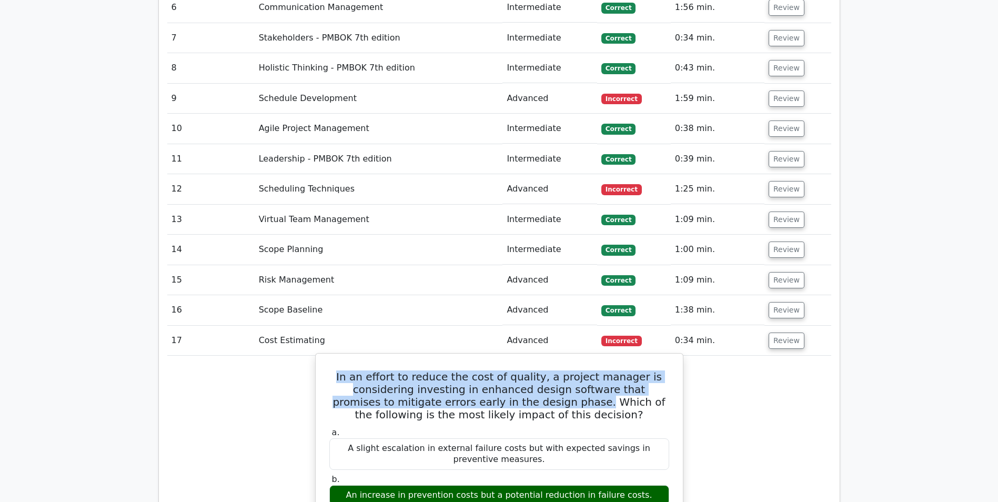
drag, startPoint x: 354, startPoint y: 301, endPoint x: 528, endPoint y: 322, distance: 175.5
click at [528, 371] on h5 "In an effort to reduce the cost of quality, a project manager is considering in…" at bounding box center [499, 396] width 342 height 51
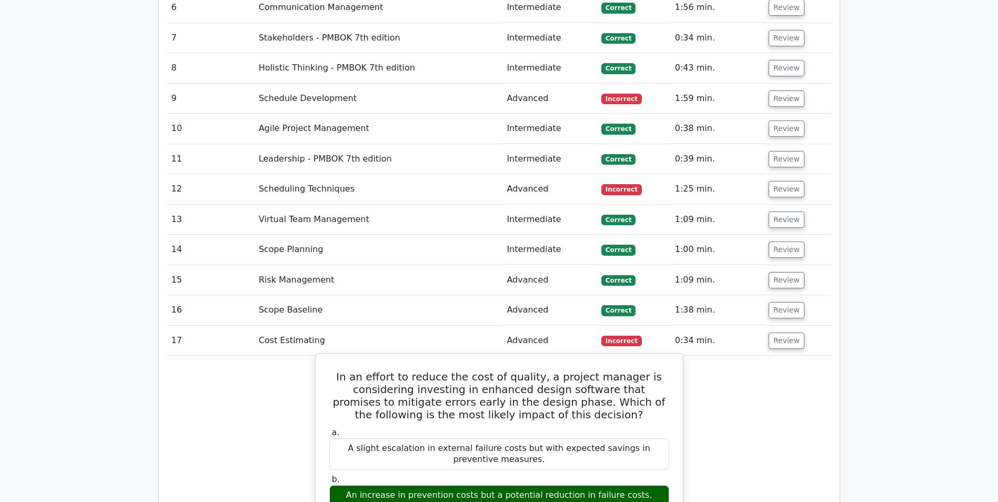
click at [506, 485] on div "An increase in prevention costs but a potential reduction in failure costs." at bounding box center [499, 495] width 340 height 21
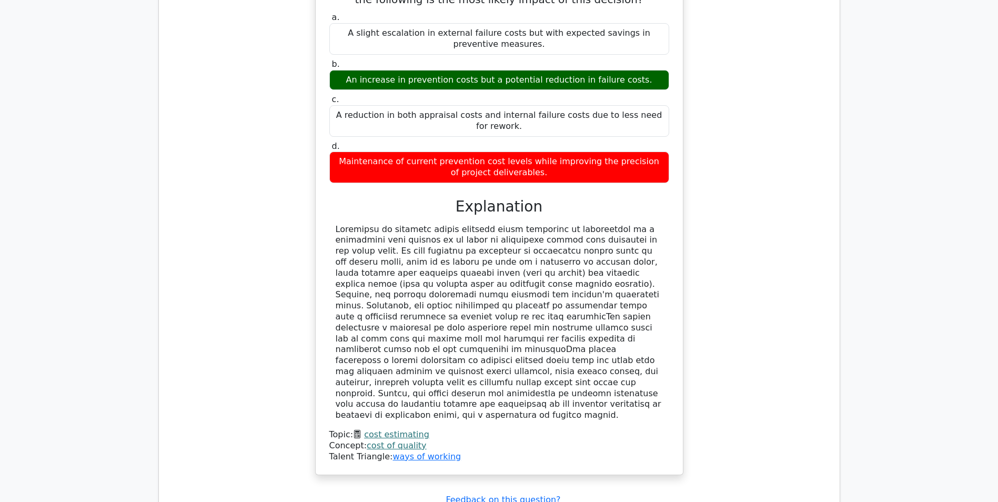
scroll to position [2421, 0]
